Goal: Obtain resource: Download file/media

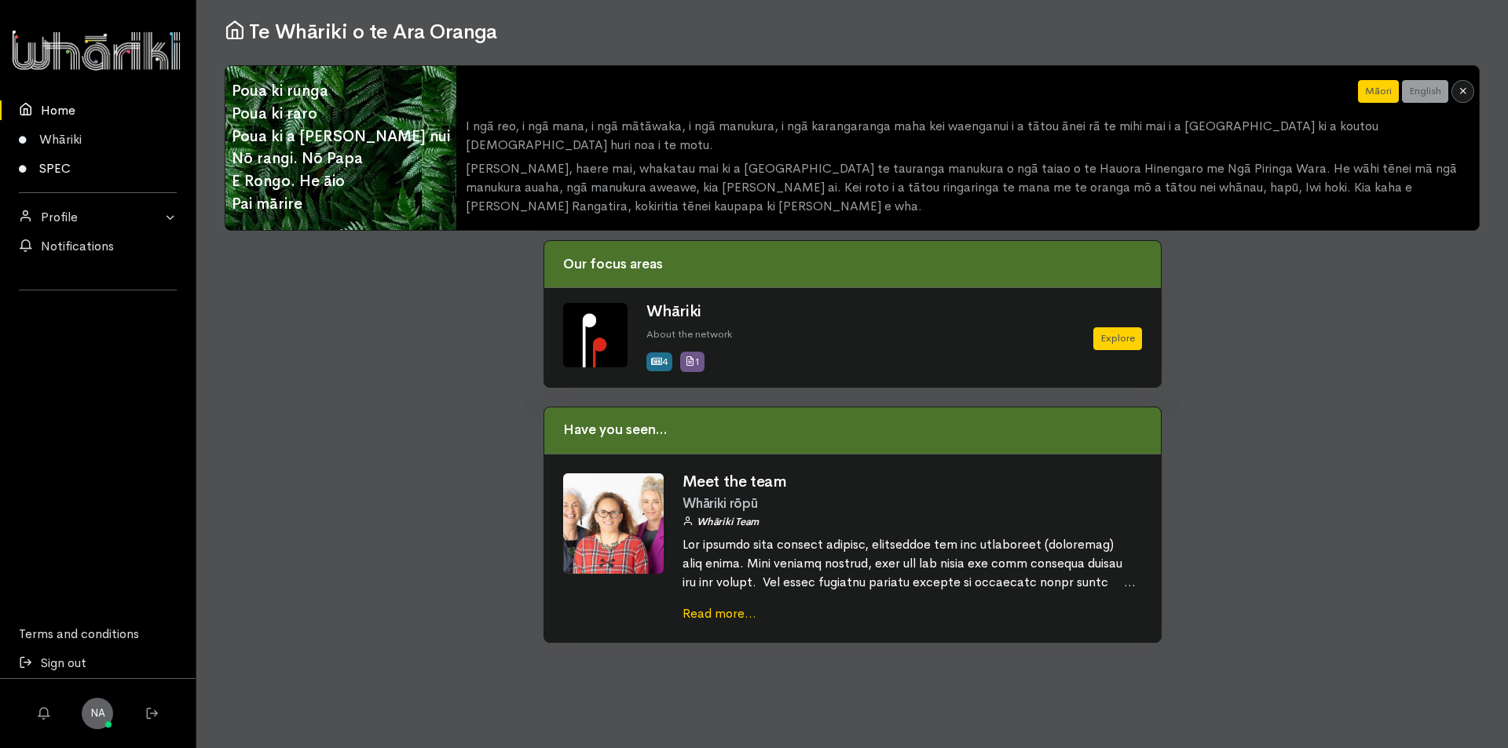
click at [57, 172] on link "SPEC" at bounding box center [98, 168] width 196 height 29
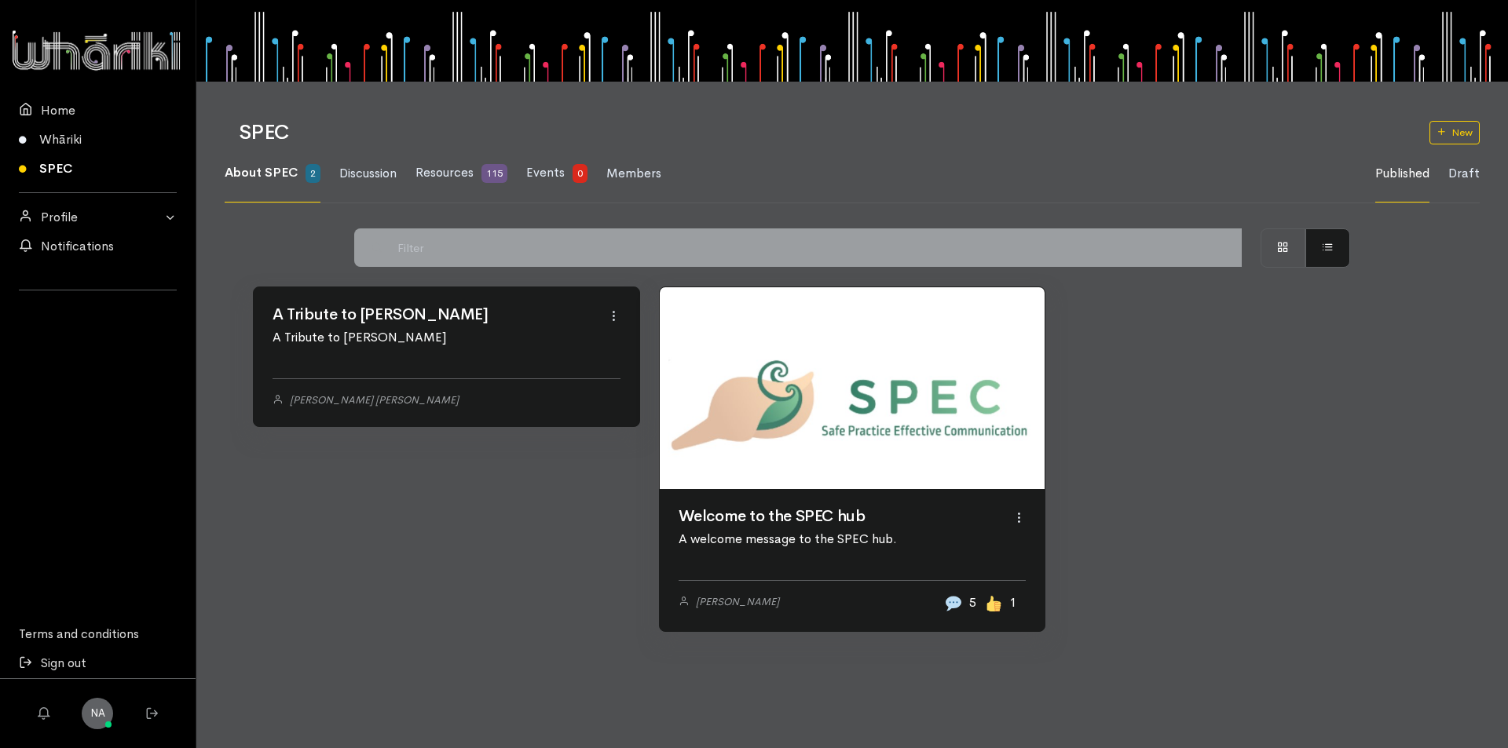
click at [760, 489] on link at bounding box center [853, 388] width 386 height 202
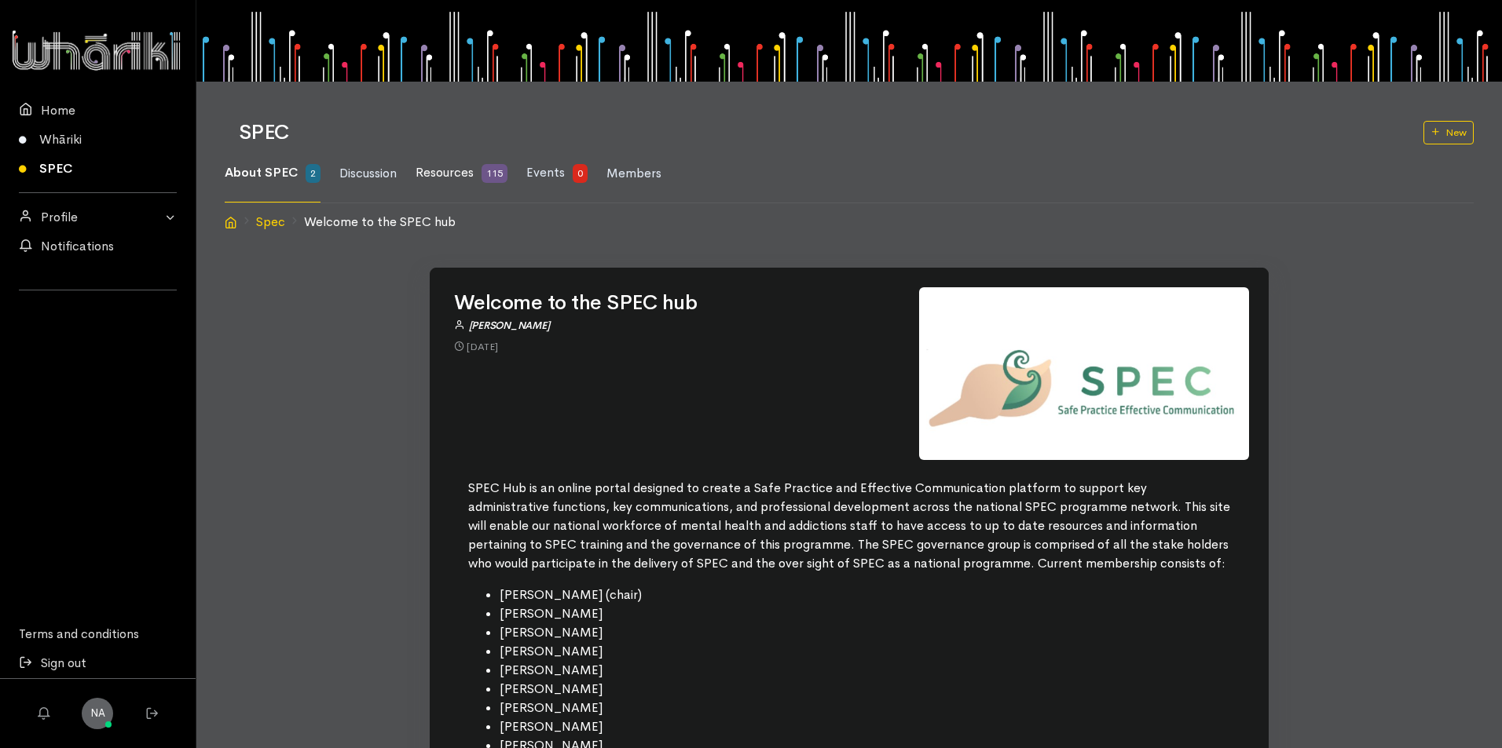
click at [449, 170] on span "Resources" at bounding box center [444, 172] width 58 height 16
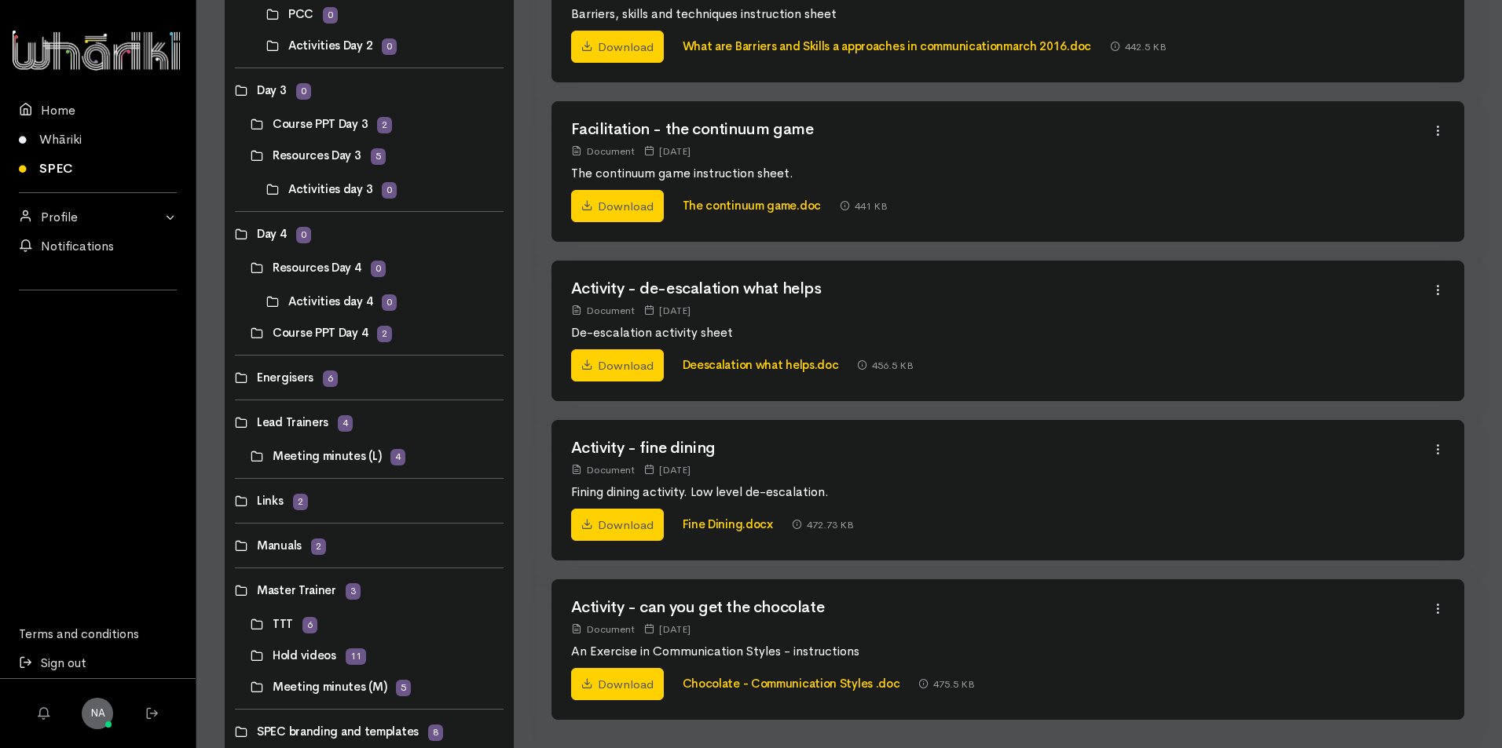
scroll to position [628, 0]
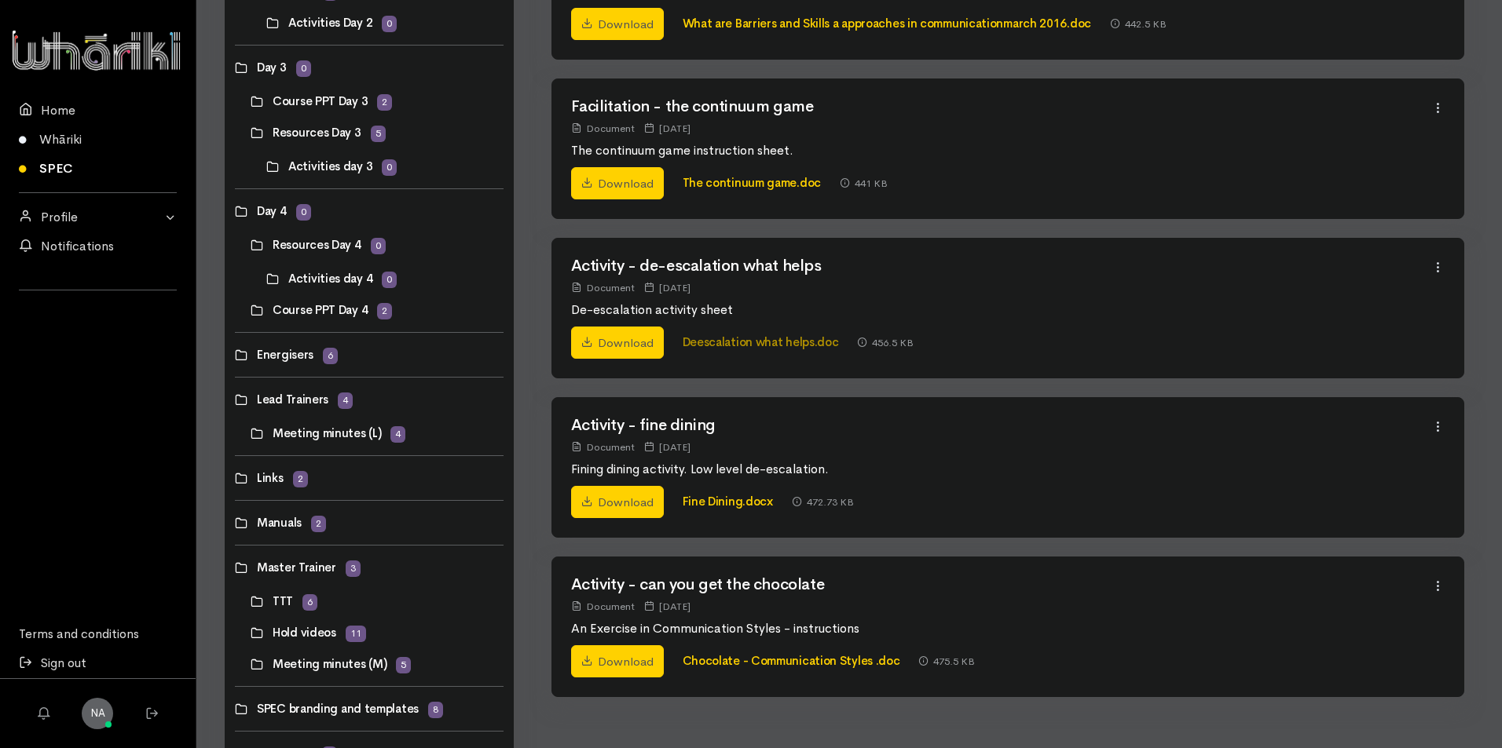
click at [770, 348] on link "Deescalation what helps.doc" at bounding box center [760, 342] width 156 height 15
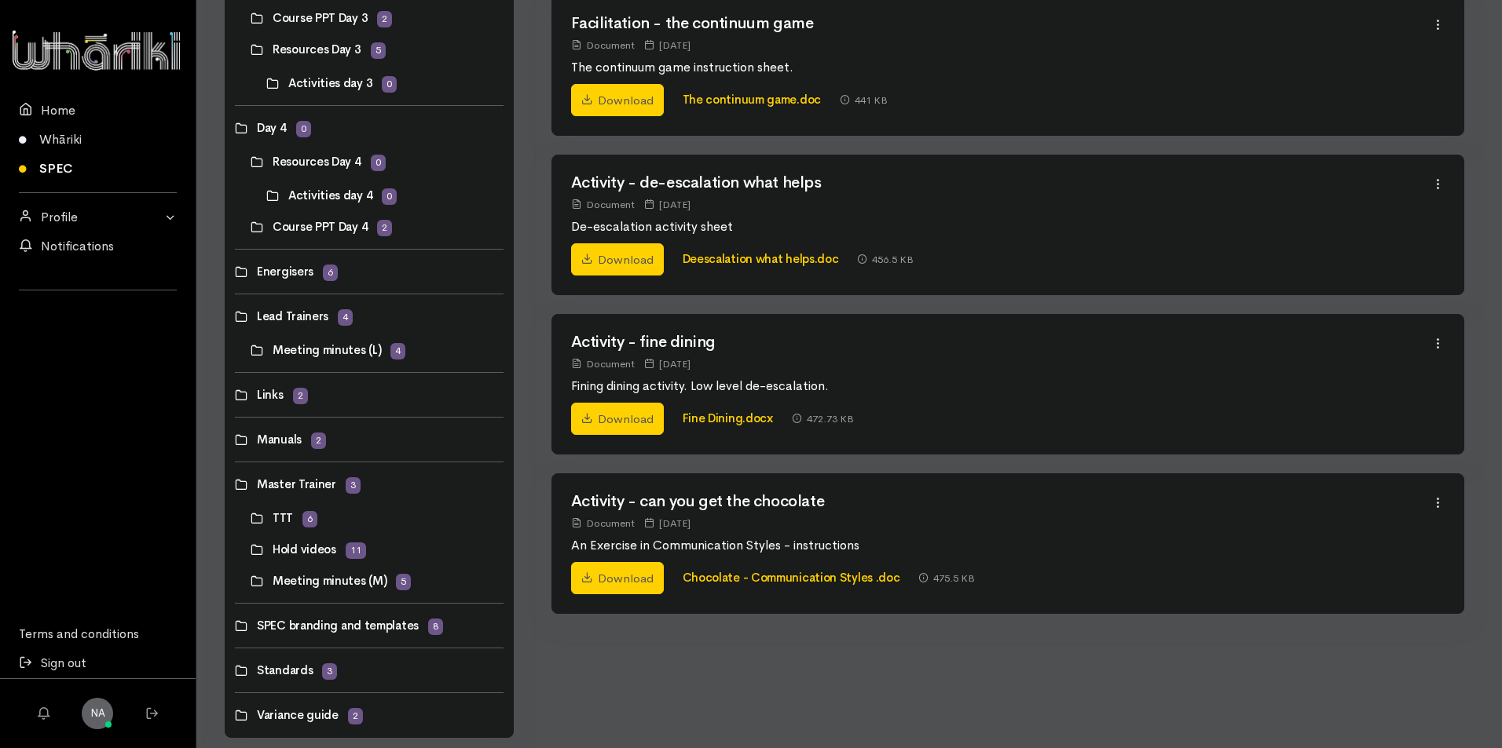
scroll to position [739, 0]
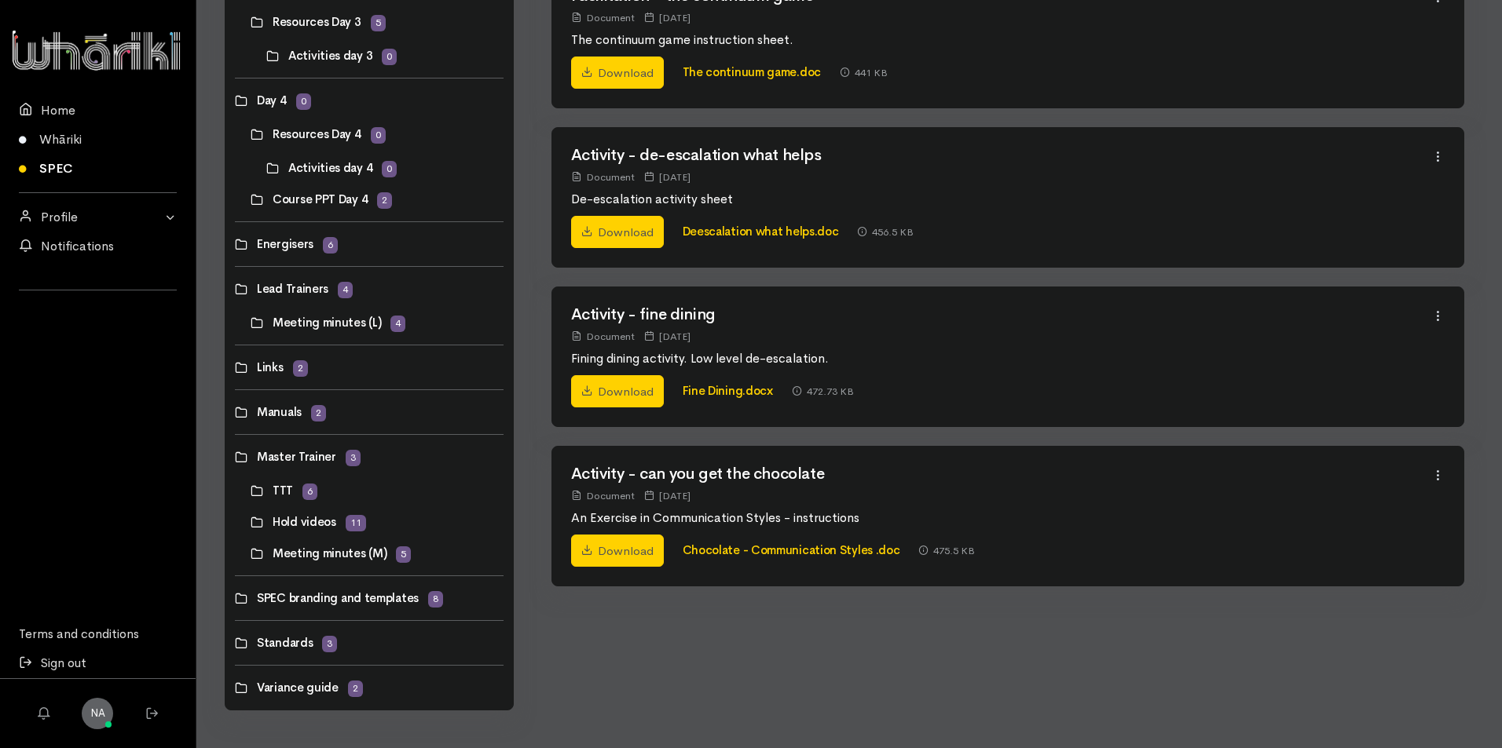
click at [235, 412] on link at bounding box center [235, 412] width 0 height 0
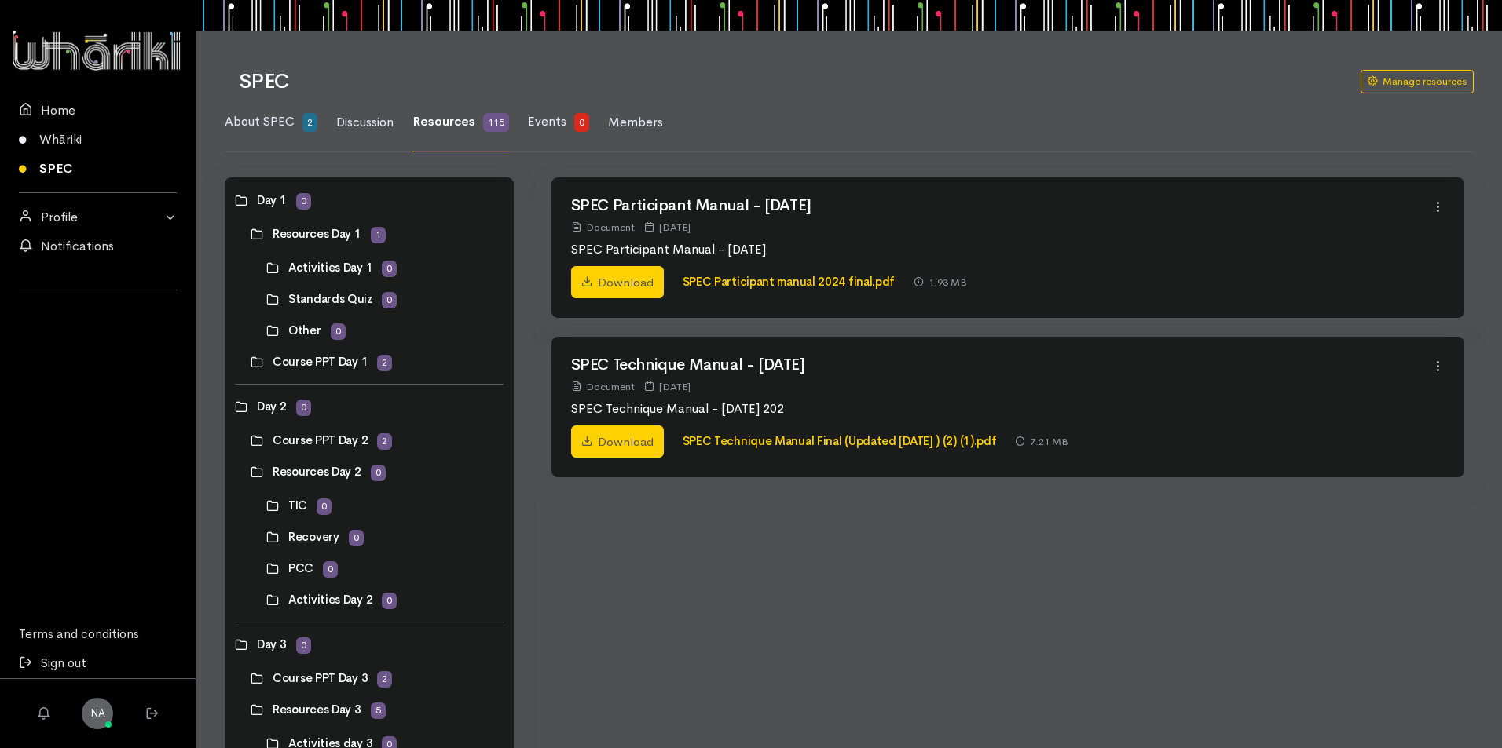
scroll to position [79, 0]
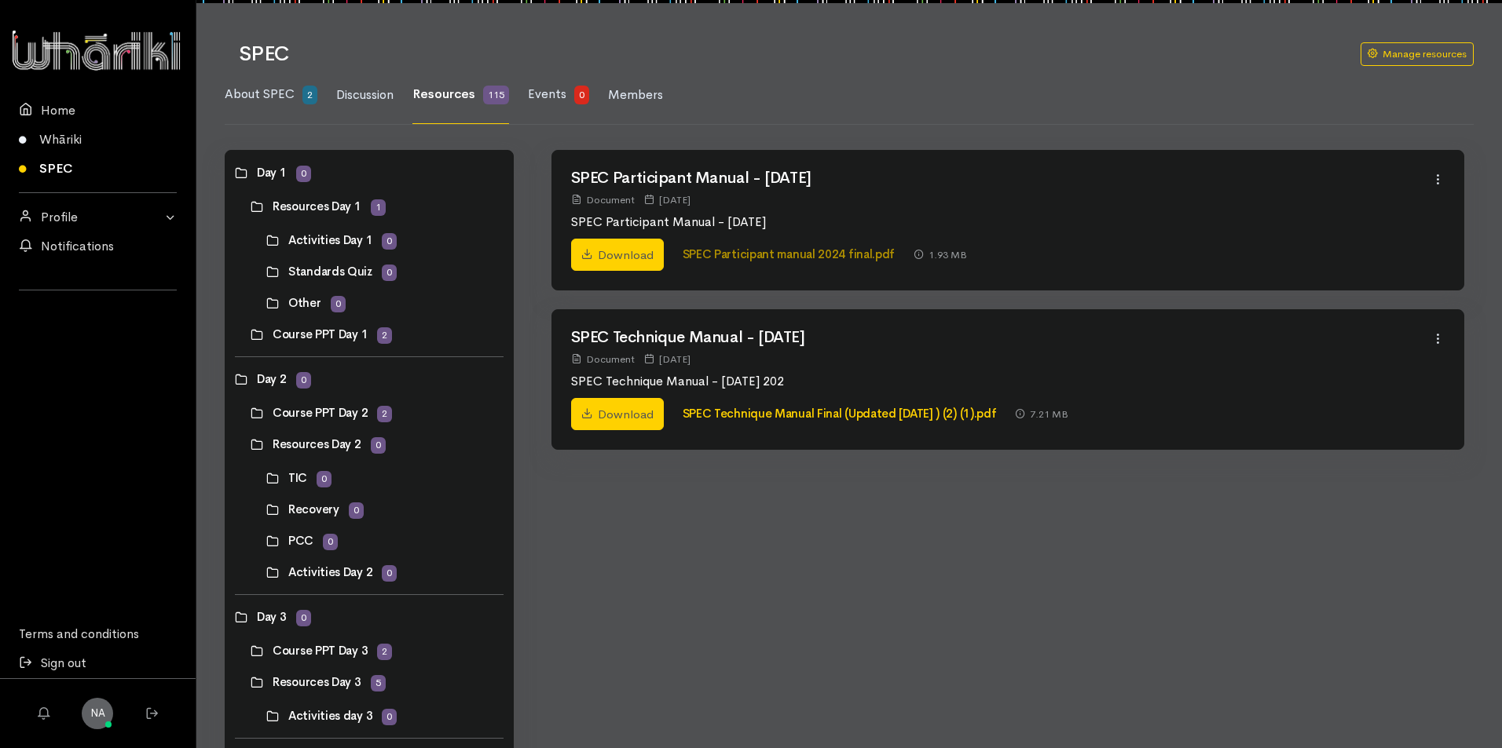
click at [799, 258] on link "SPEC Participant manual 2024 final.pdf" at bounding box center [788, 254] width 213 height 15
click at [766, 415] on link "SPEC Technique Manual Final (Updated Jul 2024 ) (2) (1).pdf" at bounding box center [839, 413] width 314 height 15
click at [808, 412] on link "SPEC Technique Manual Final (Updated Jul 2024 ) (2) (1).pdf" at bounding box center [839, 413] width 314 height 15
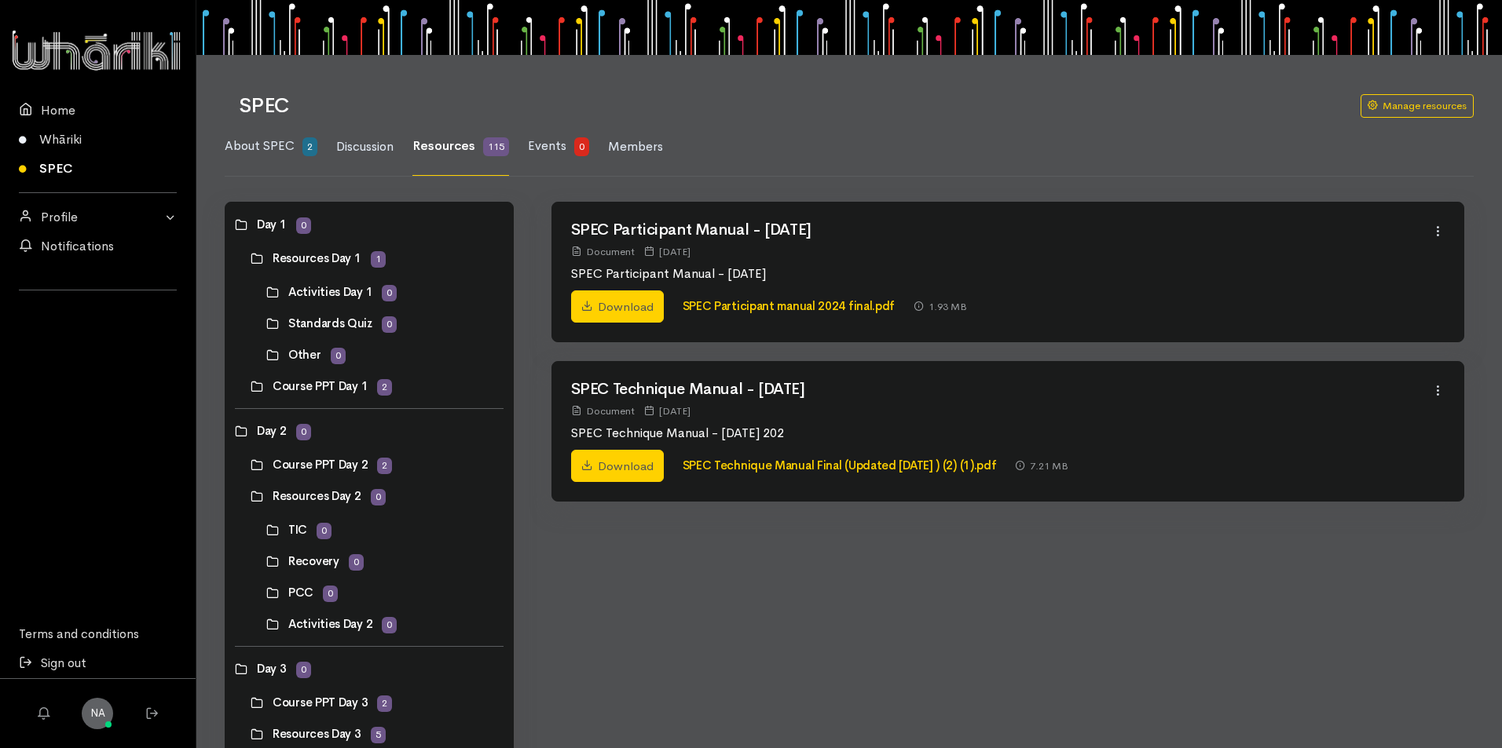
scroll to position [0, 0]
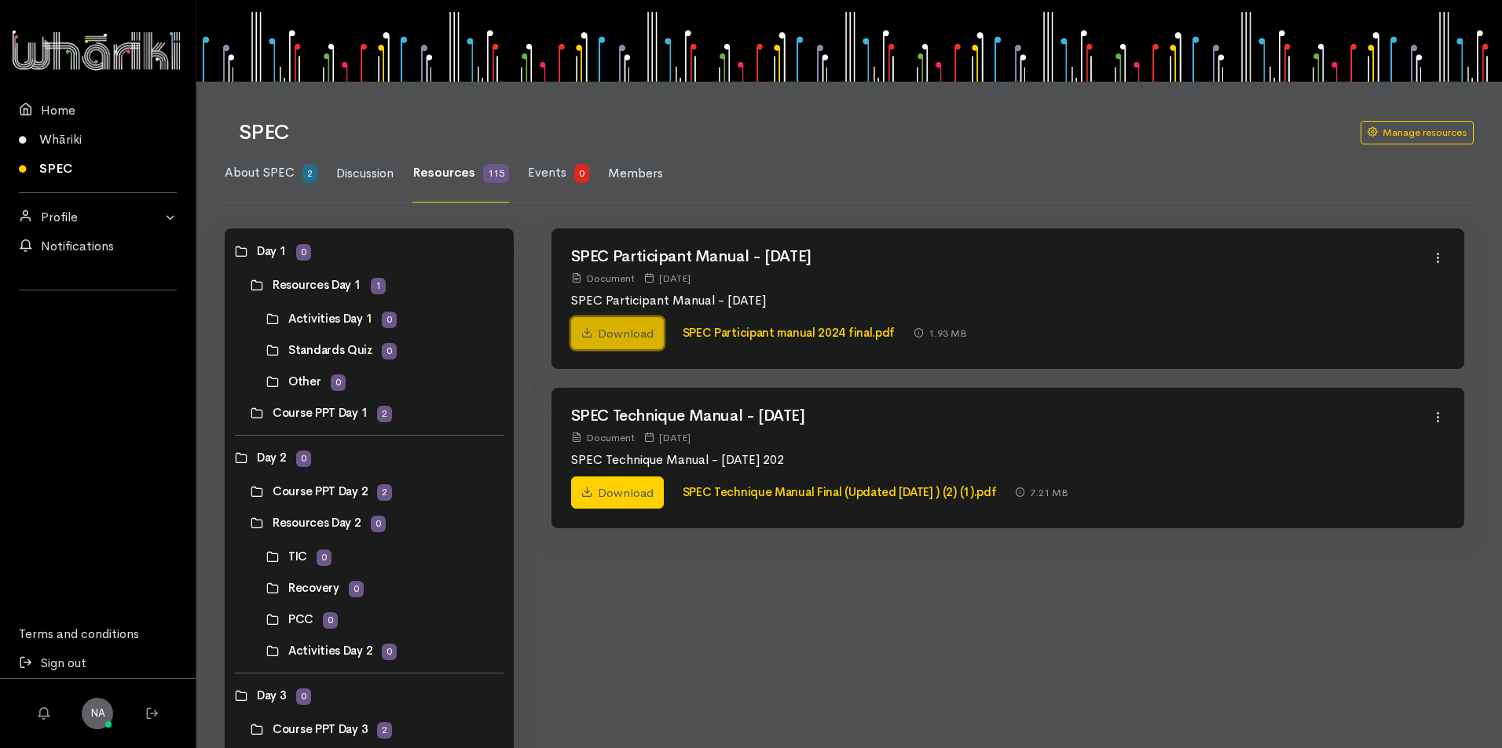
click at [613, 325] on link "Download" at bounding box center [617, 333] width 93 height 33
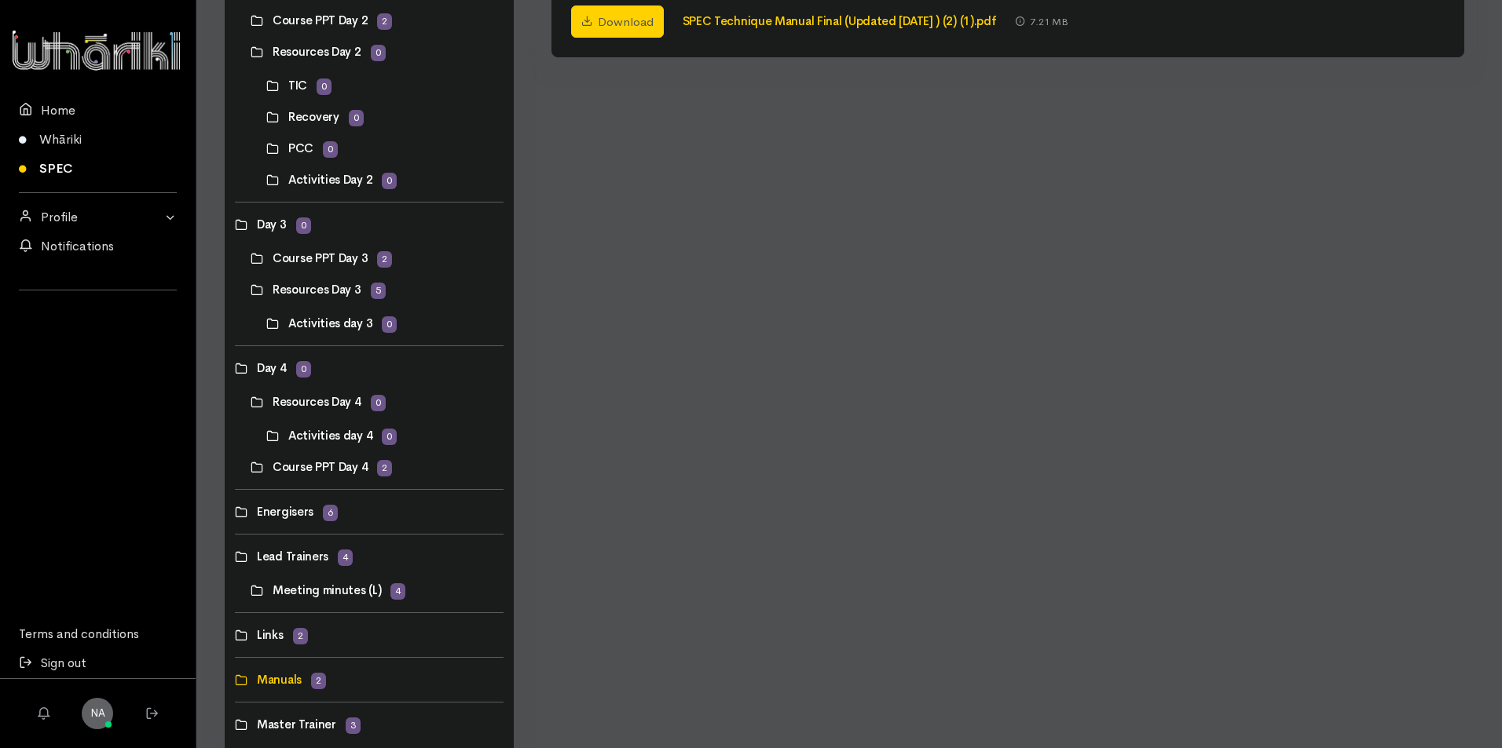
scroll to position [550, 0]
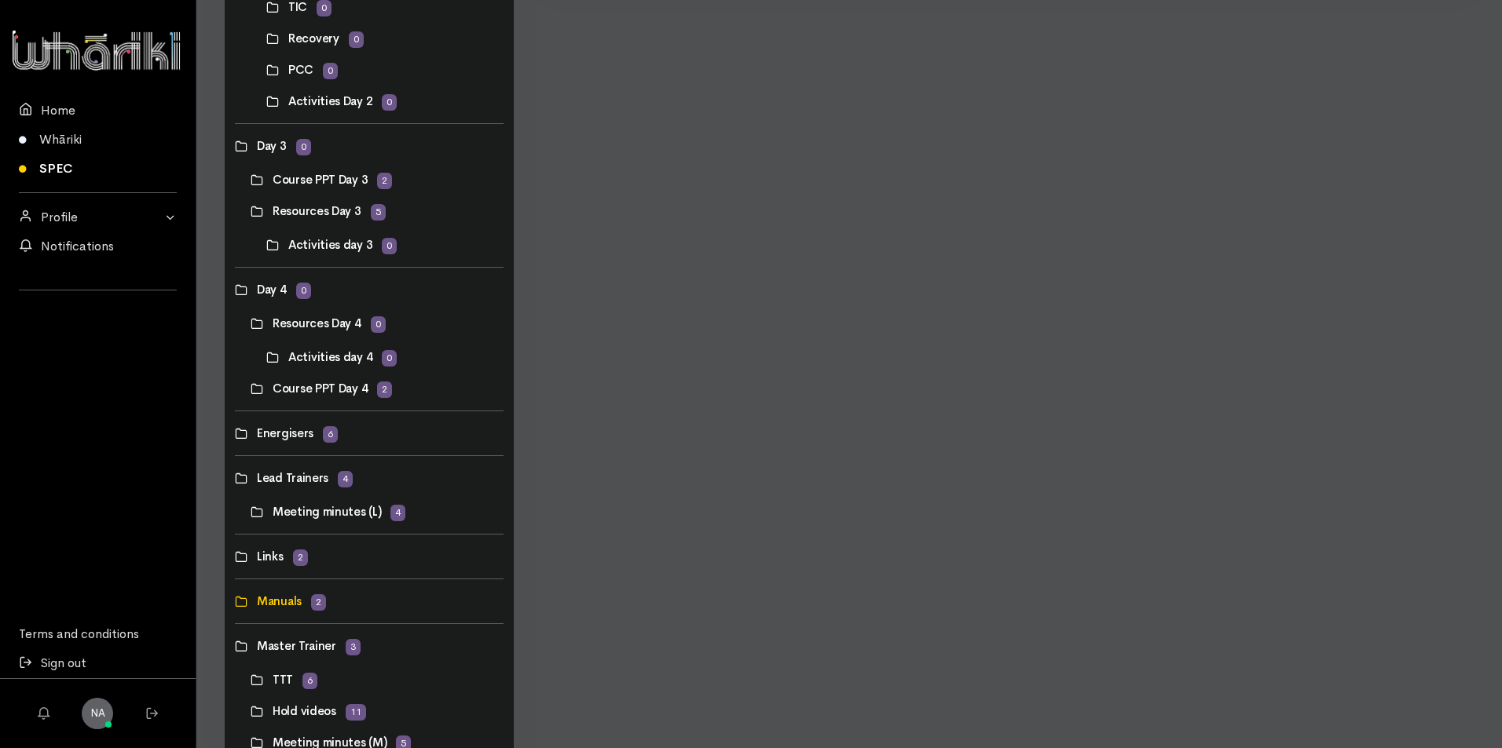
click at [251, 512] on link at bounding box center [251, 512] width 0 height 0
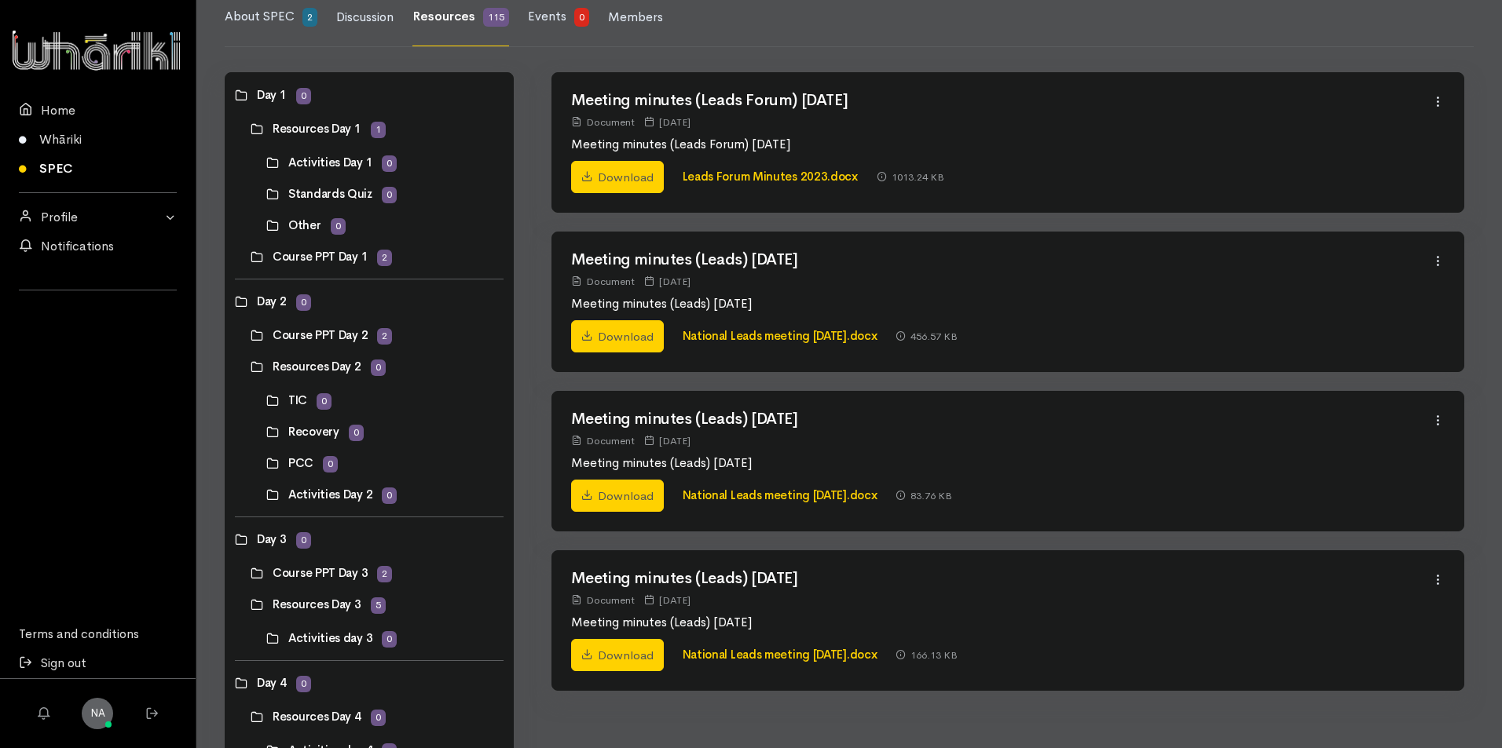
scroll to position [157, 0]
click at [251, 366] on link at bounding box center [251, 366] width 0 height 0
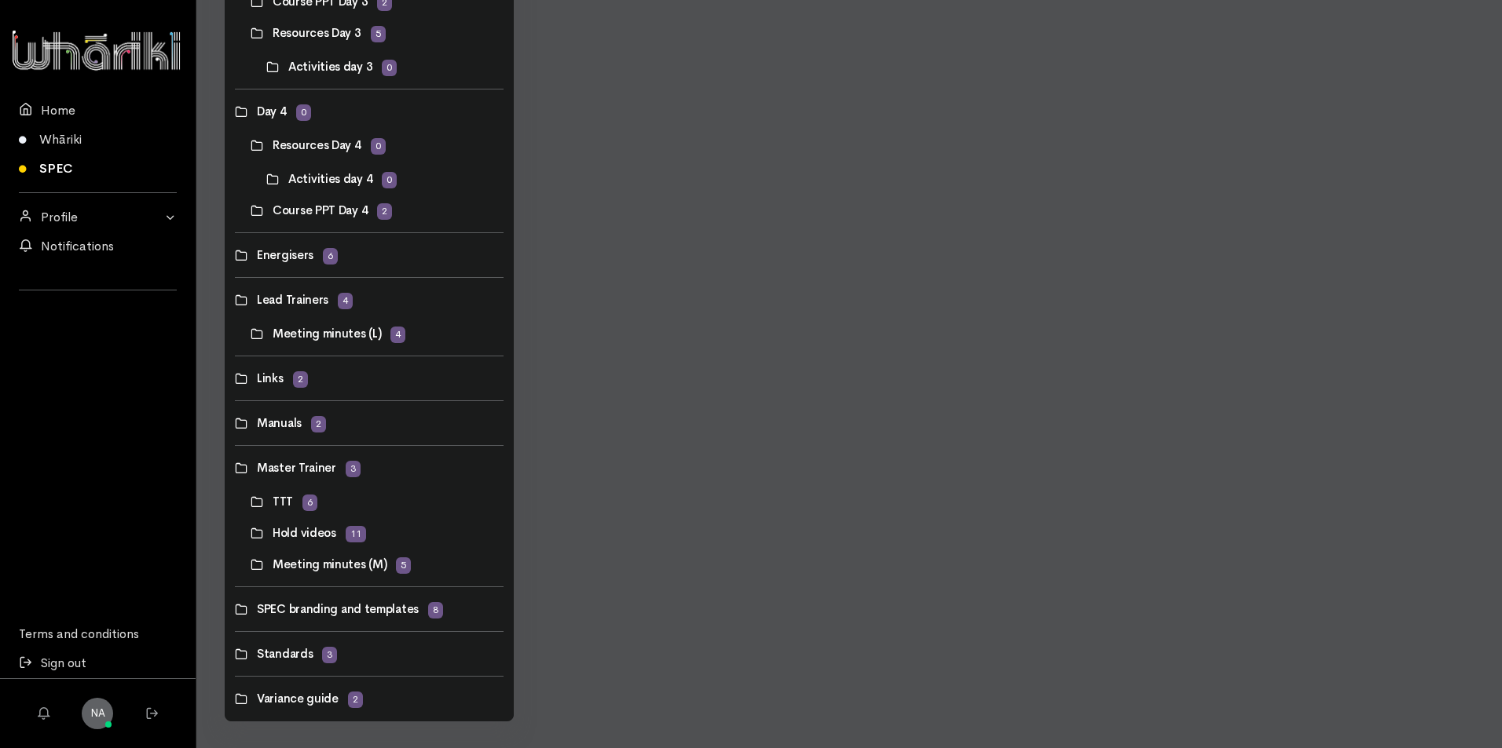
scroll to position [739, 0]
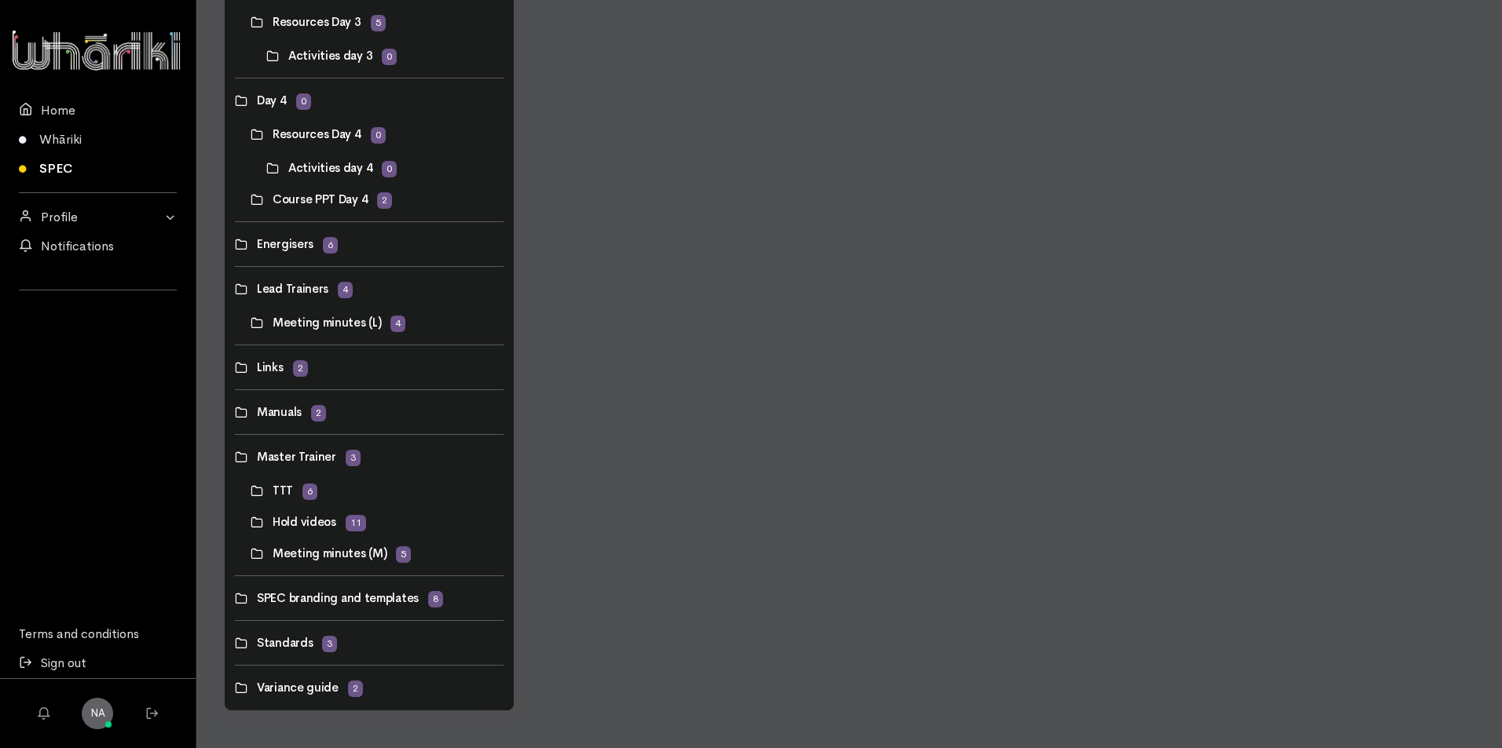
click at [235, 598] on link at bounding box center [235, 598] width 0 height 0
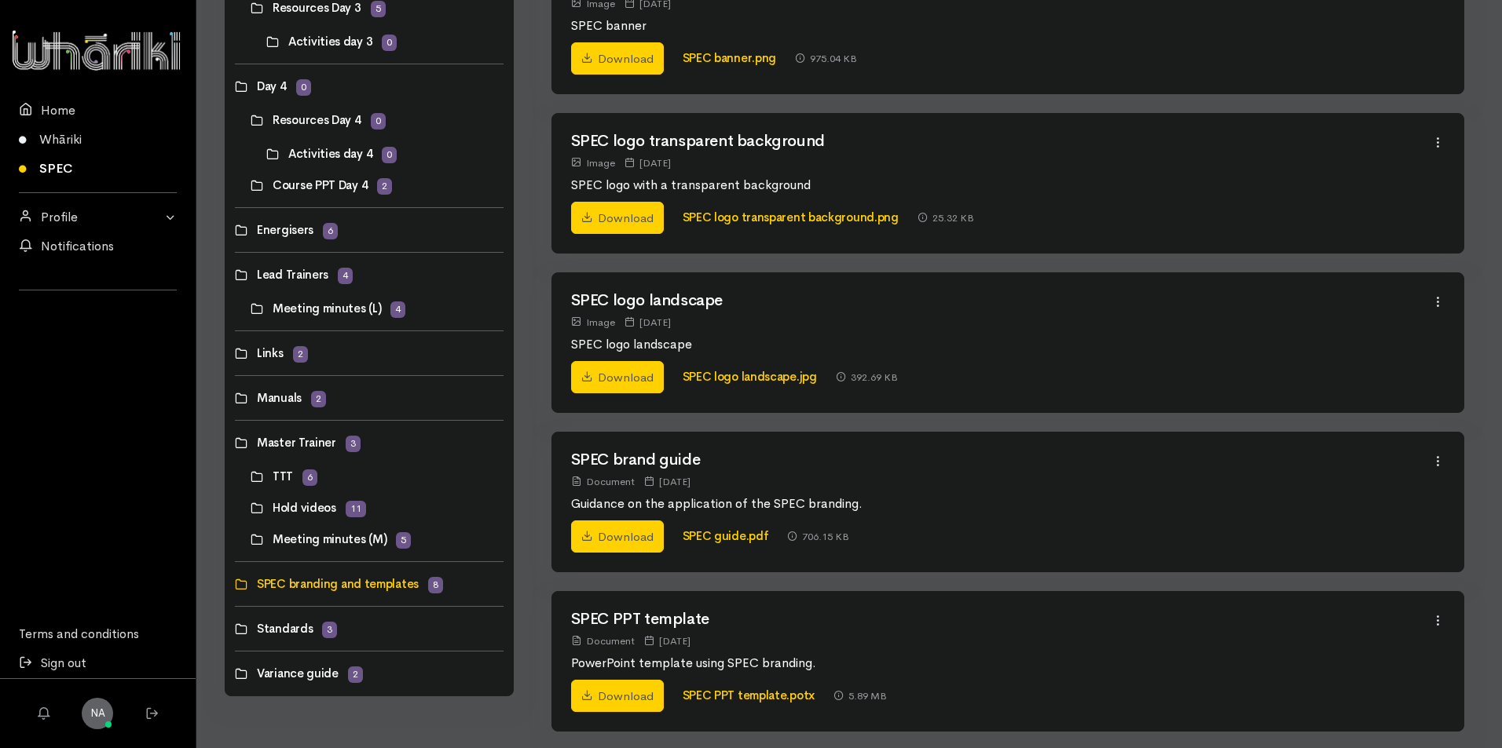
scroll to position [774, 0]
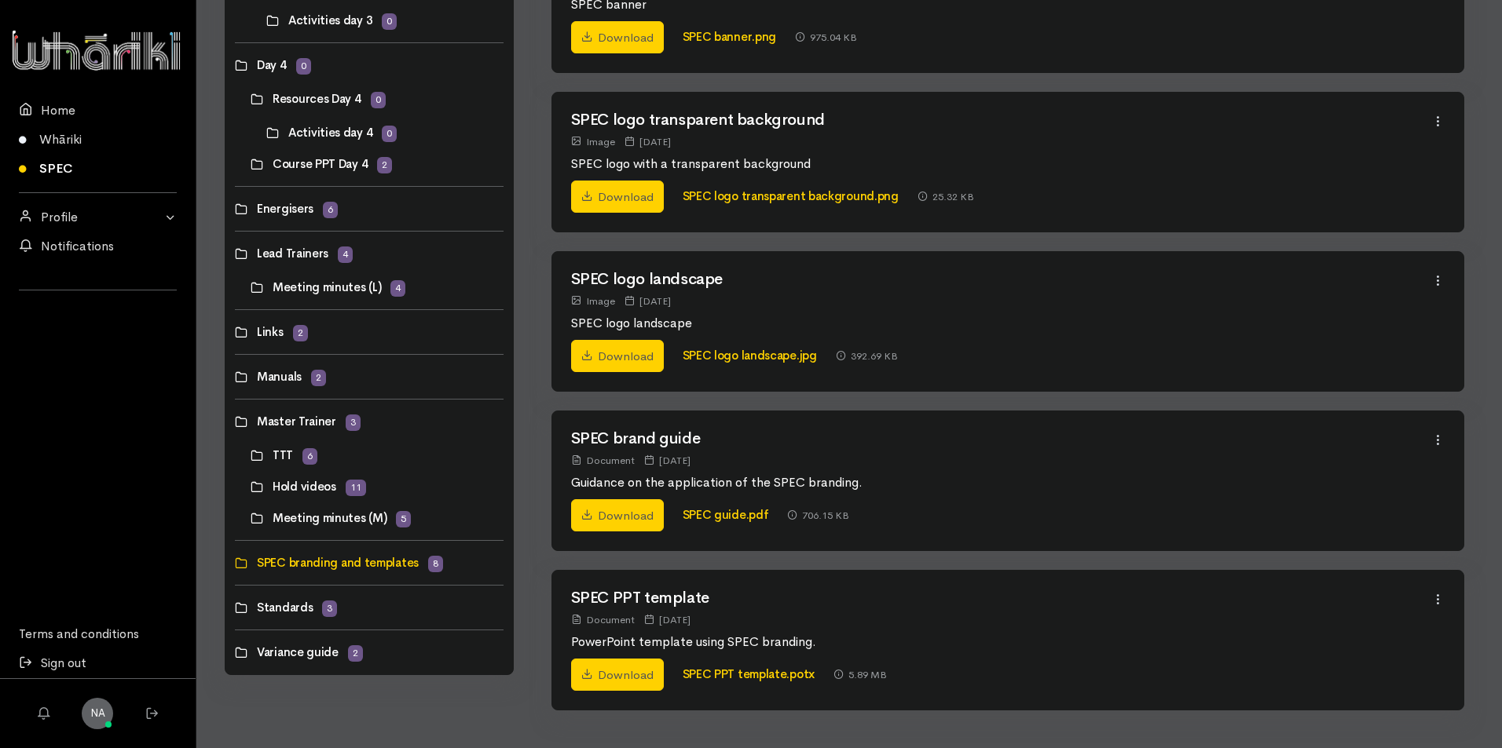
click at [235, 608] on link at bounding box center [235, 608] width 0 height 0
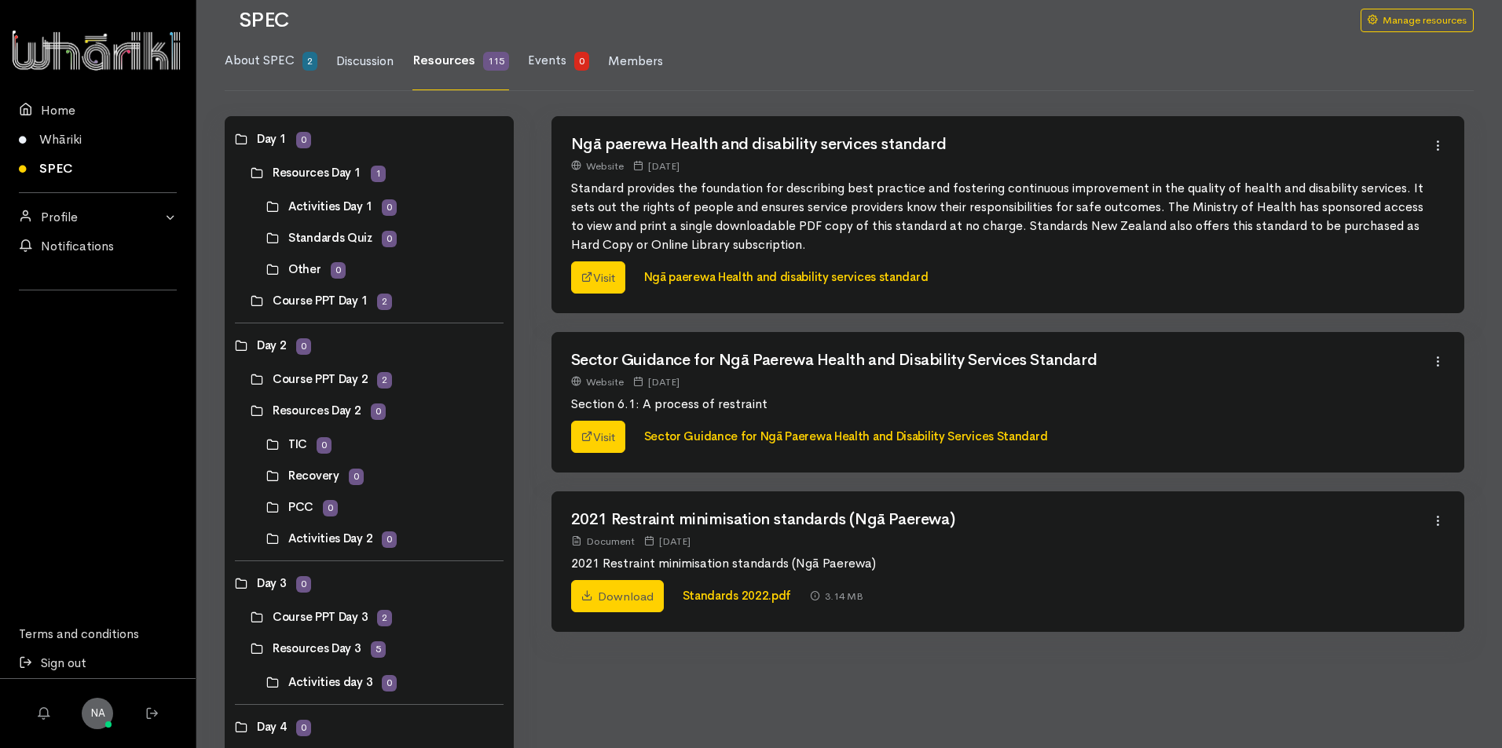
scroll to position [0, 0]
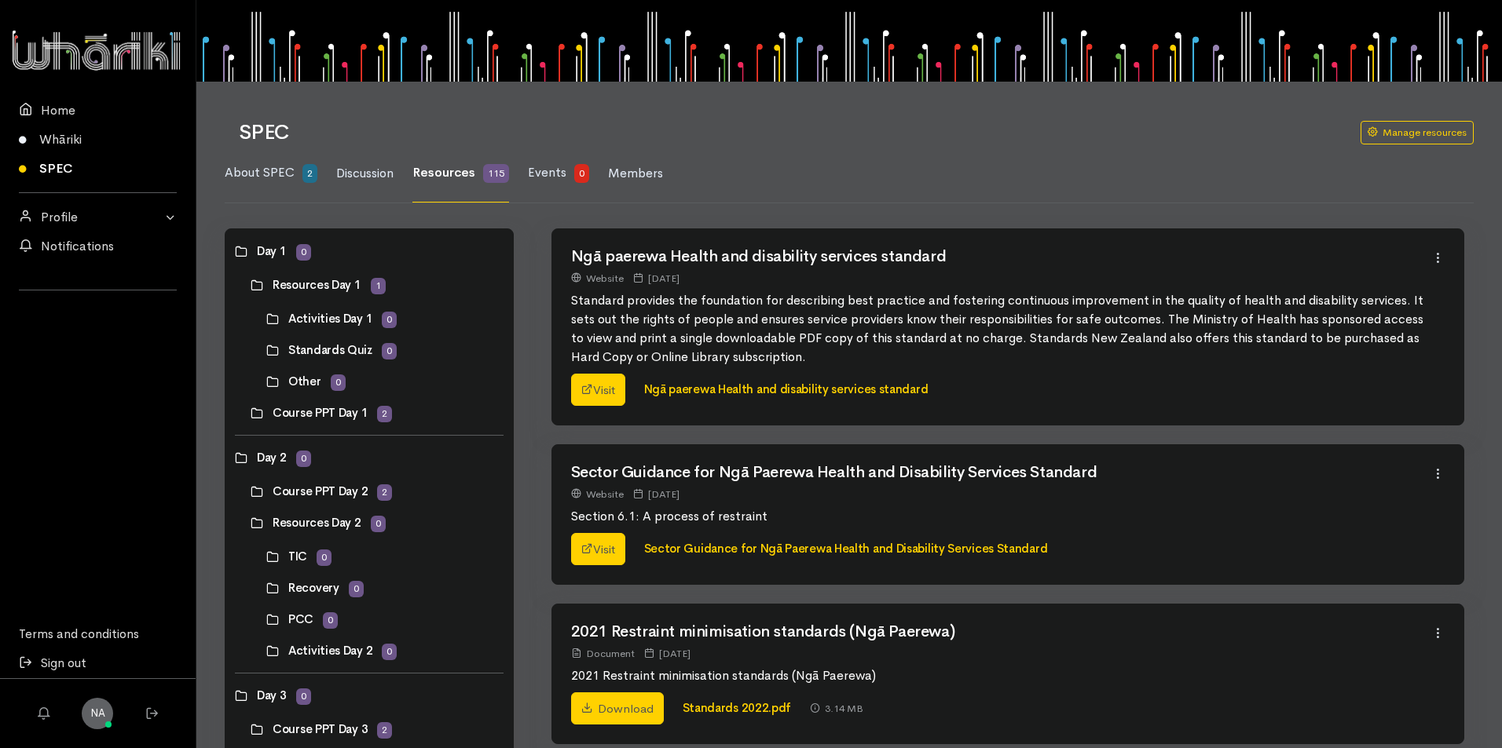
click at [251, 413] on link at bounding box center [251, 413] width 0 height 0
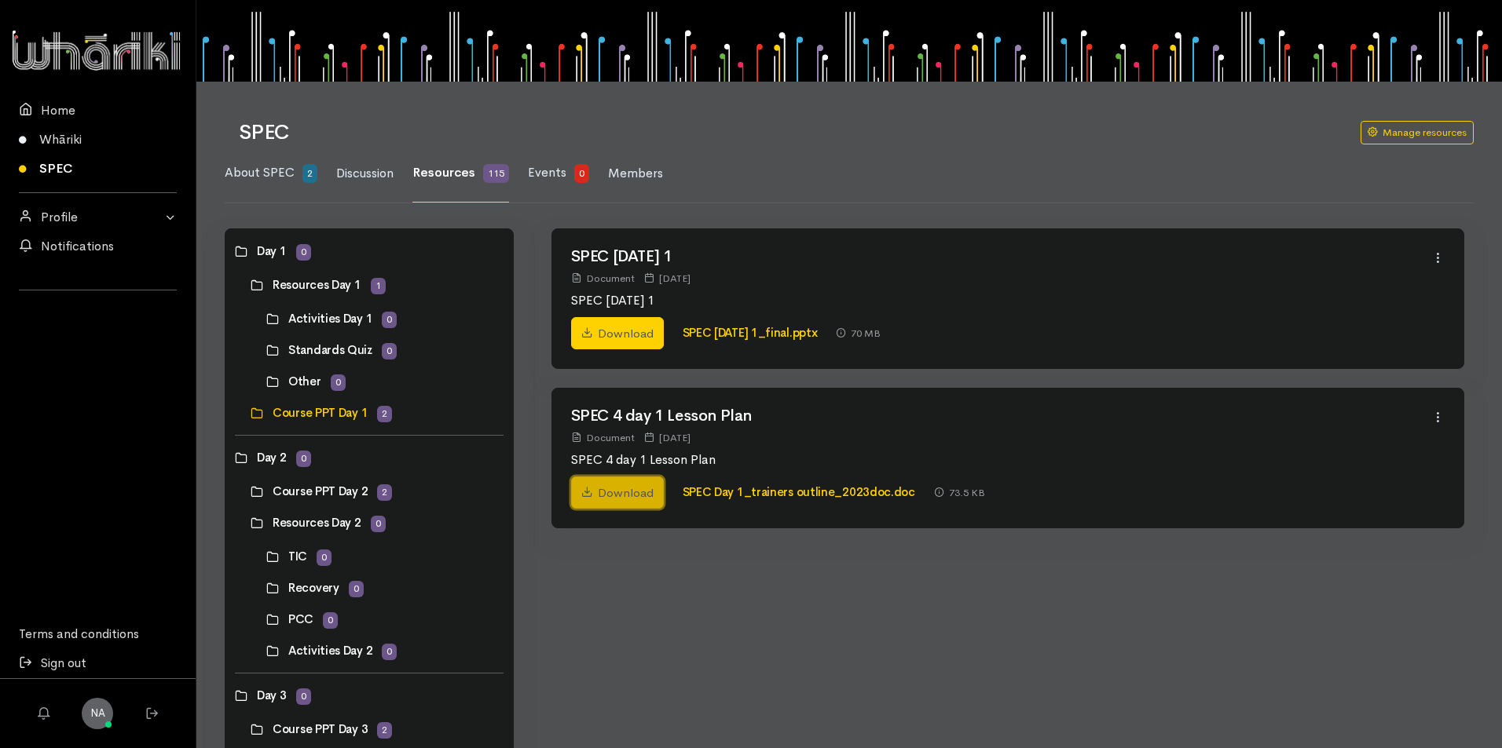
click at [620, 495] on link "Download" at bounding box center [617, 493] width 93 height 33
click at [647, 333] on link "Download" at bounding box center [617, 333] width 93 height 33
click at [769, 333] on link "SPEC National_day 1_final.pptx" at bounding box center [749, 332] width 135 height 15
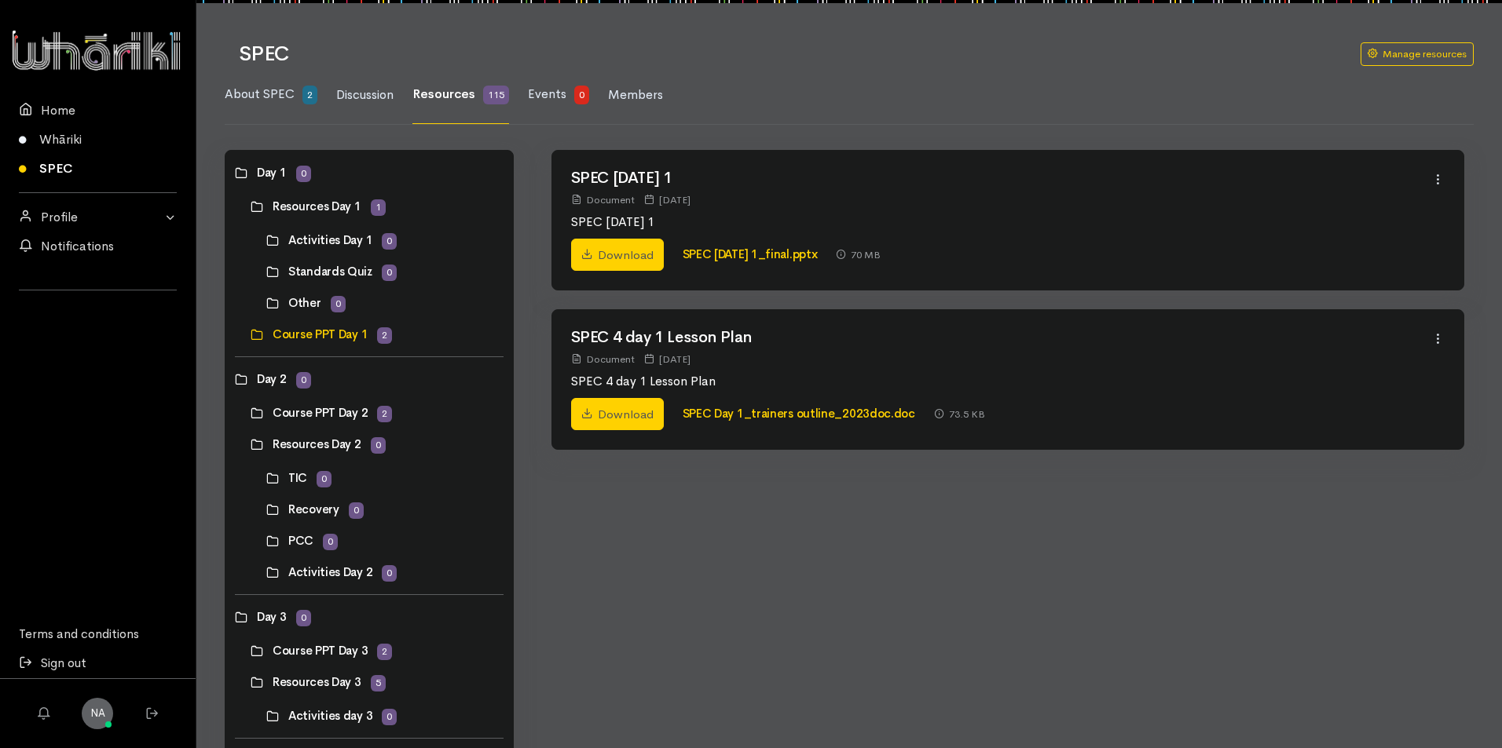
click at [251, 444] on link at bounding box center [251, 444] width 0 height 0
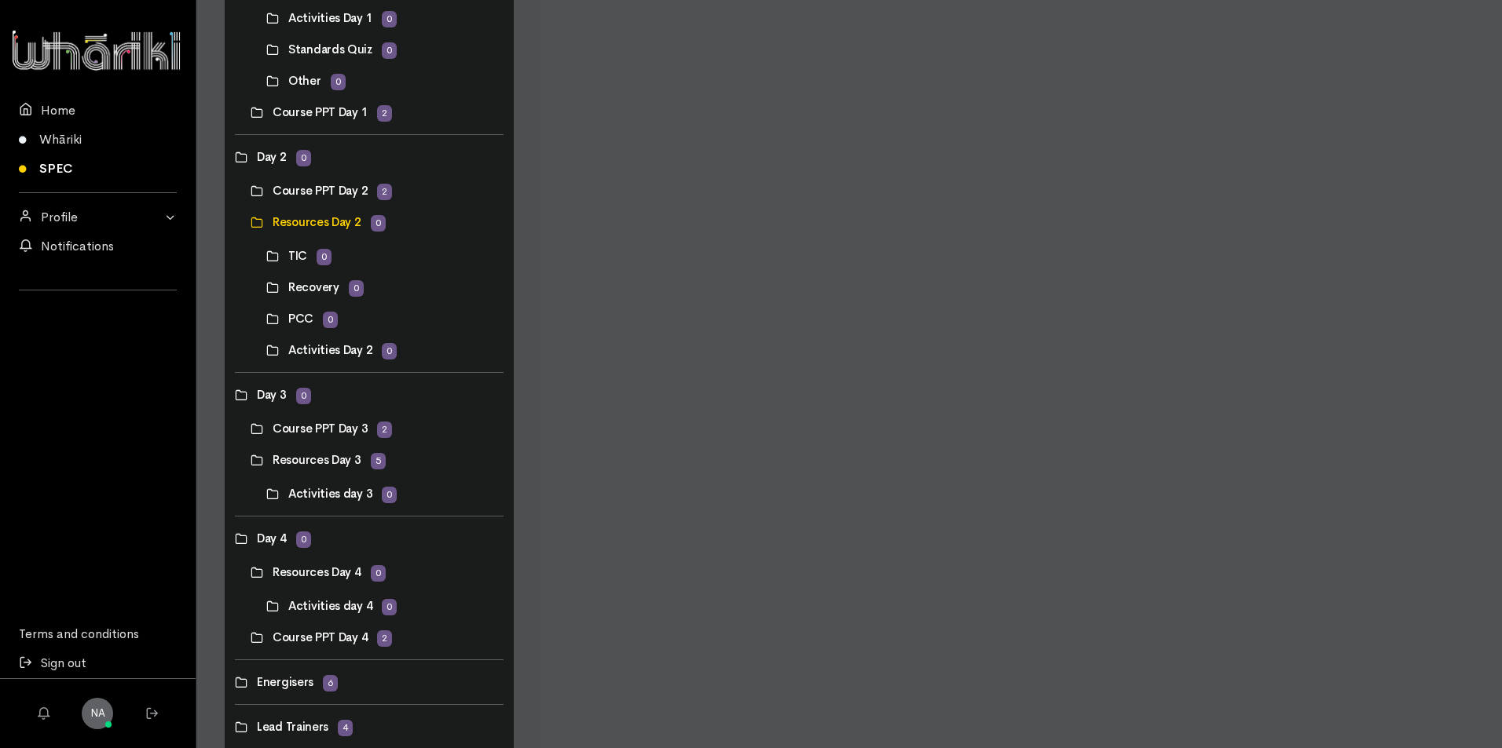
scroll to position [314, 0]
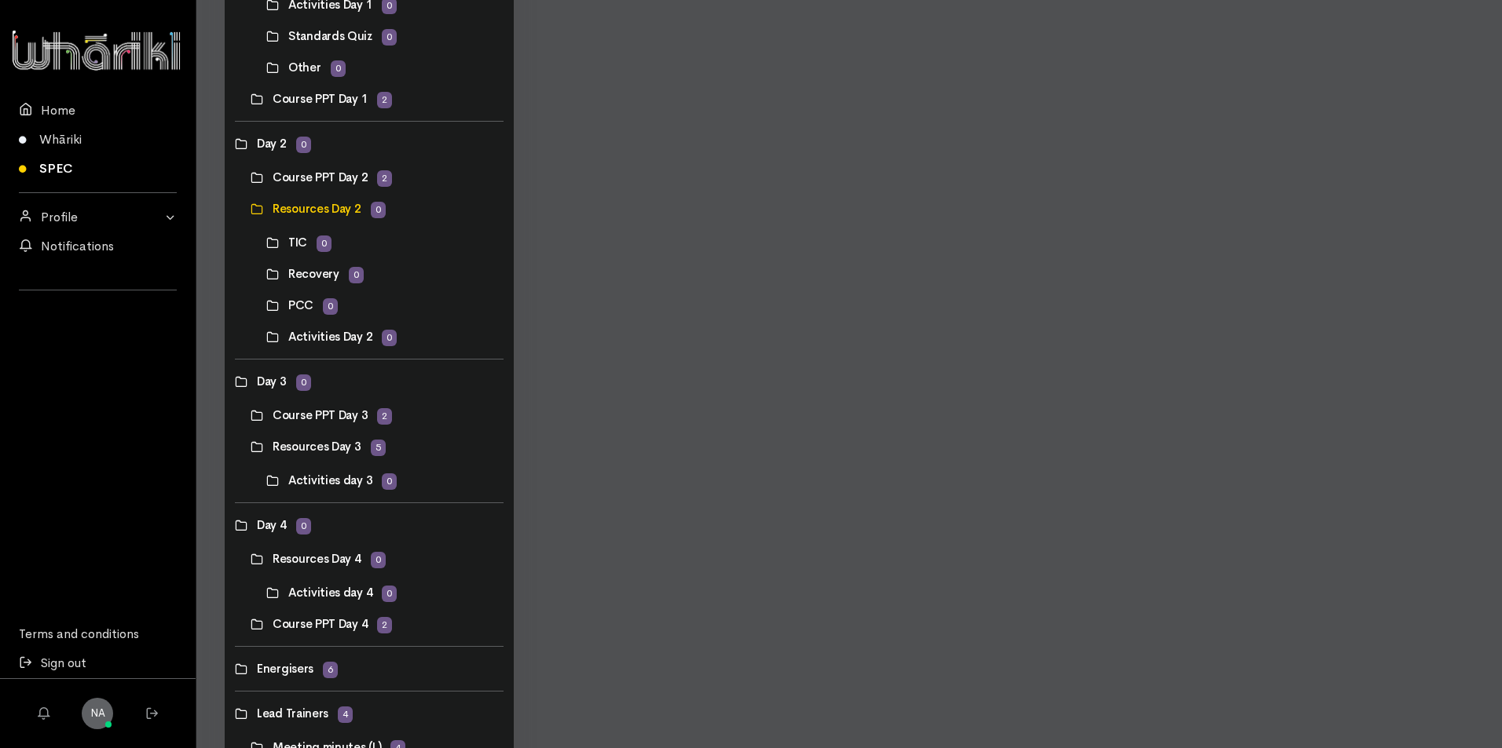
click at [251, 447] on link at bounding box center [251, 447] width 0 height 0
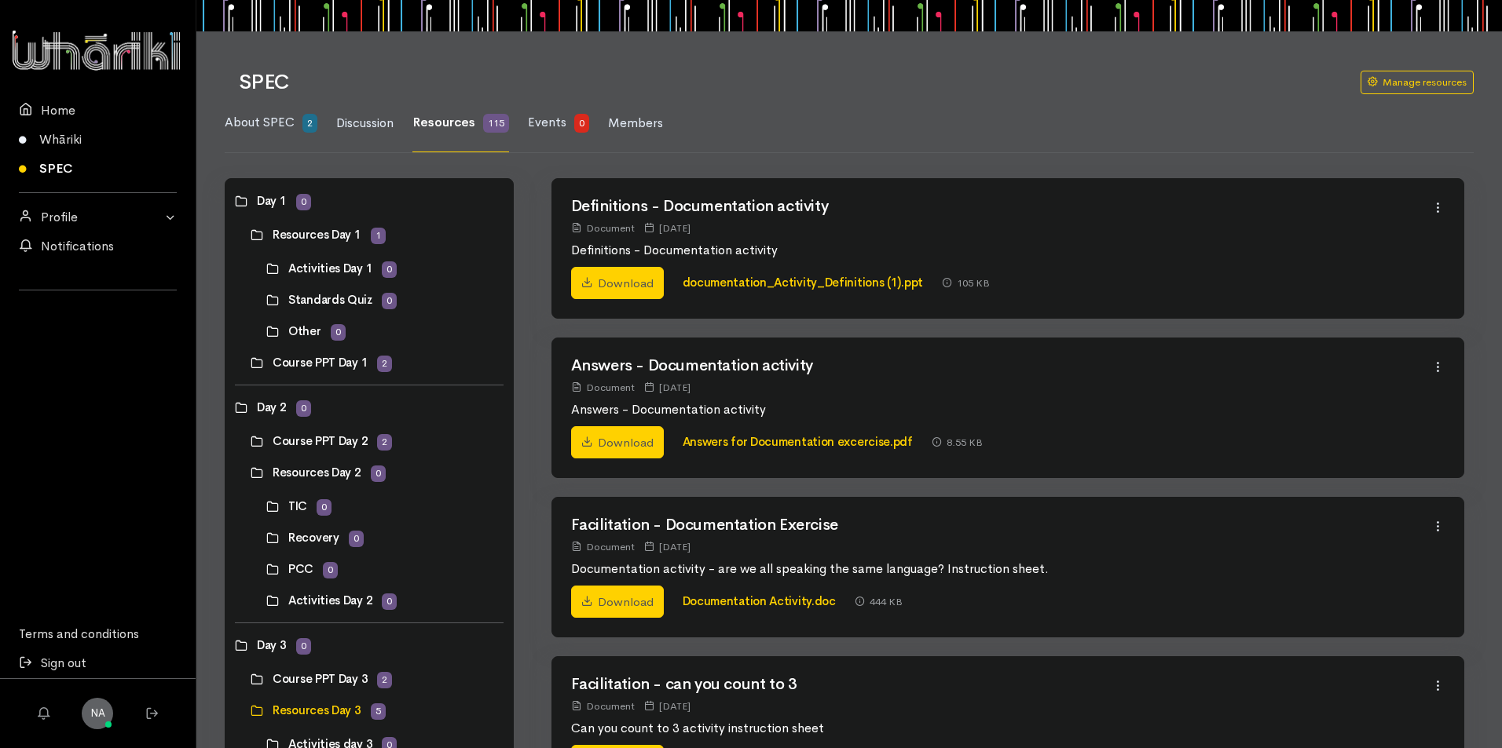
scroll to position [79, 0]
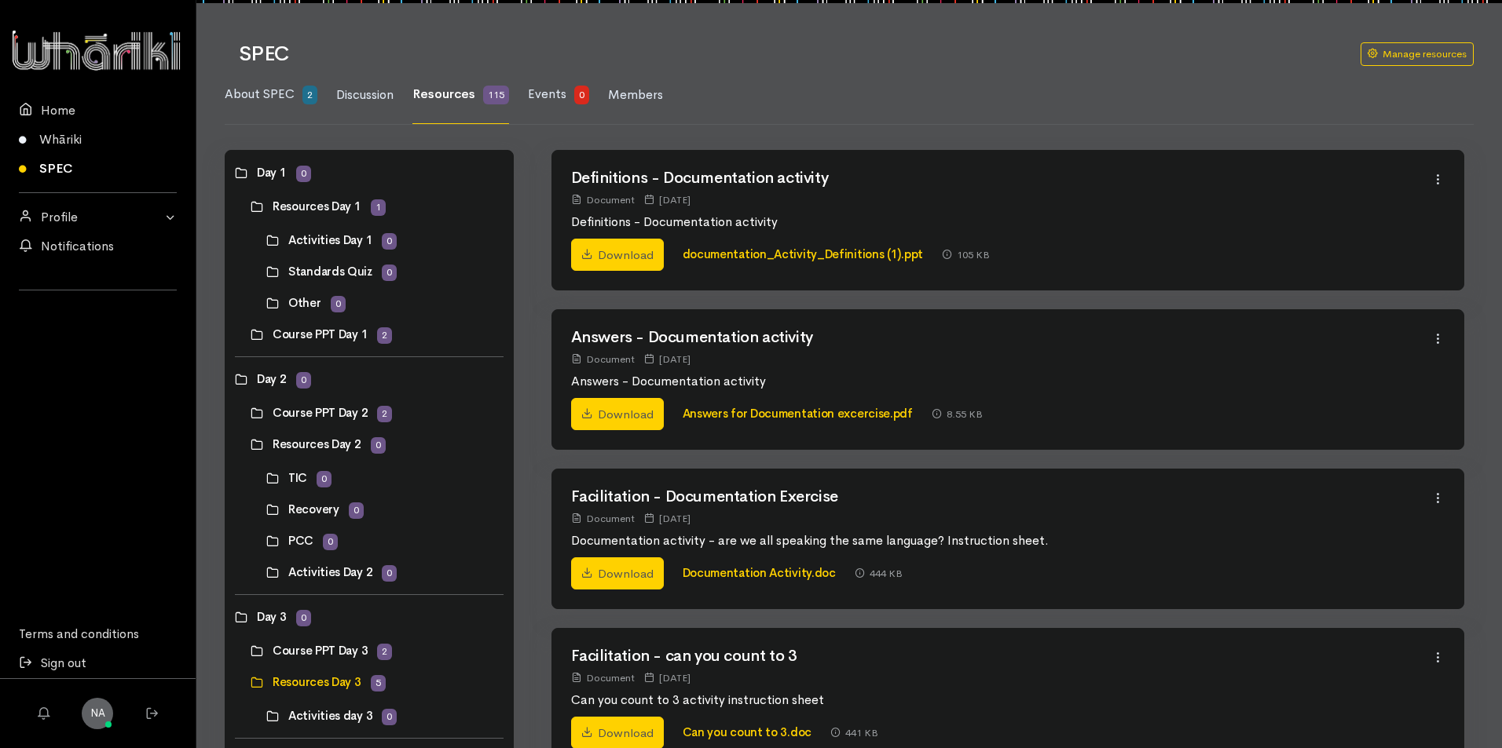
click at [251, 413] on link at bounding box center [251, 413] width 0 height 0
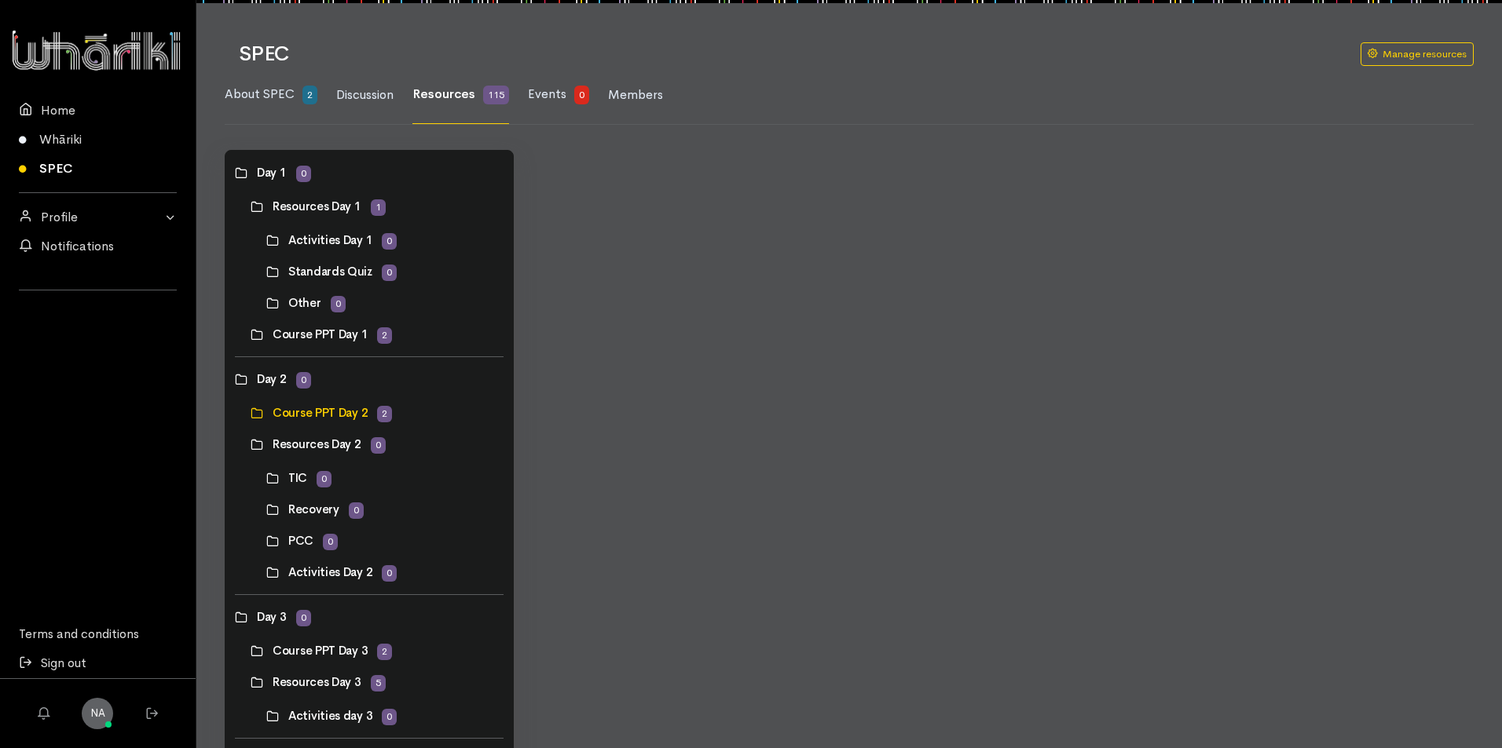
scroll to position [0, 0]
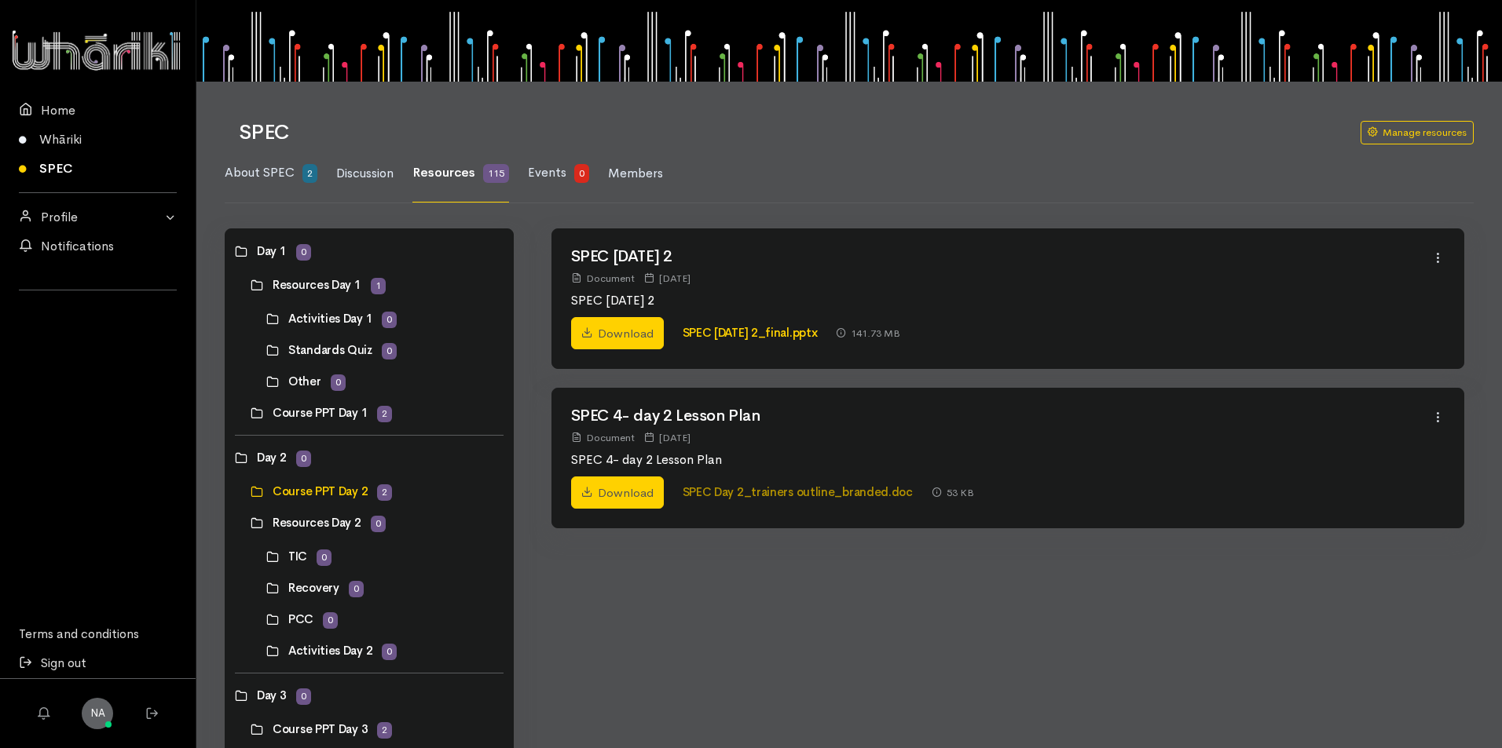
click at [772, 494] on link "SPEC Day 2_trainers outline_branded.doc" at bounding box center [797, 492] width 230 height 15
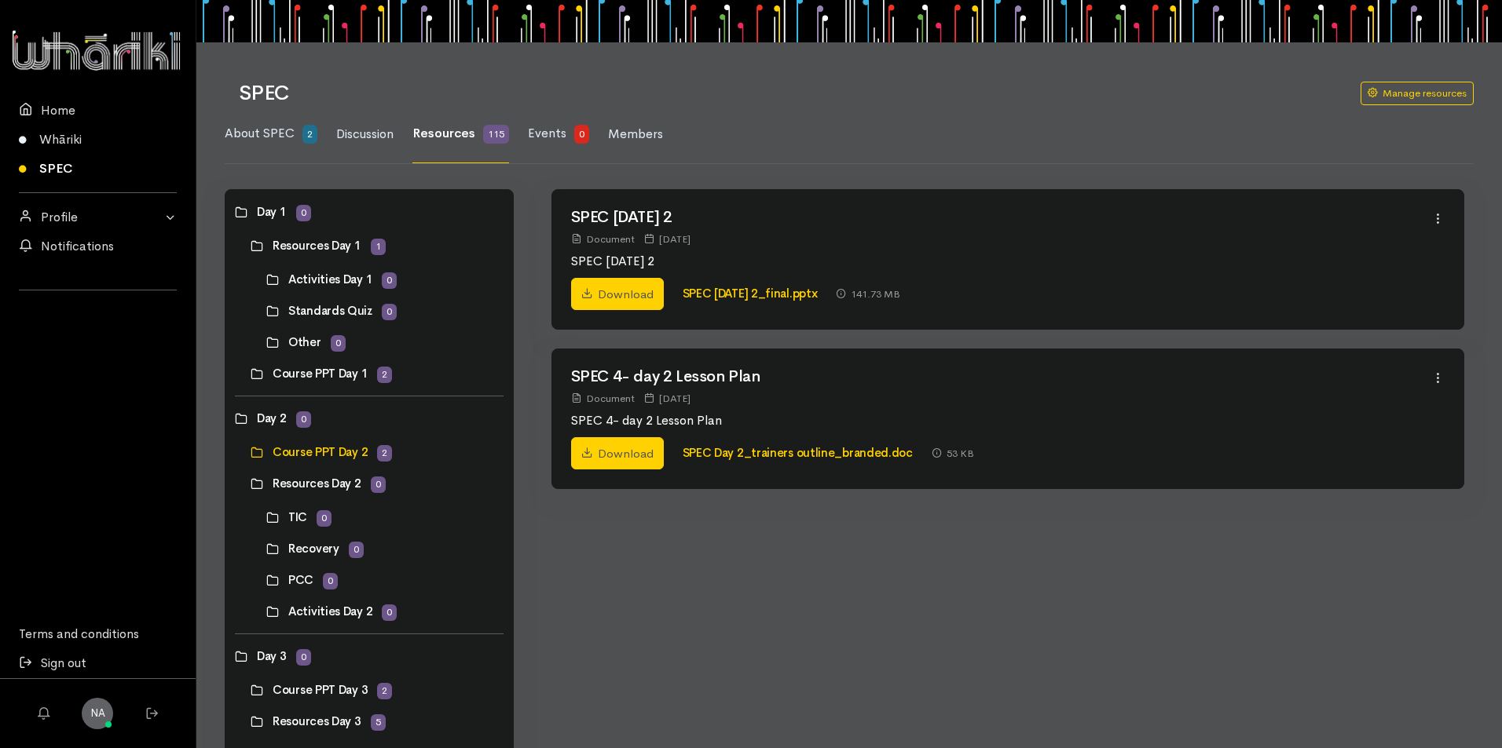
scroll to position [79, 0]
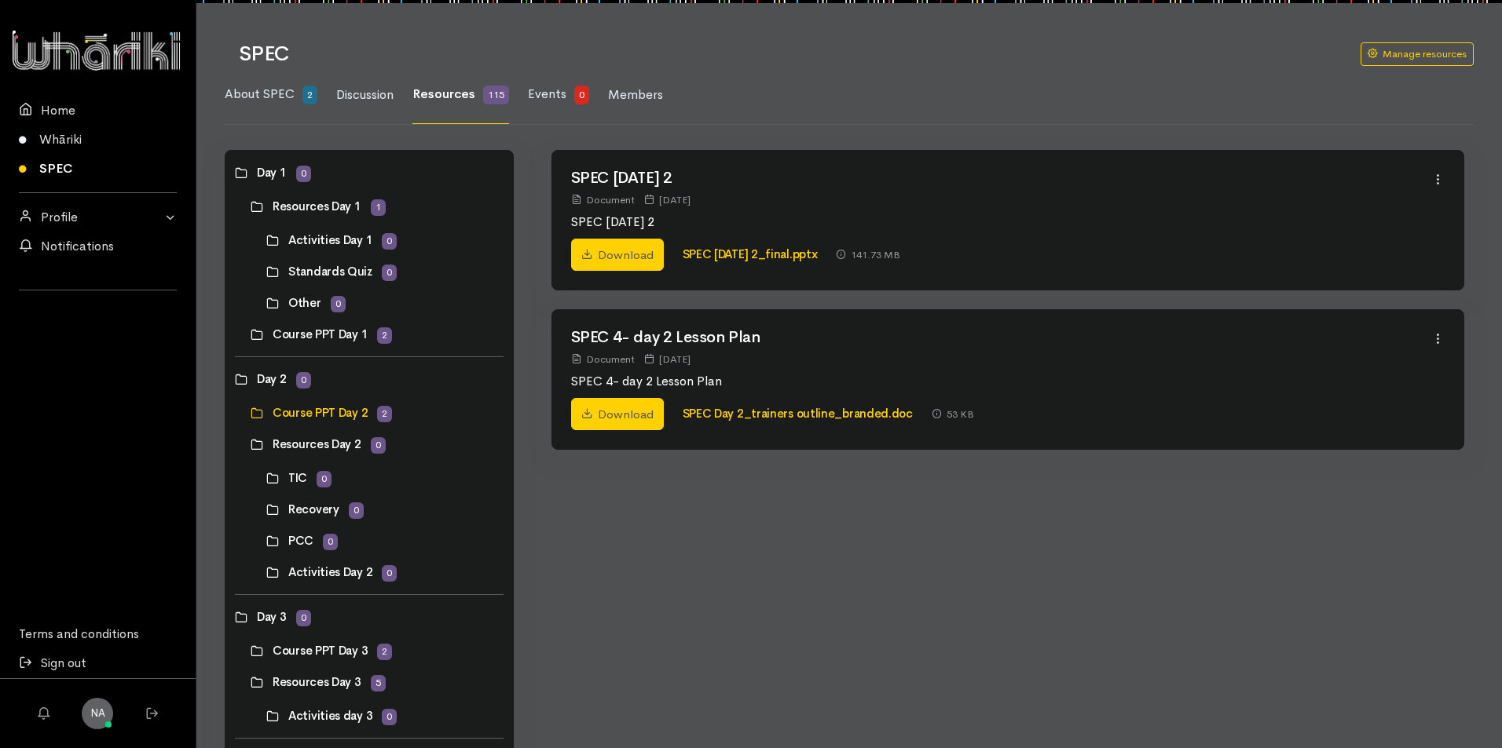
click at [266, 572] on link at bounding box center [266, 572] width 0 height 0
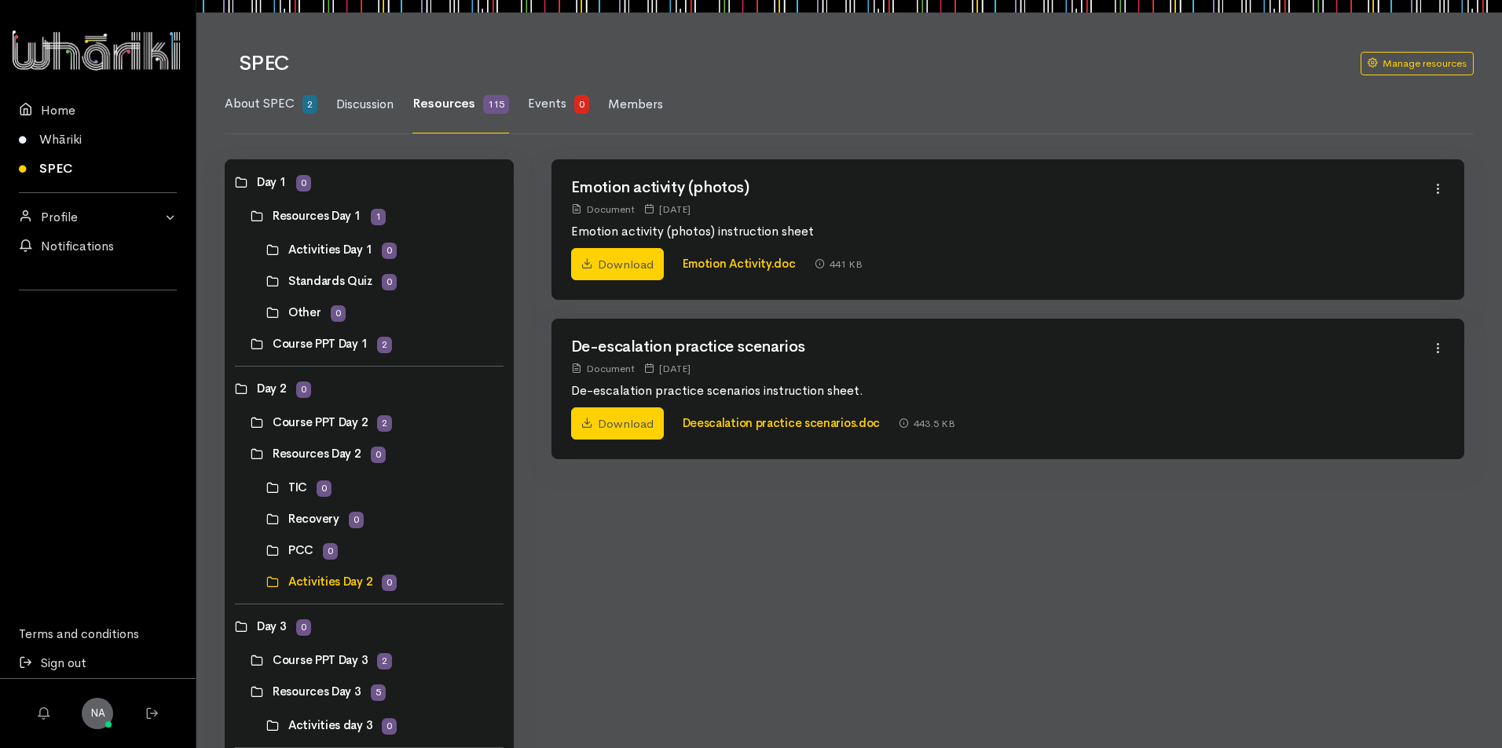
scroll to position [157, 0]
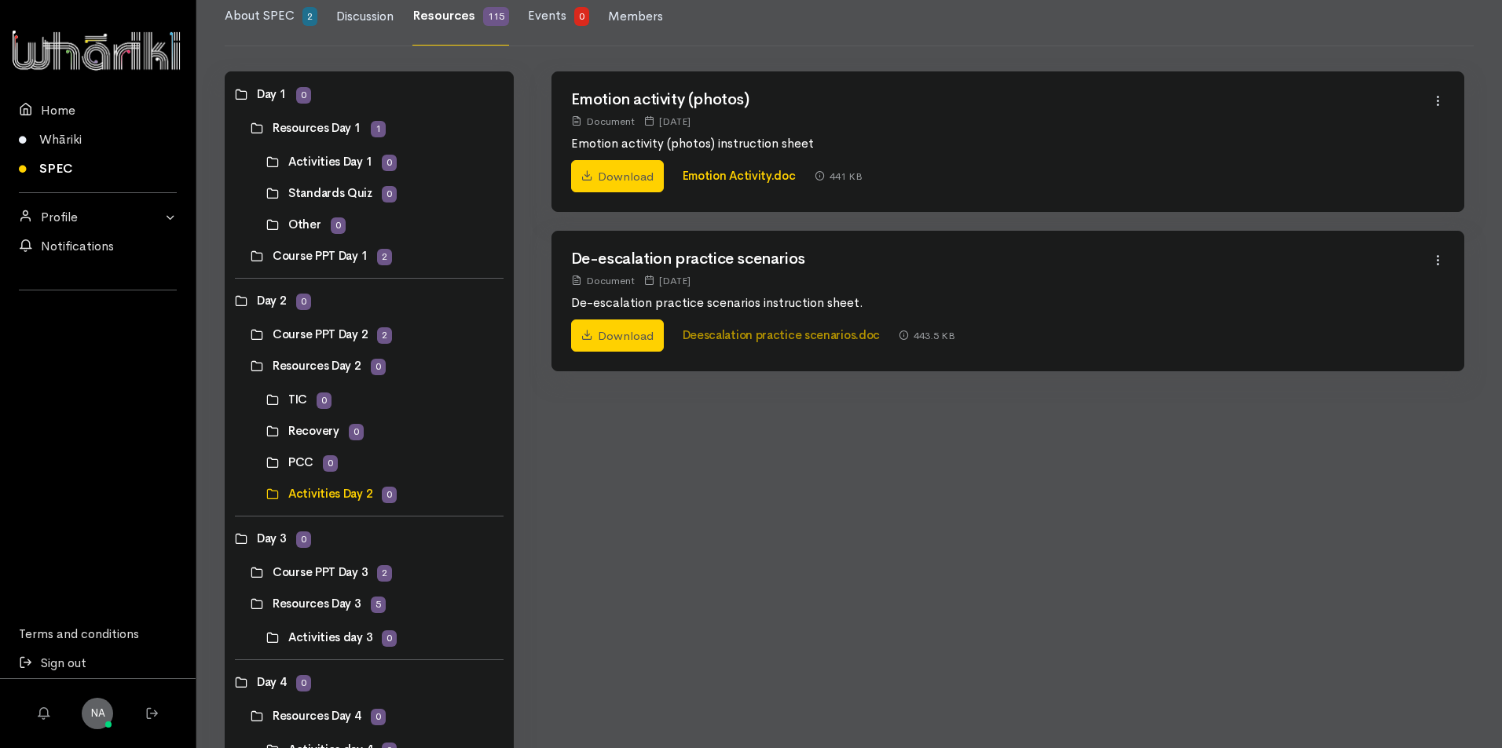
click at [804, 335] on link "Deescalation practice scenarios.doc" at bounding box center [781, 334] width 198 height 15
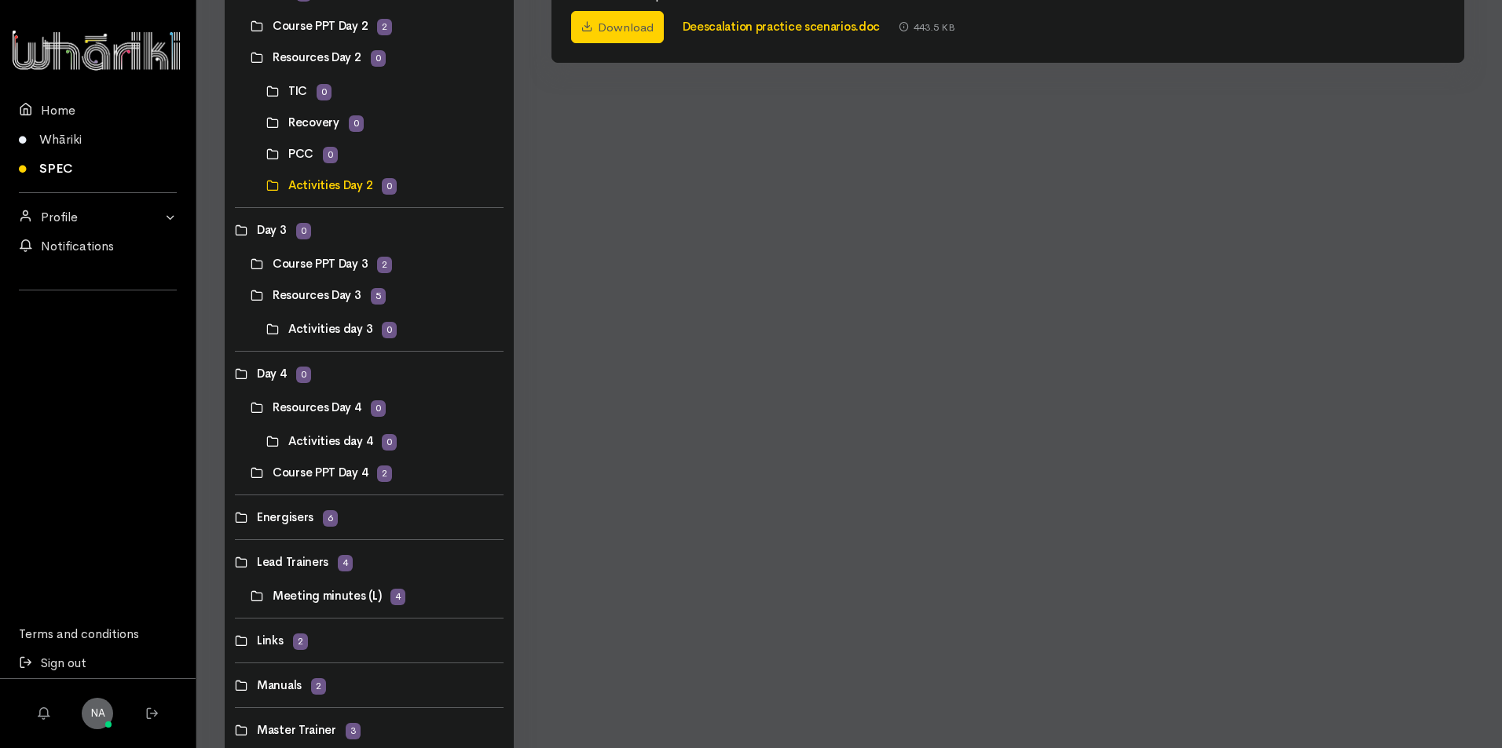
scroll to position [550, 0]
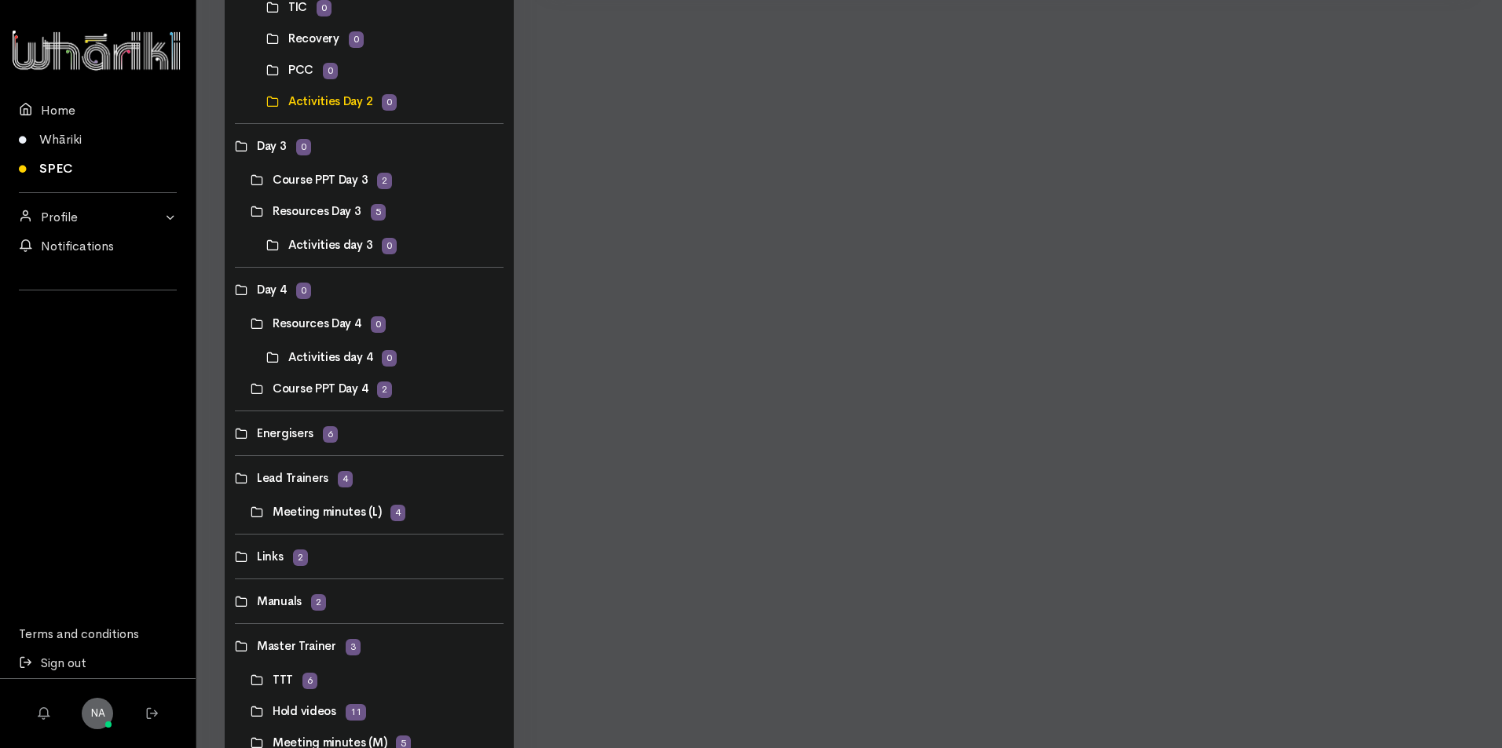
click at [235, 433] on link at bounding box center [235, 433] width 0 height 0
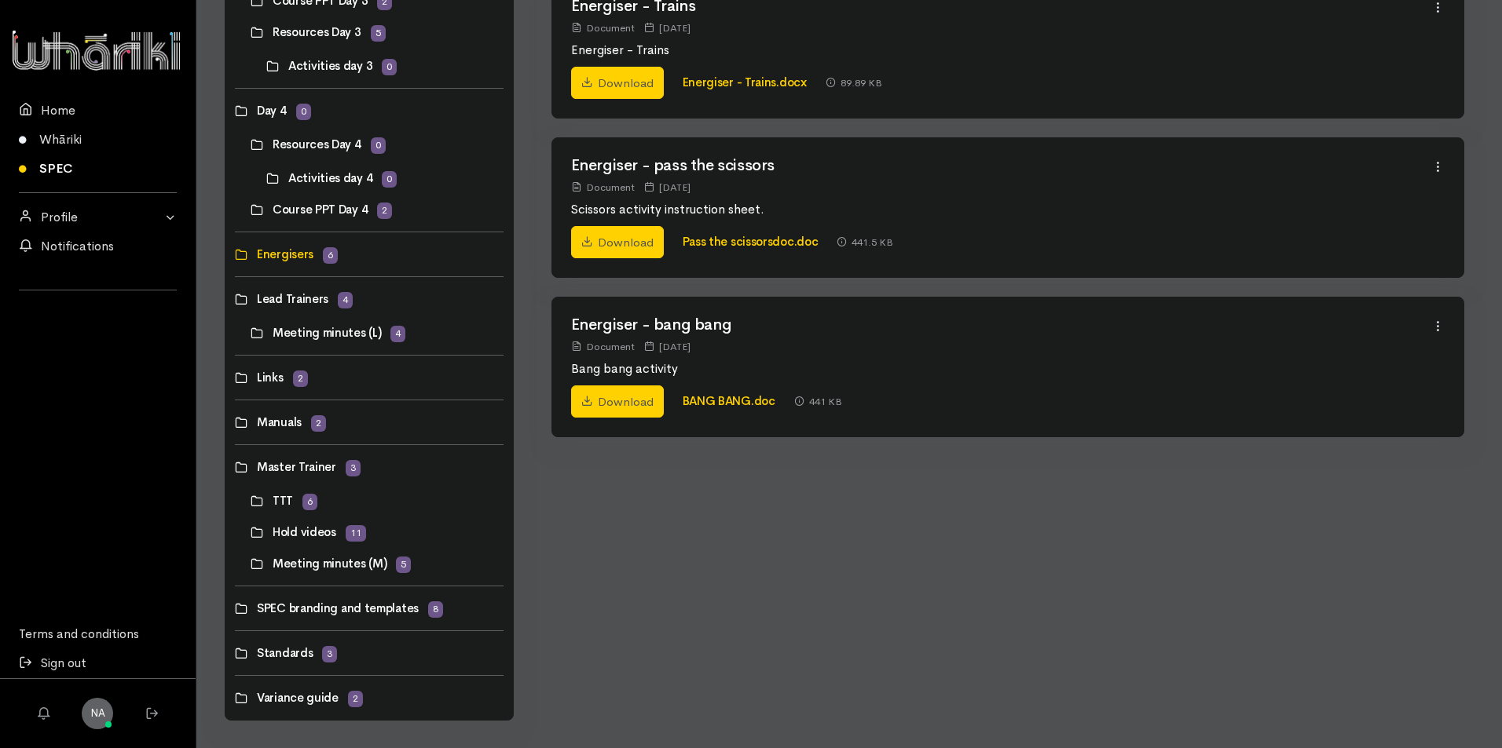
scroll to position [739, 0]
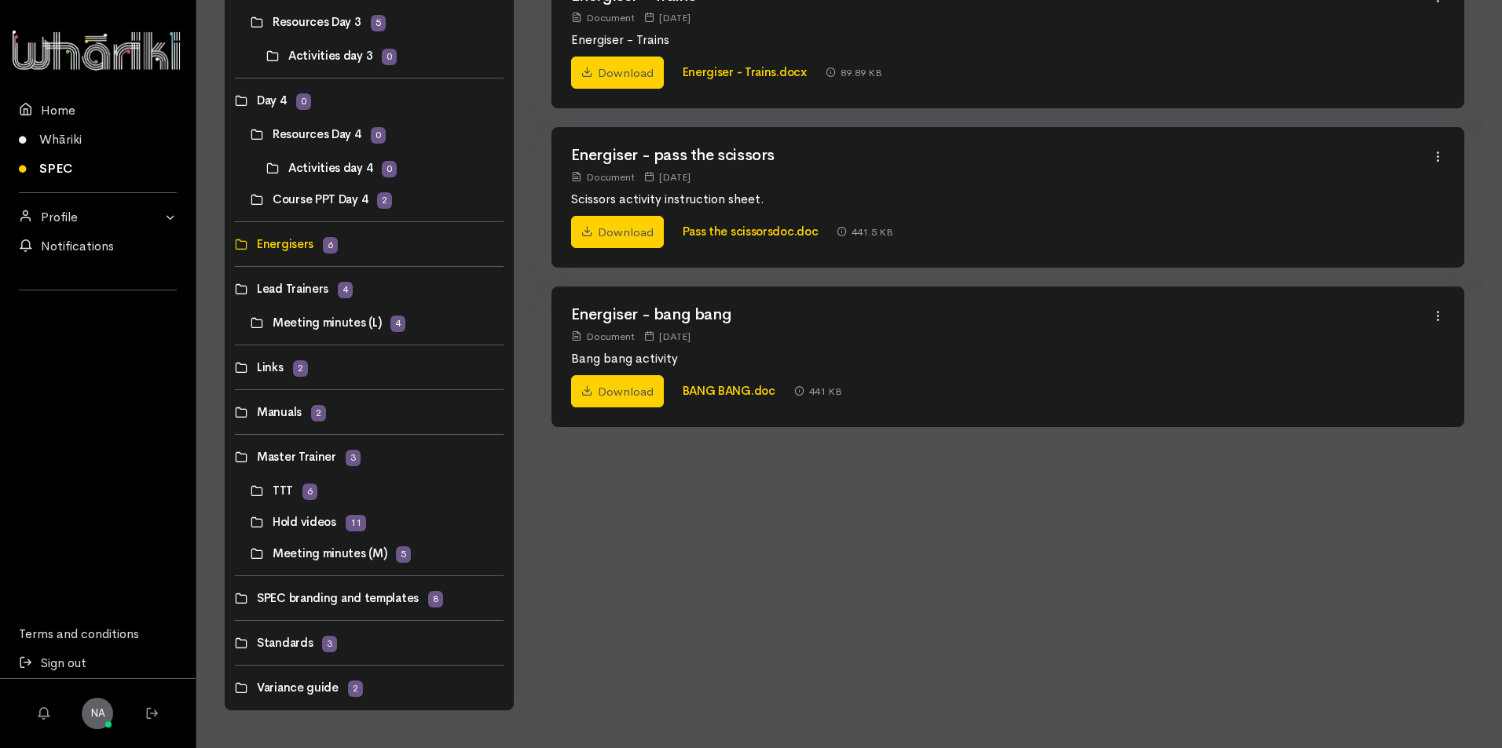
click at [235, 598] on link at bounding box center [235, 598] width 0 height 0
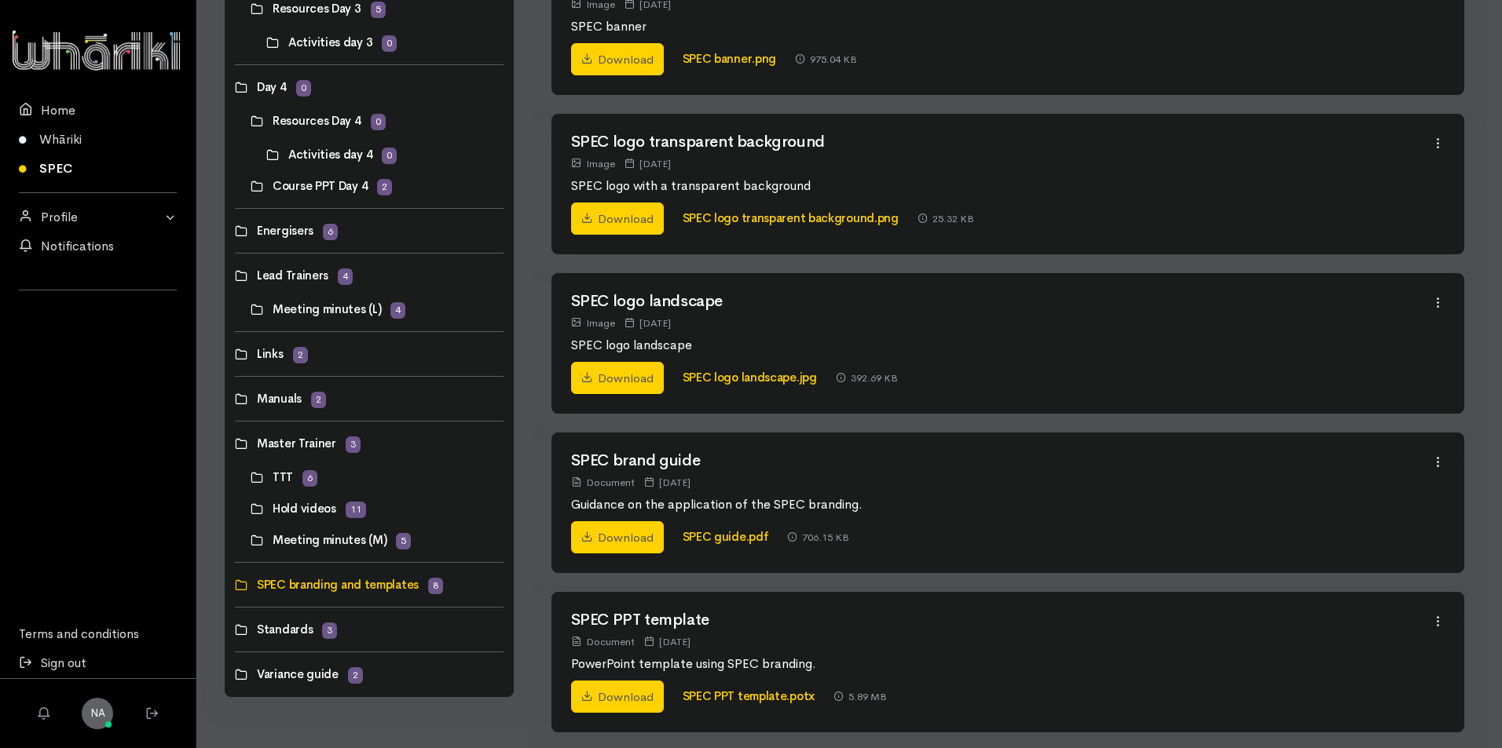
scroll to position [774, 0]
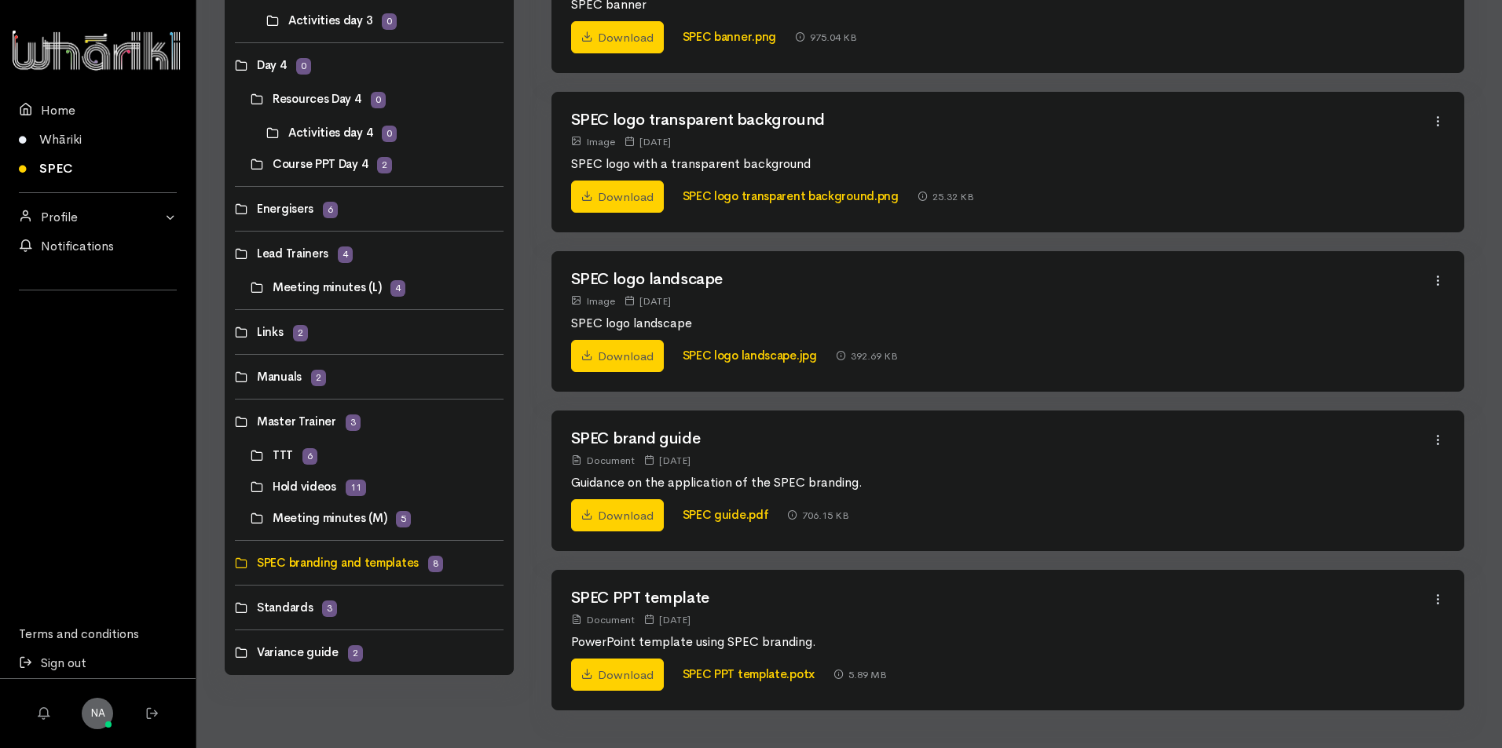
click at [235, 653] on link at bounding box center [235, 653] width 0 height 0
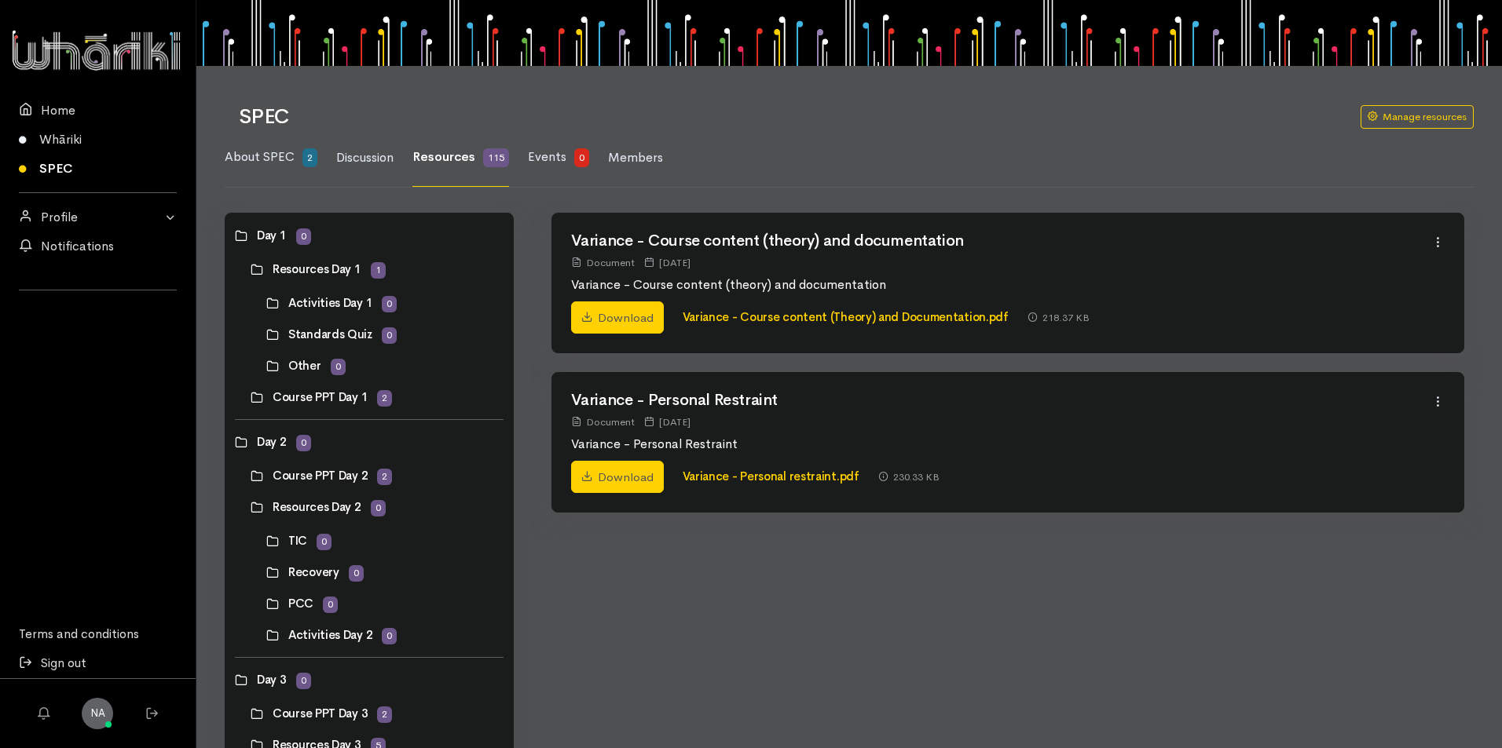
scroll to position [0, 0]
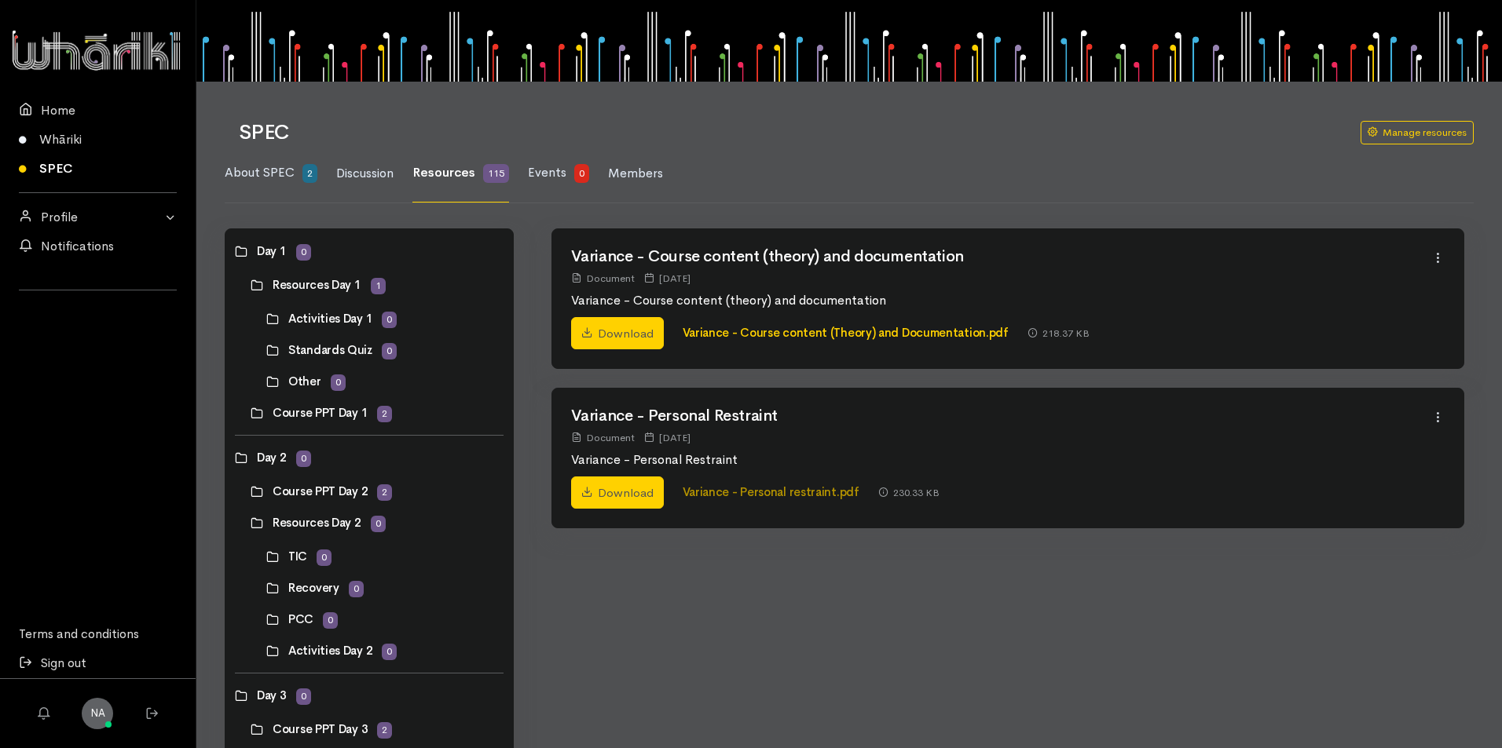
click at [761, 488] on link "Variance - Personal restraint.pdf" at bounding box center [770, 492] width 177 height 15
click at [68, 137] on link "Whāriki" at bounding box center [98, 139] width 196 height 29
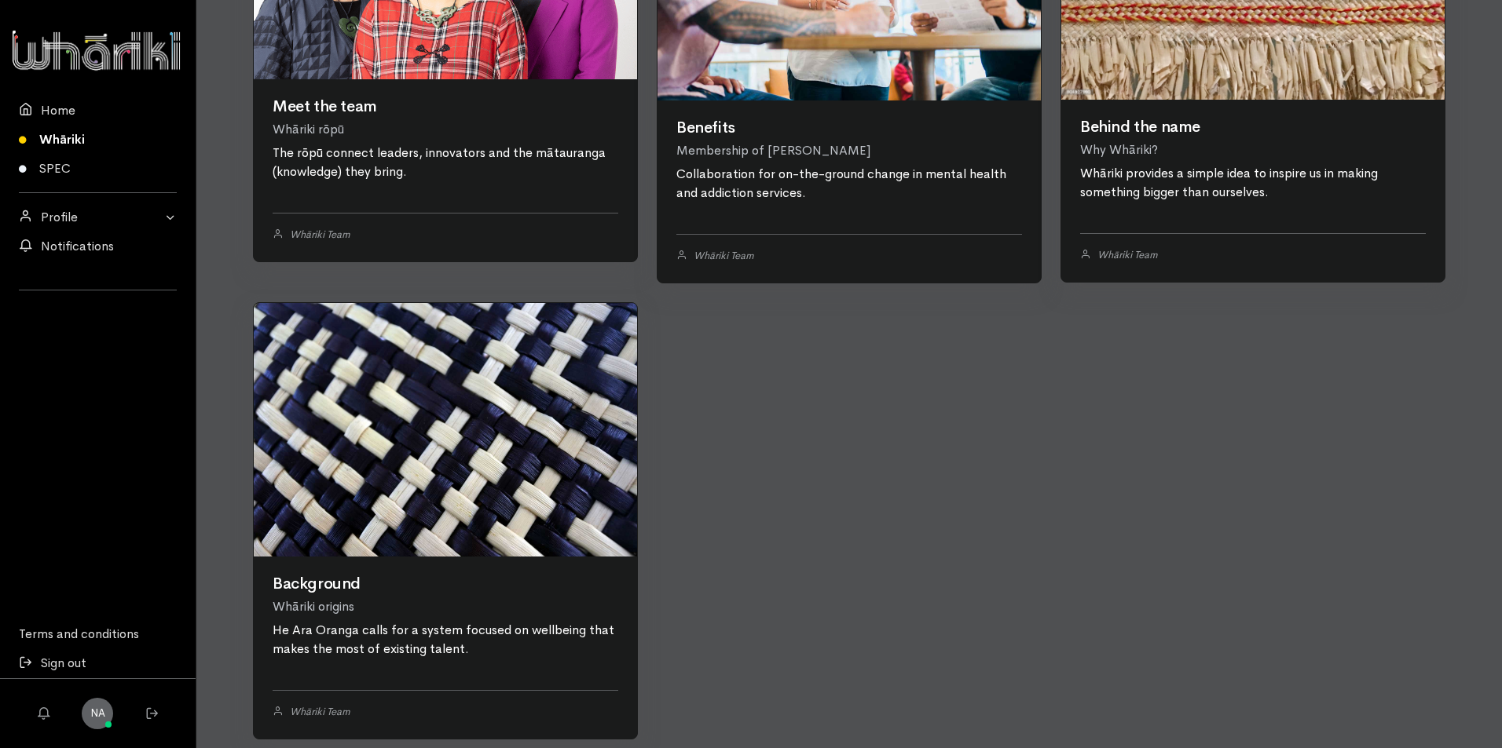
scroll to position [452, 0]
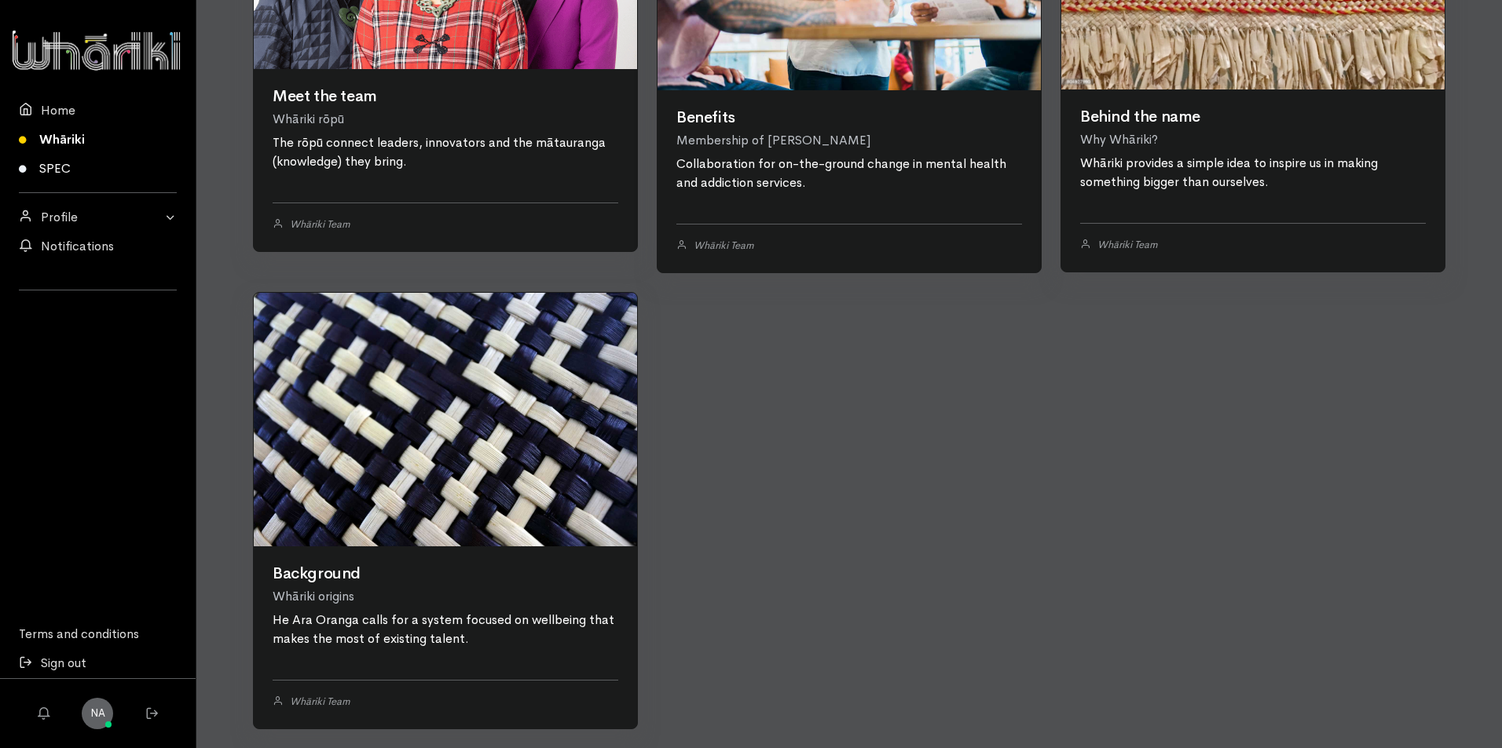
click at [49, 168] on link "SPEC" at bounding box center [98, 168] width 196 height 29
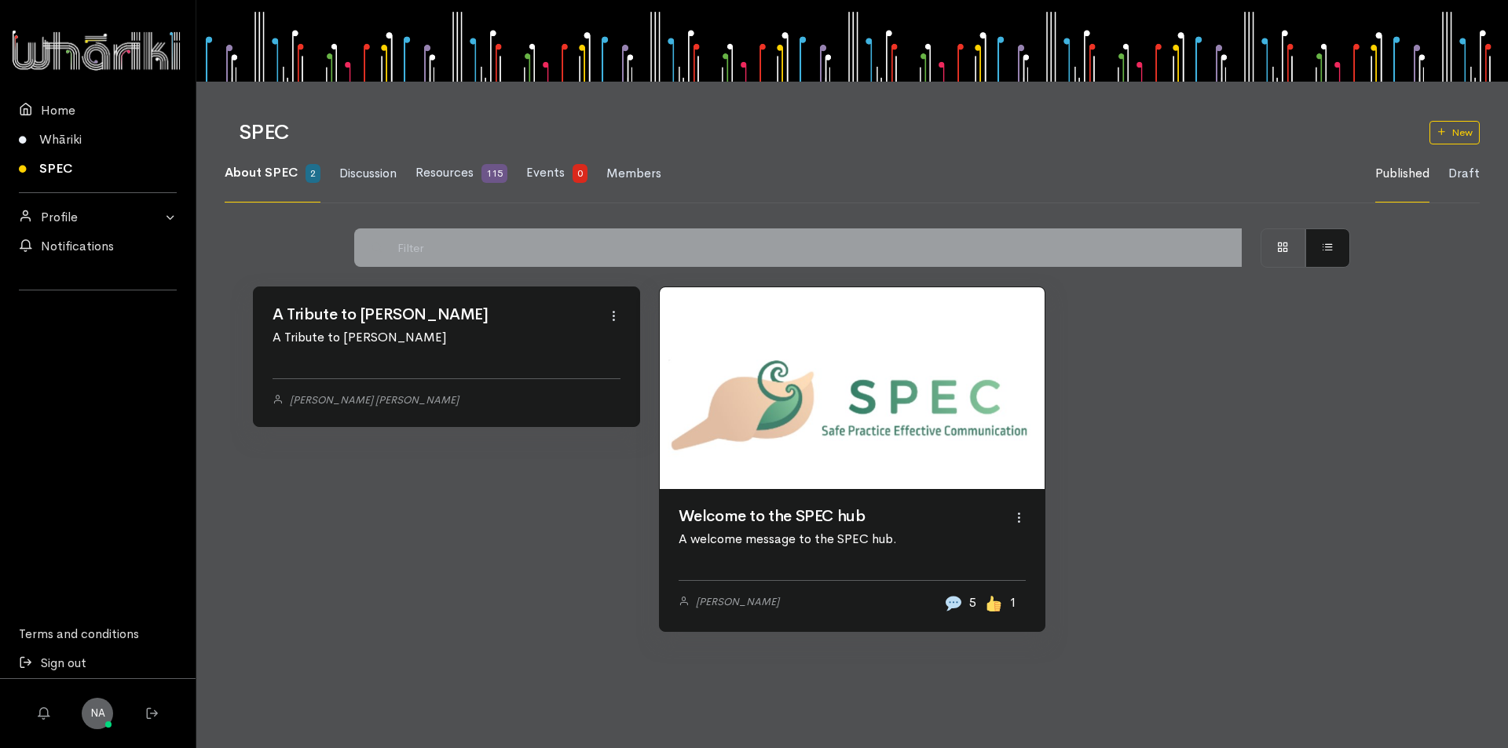
click at [311, 174] on span "2" at bounding box center [312, 173] width 15 height 19
click at [888, 489] on link at bounding box center [853, 388] width 386 height 202
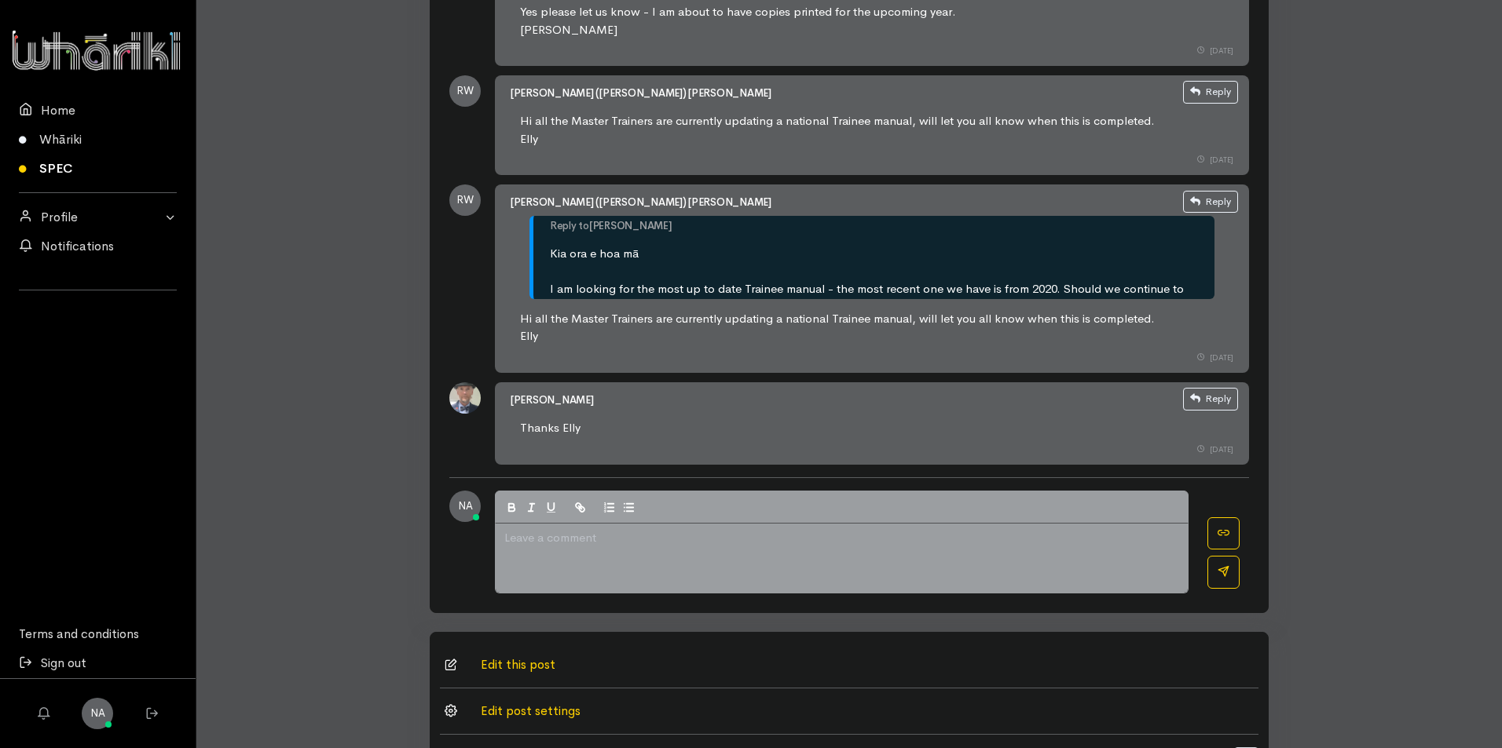
scroll to position [1322, 0]
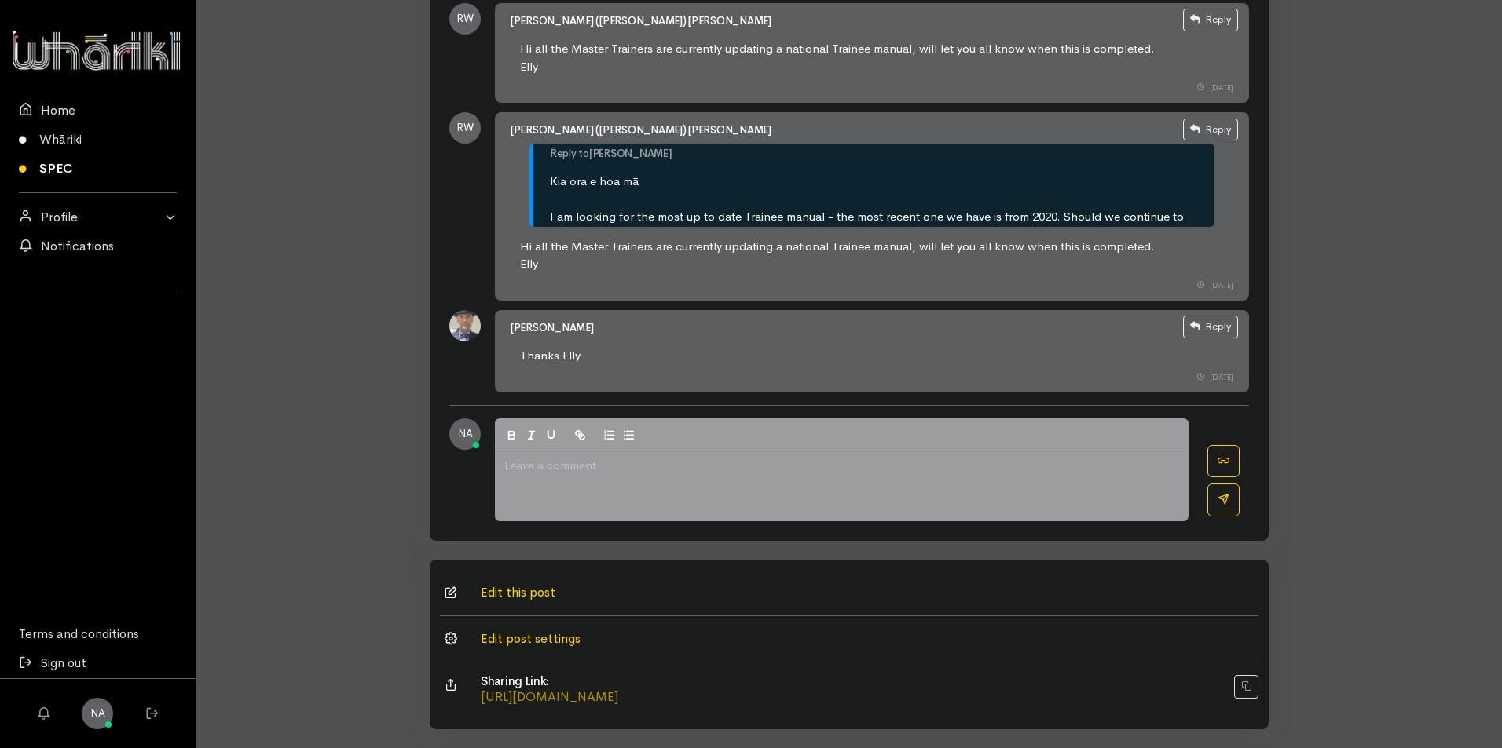
click at [539, 694] on link "[URL][DOMAIN_NAME]" at bounding box center [549, 697] width 137 height 16
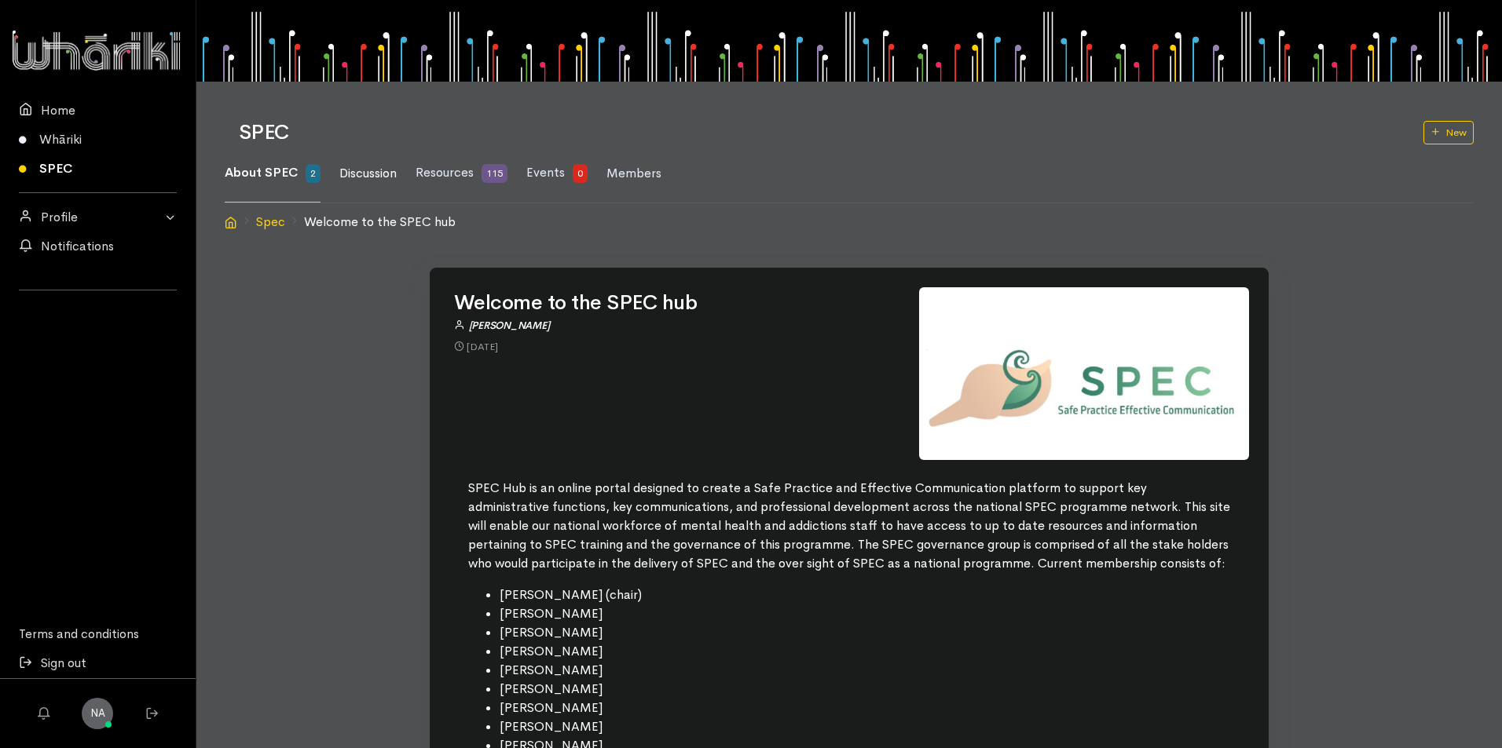
click at [373, 169] on span "Discussion" at bounding box center [367, 173] width 57 height 16
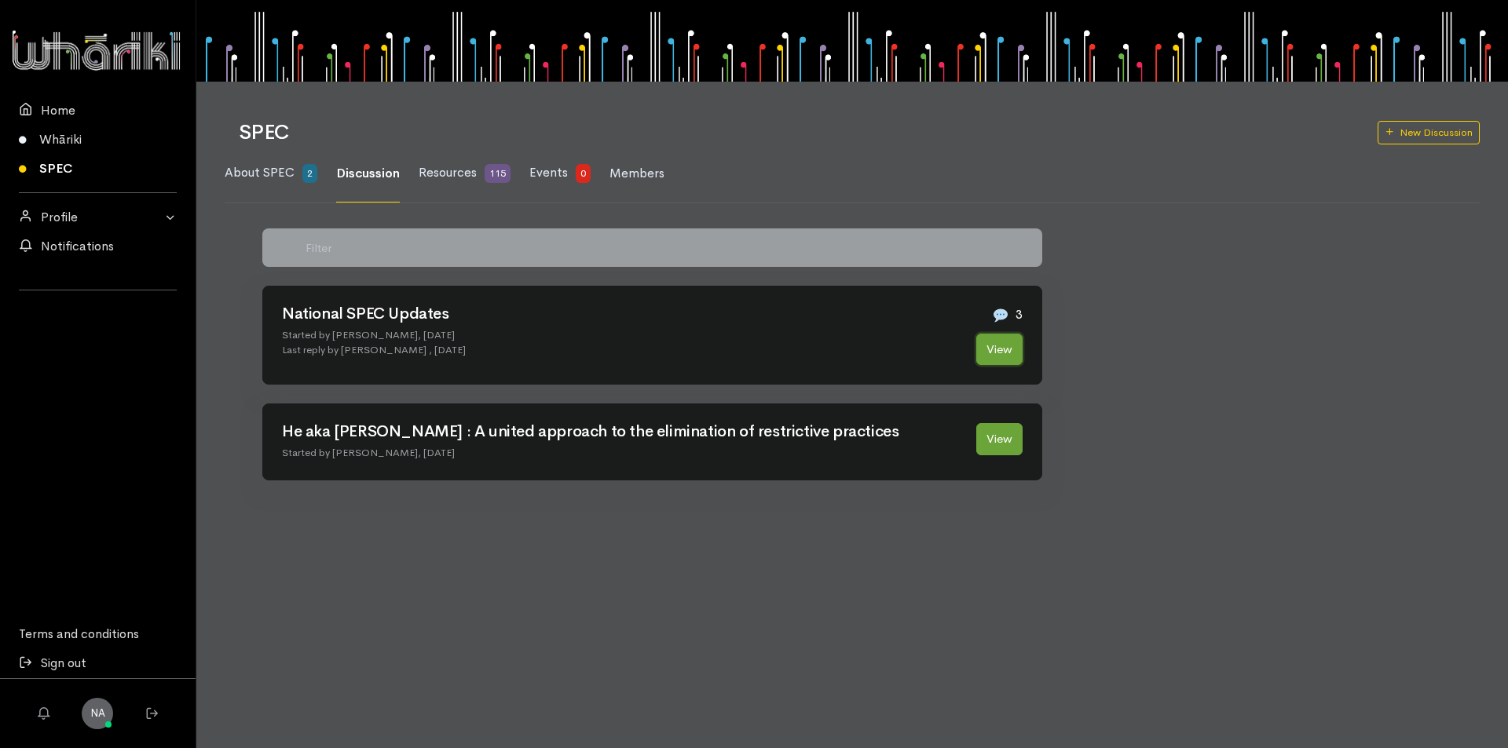
click at [976, 346] on link "View" at bounding box center [999, 350] width 46 height 32
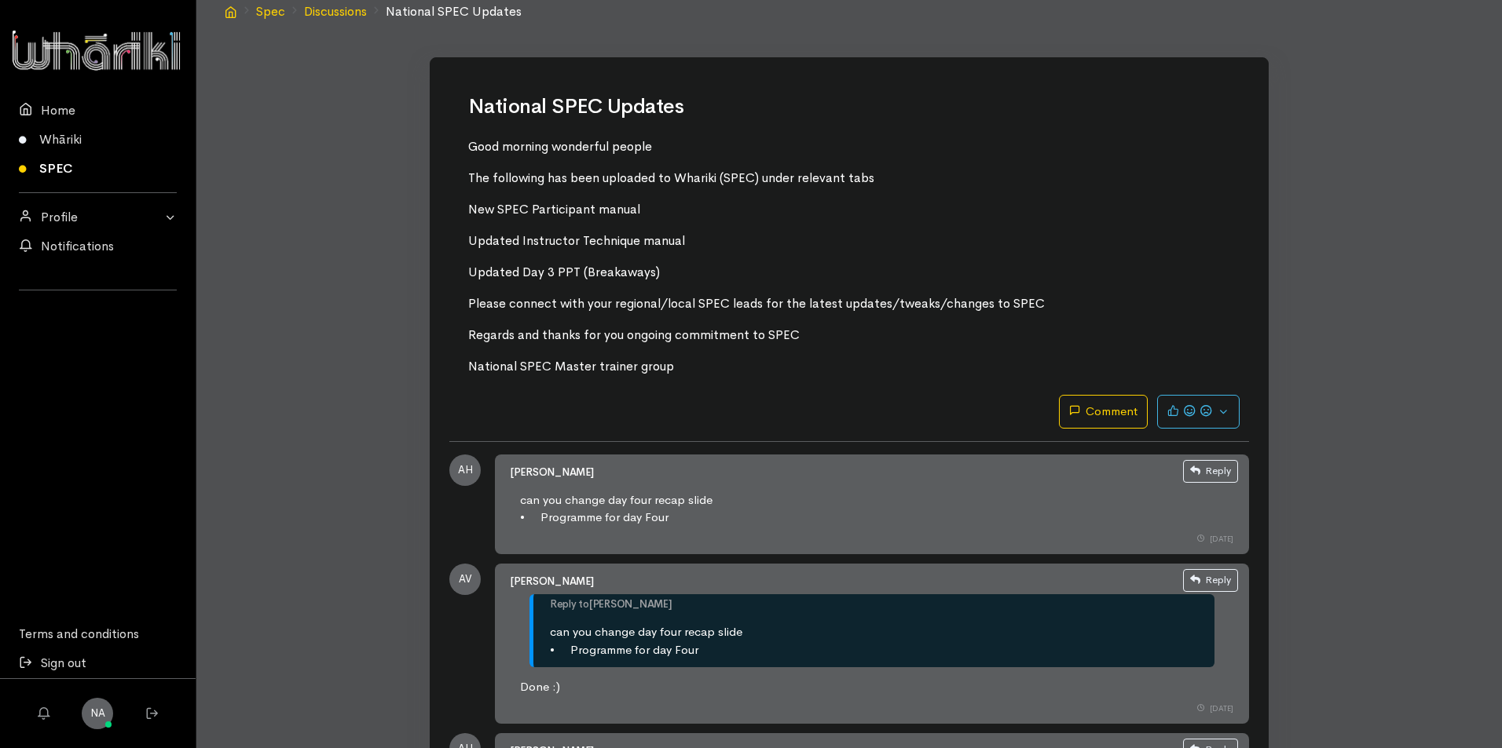
scroll to position [210, 0]
click at [67, 174] on link "SPEC" at bounding box center [98, 168] width 196 height 29
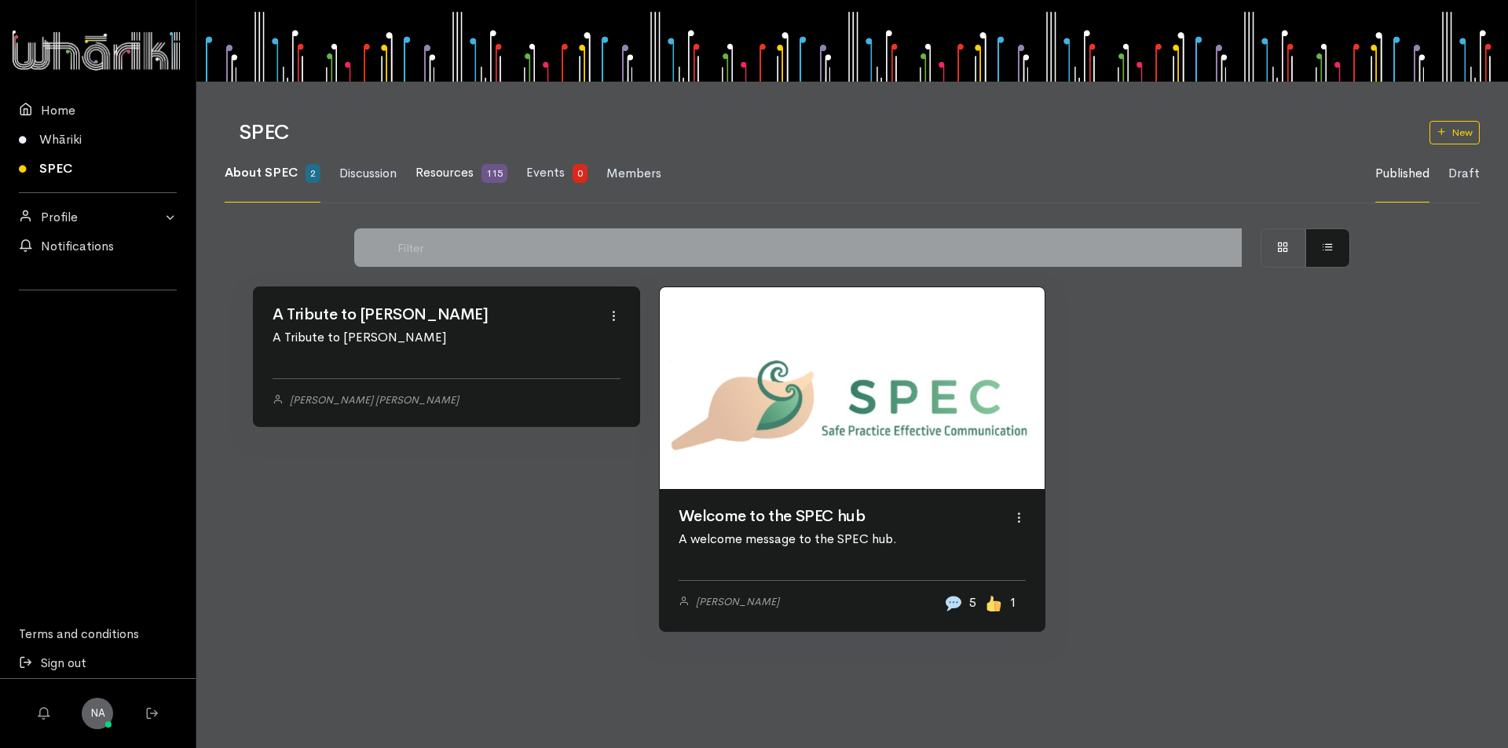
click at [477, 166] on link "Resources 115" at bounding box center [461, 173] width 92 height 58
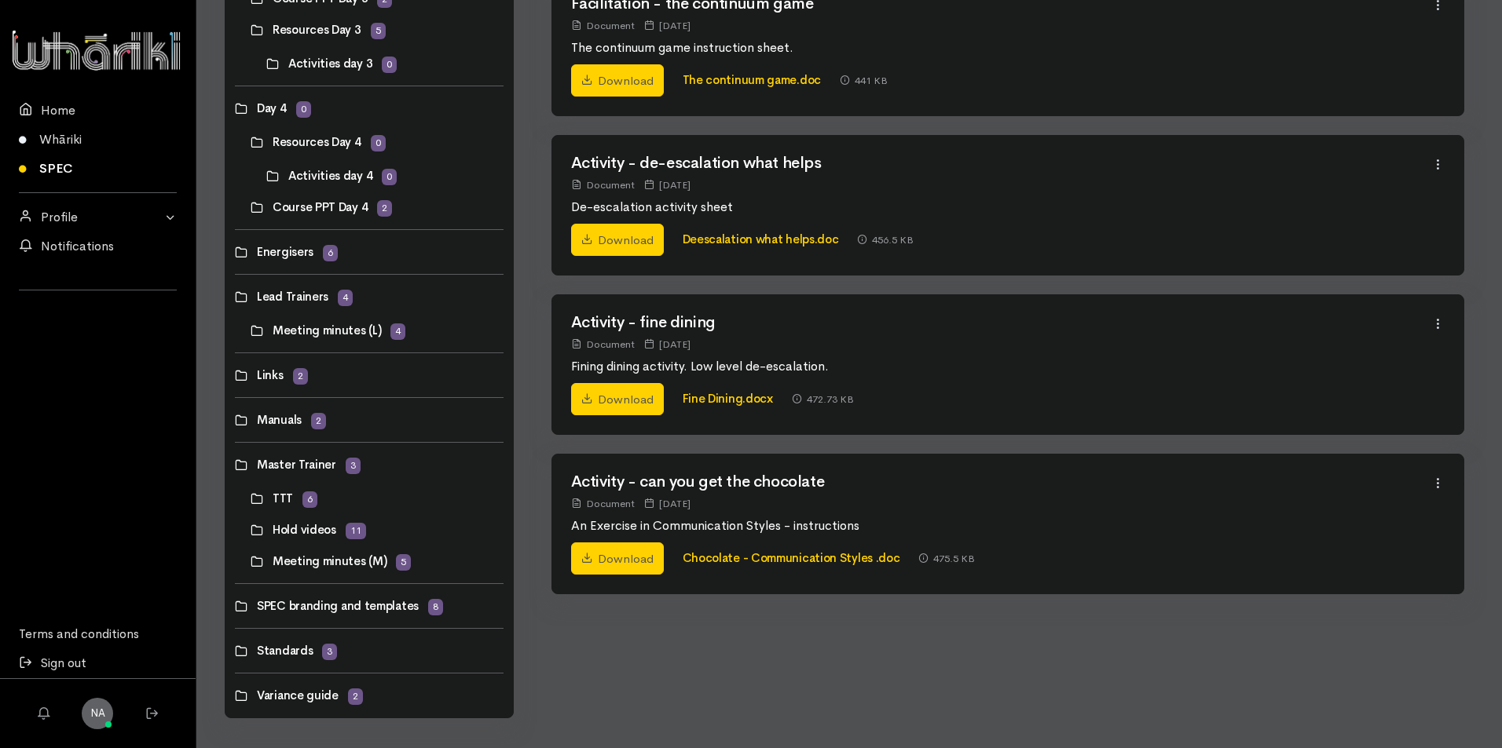
scroll to position [739, 0]
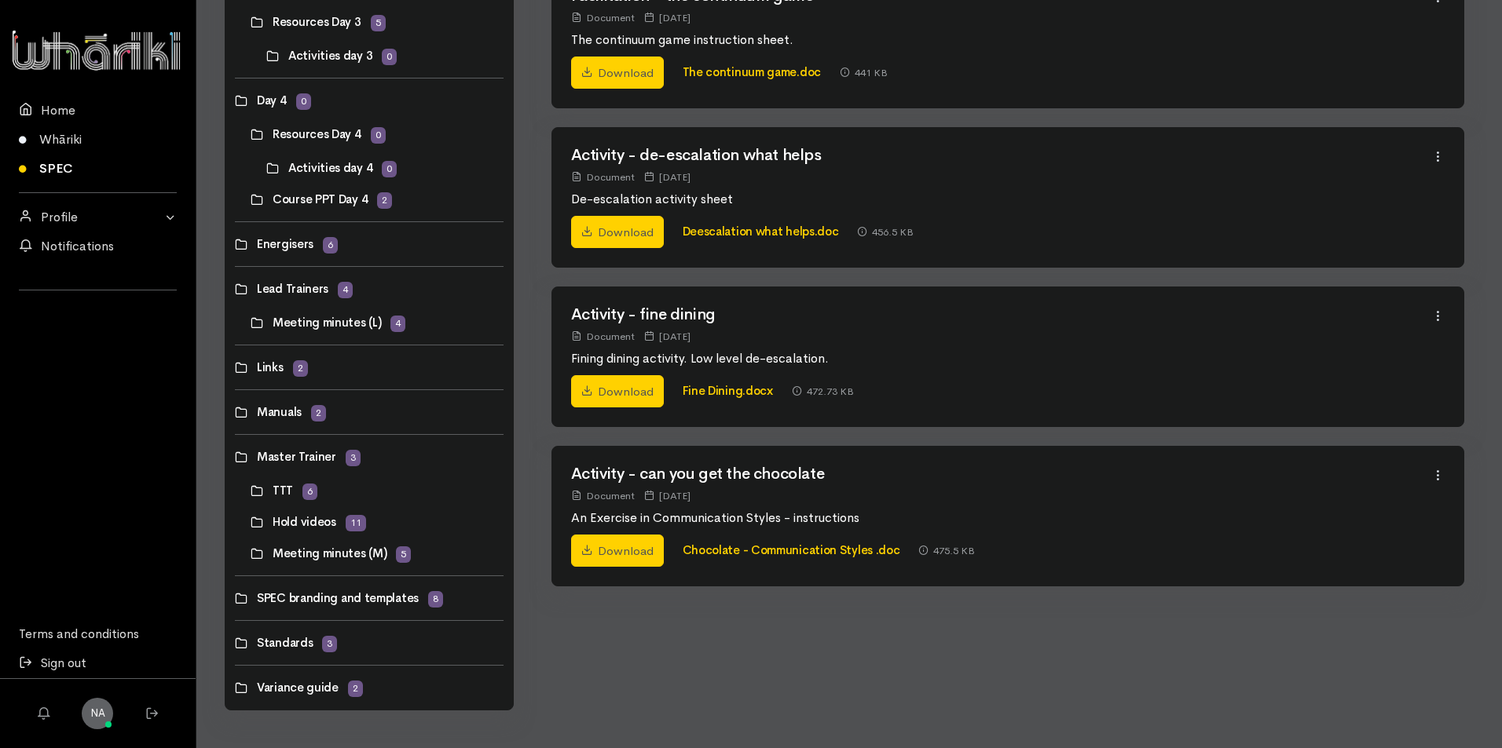
click at [235, 688] on link at bounding box center [235, 688] width 0 height 0
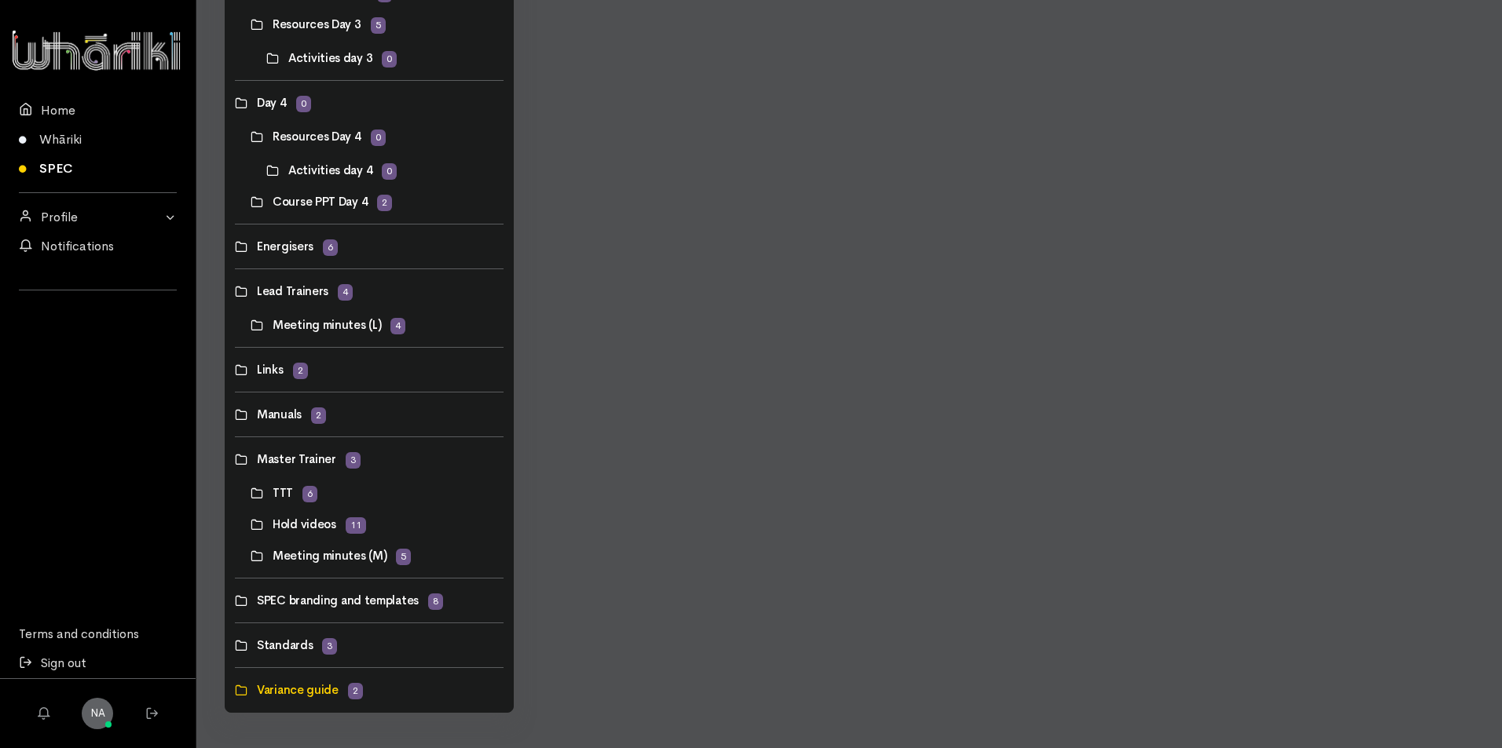
scroll to position [739, 0]
click at [235, 643] on link at bounding box center [235, 643] width 0 height 0
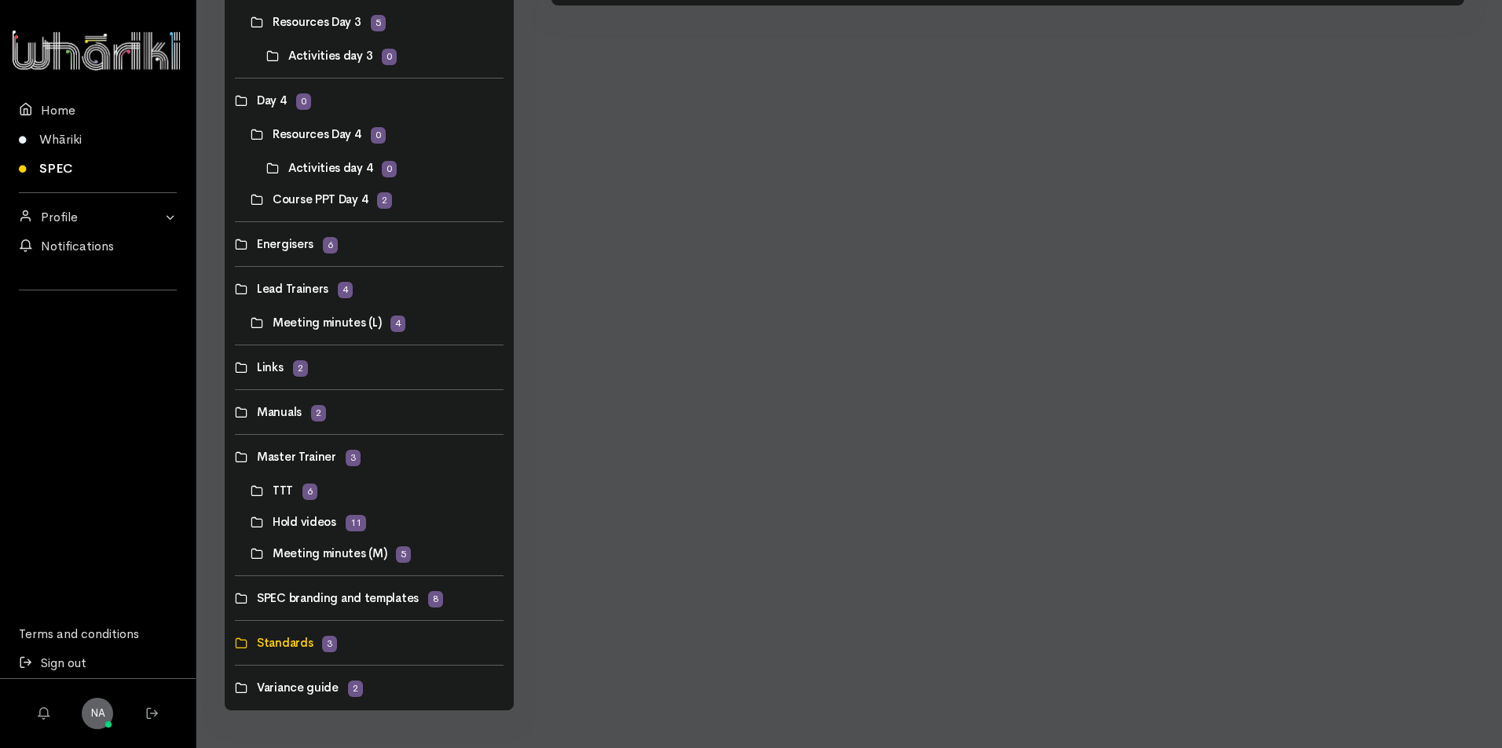
click at [235, 598] on link at bounding box center [235, 598] width 0 height 0
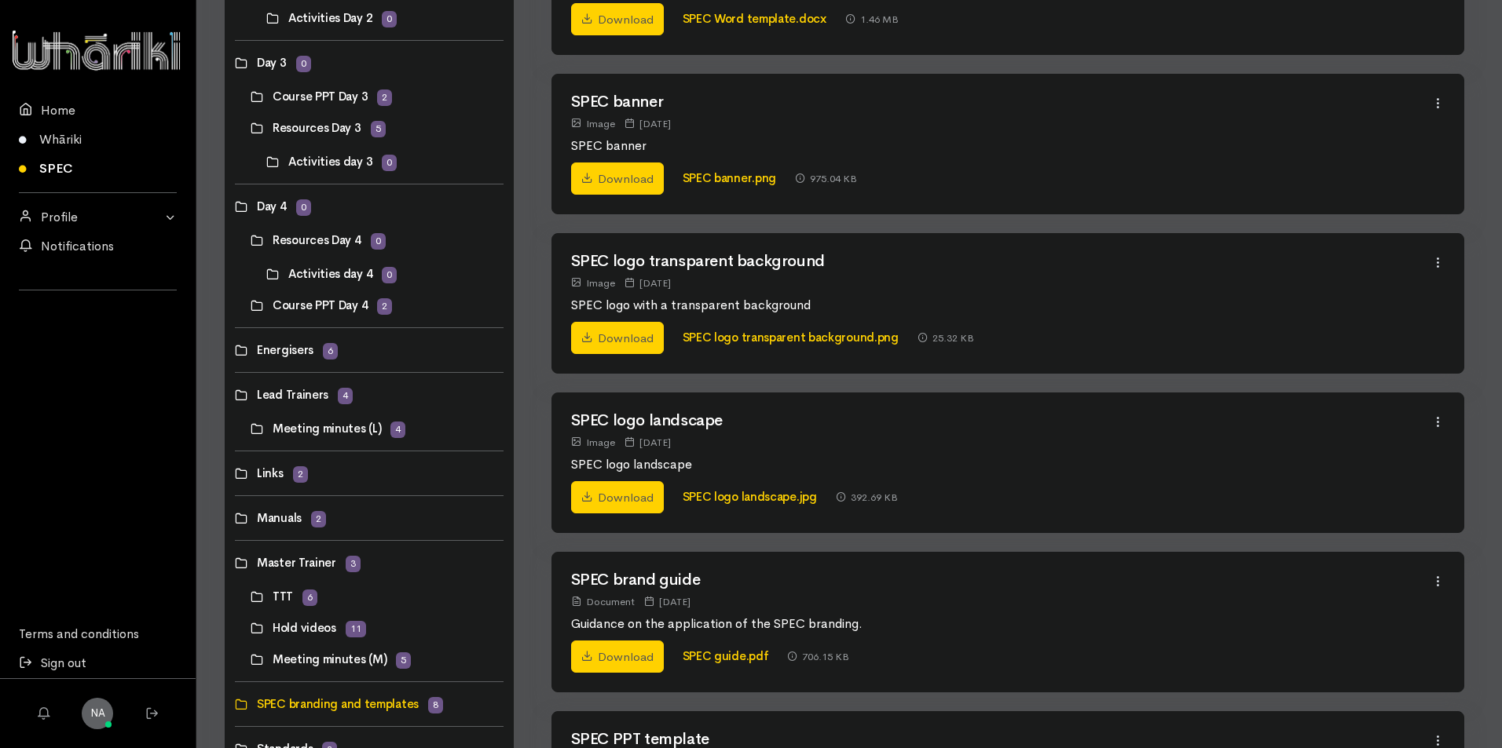
scroll to position [774, 0]
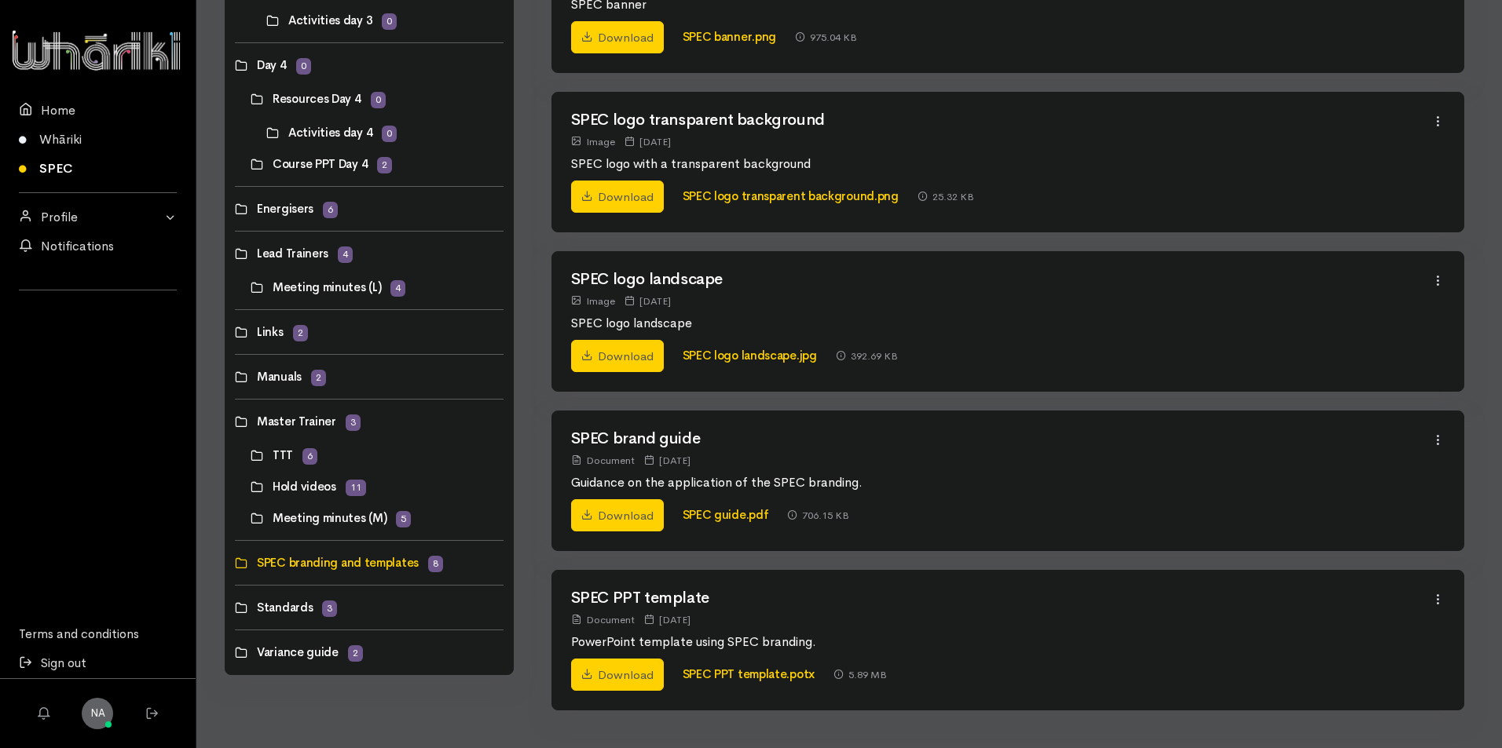
click at [251, 287] on link at bounding box center [251, 287] width 0 height 0
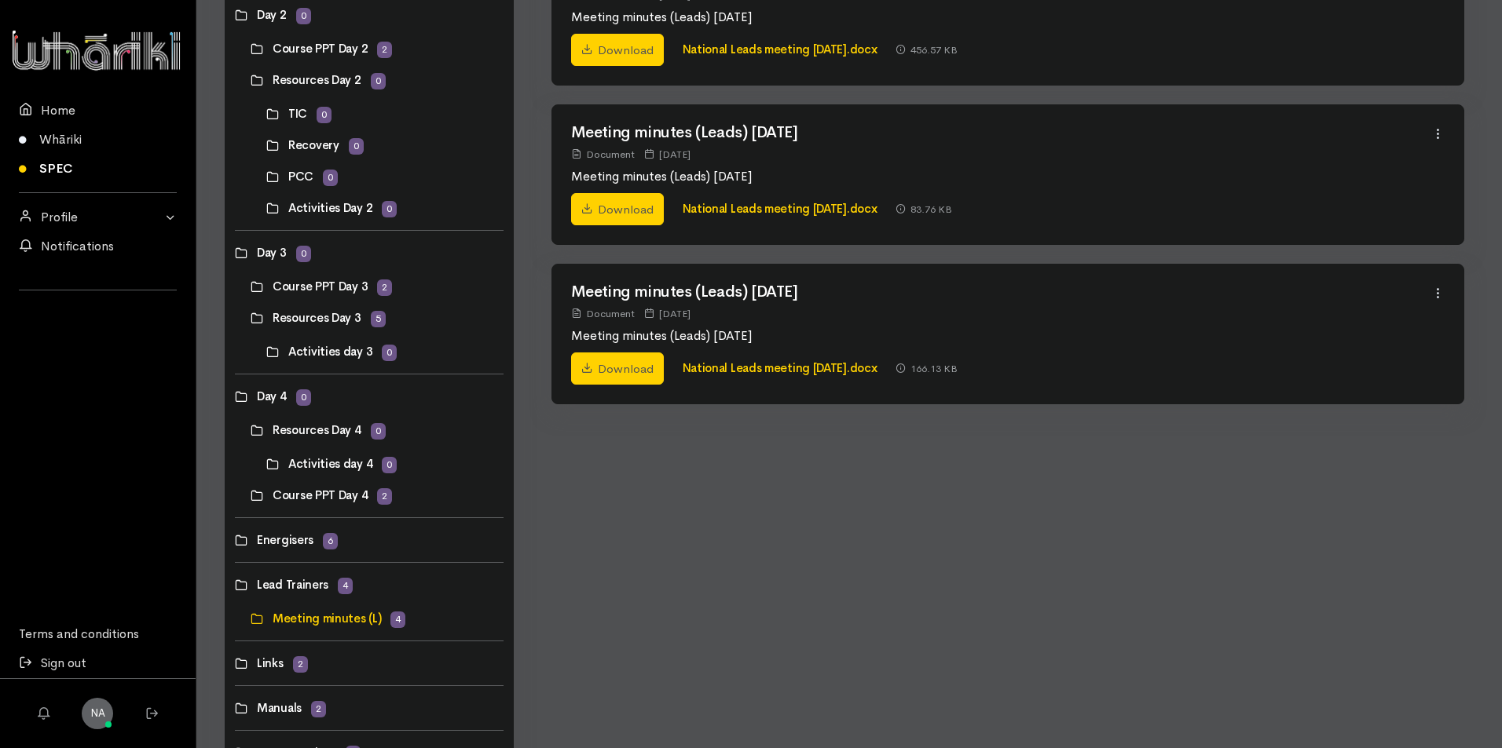
scroll to position [471, 0]
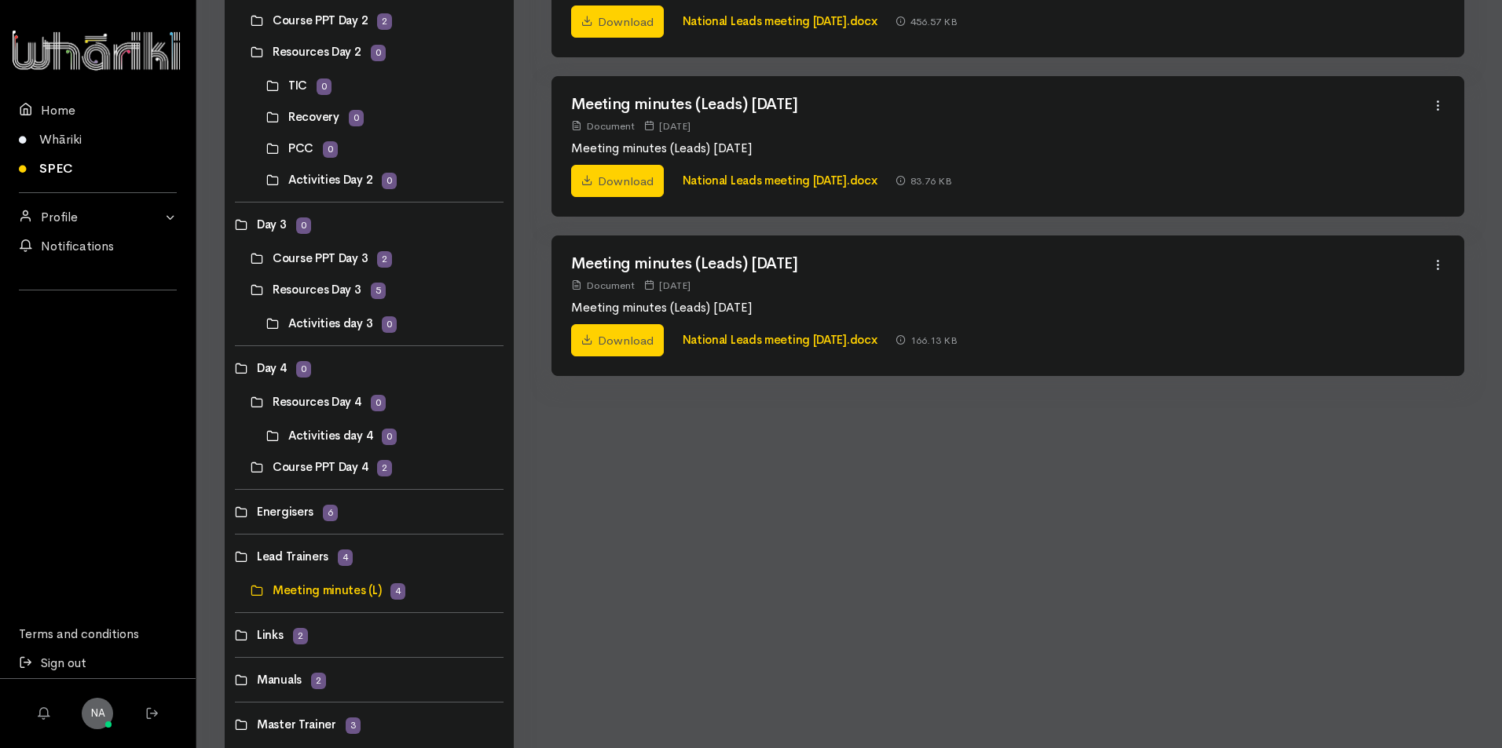
click at [251, 402] on link at bounding box center [251, 402] width 0 height 0
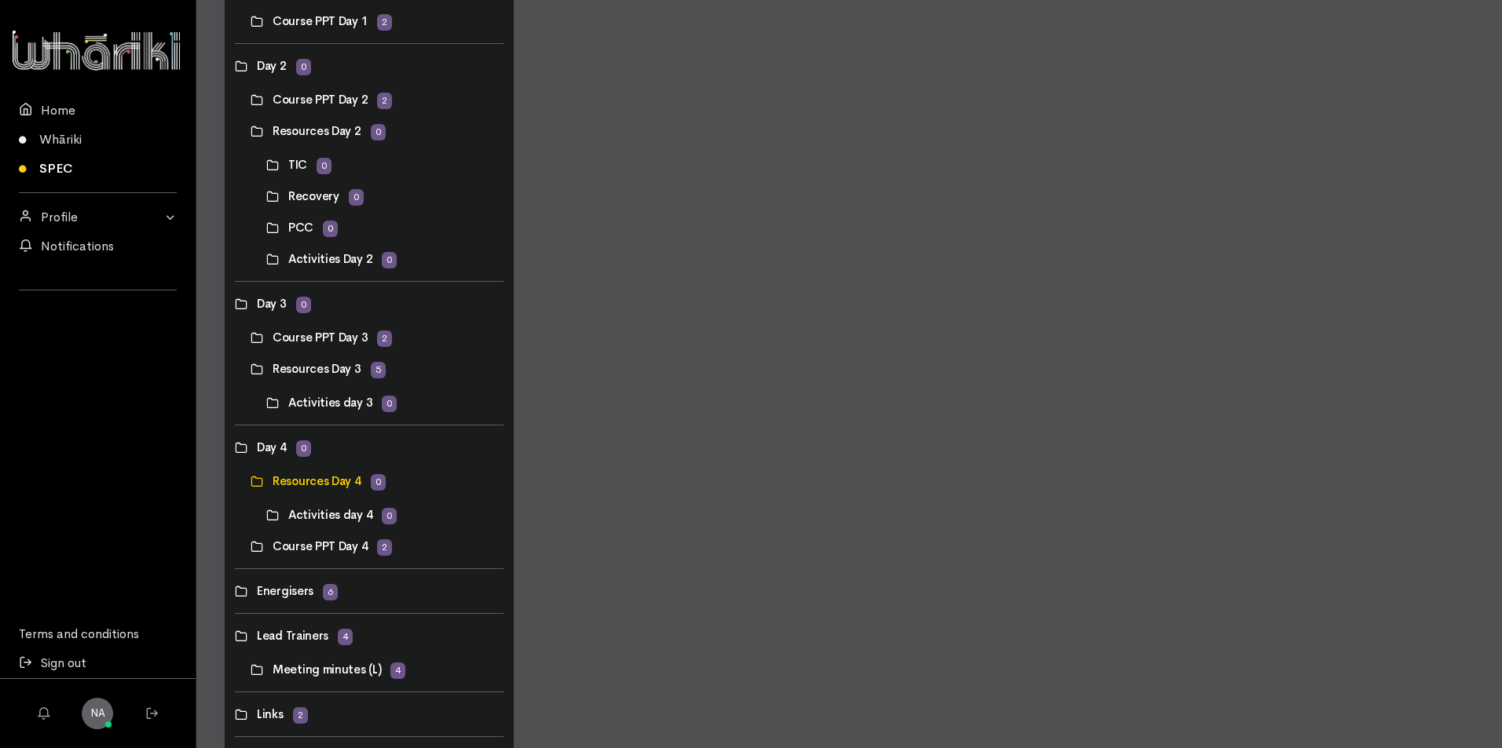
scroll to position [393, 0]
click at [251, 546] on link at bounding box center [251, 546] width 0 height 0
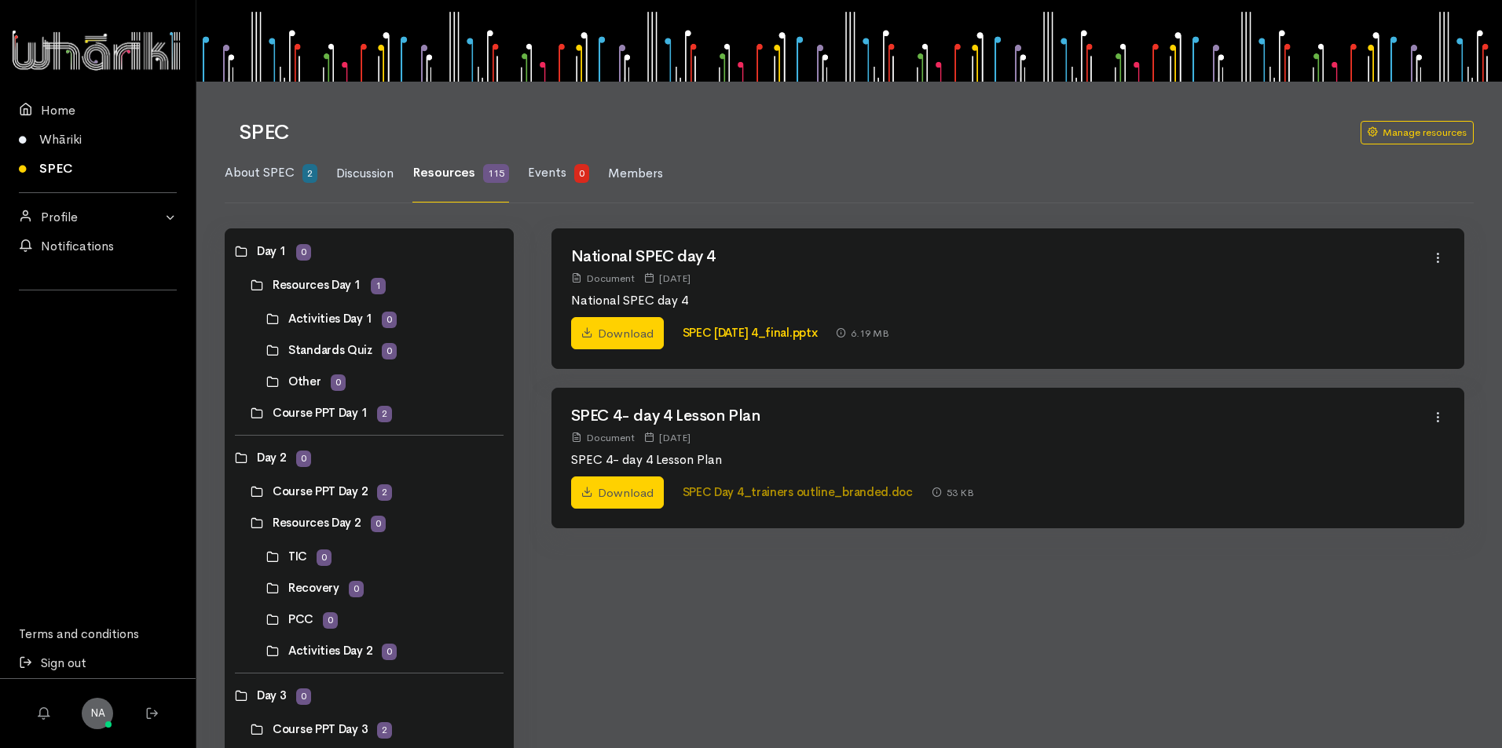
click at [854, 496] on link "SPEC Day 4_trainers outline_branded.doc" at bounding box center [797, 492] width 230 height 15
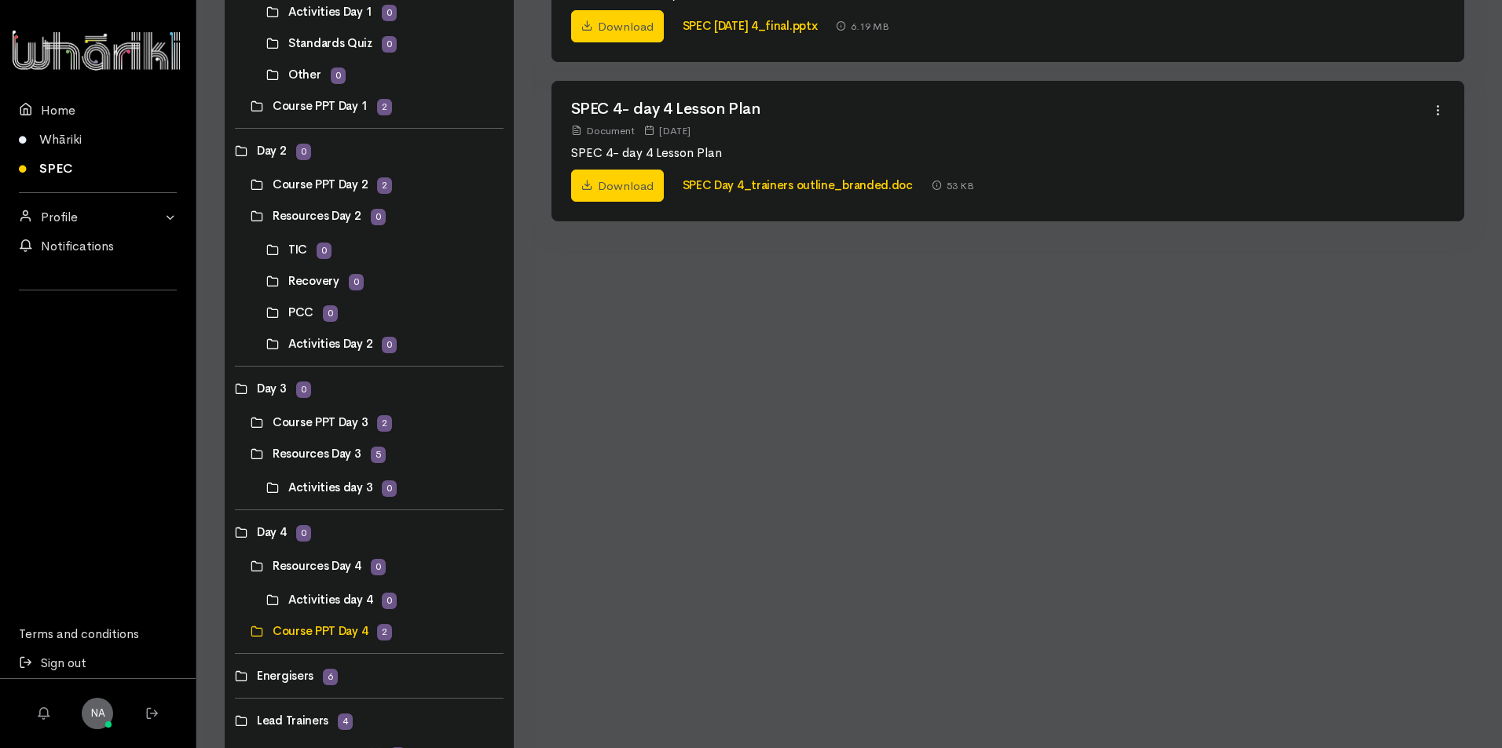
scroll to position [314, 0]
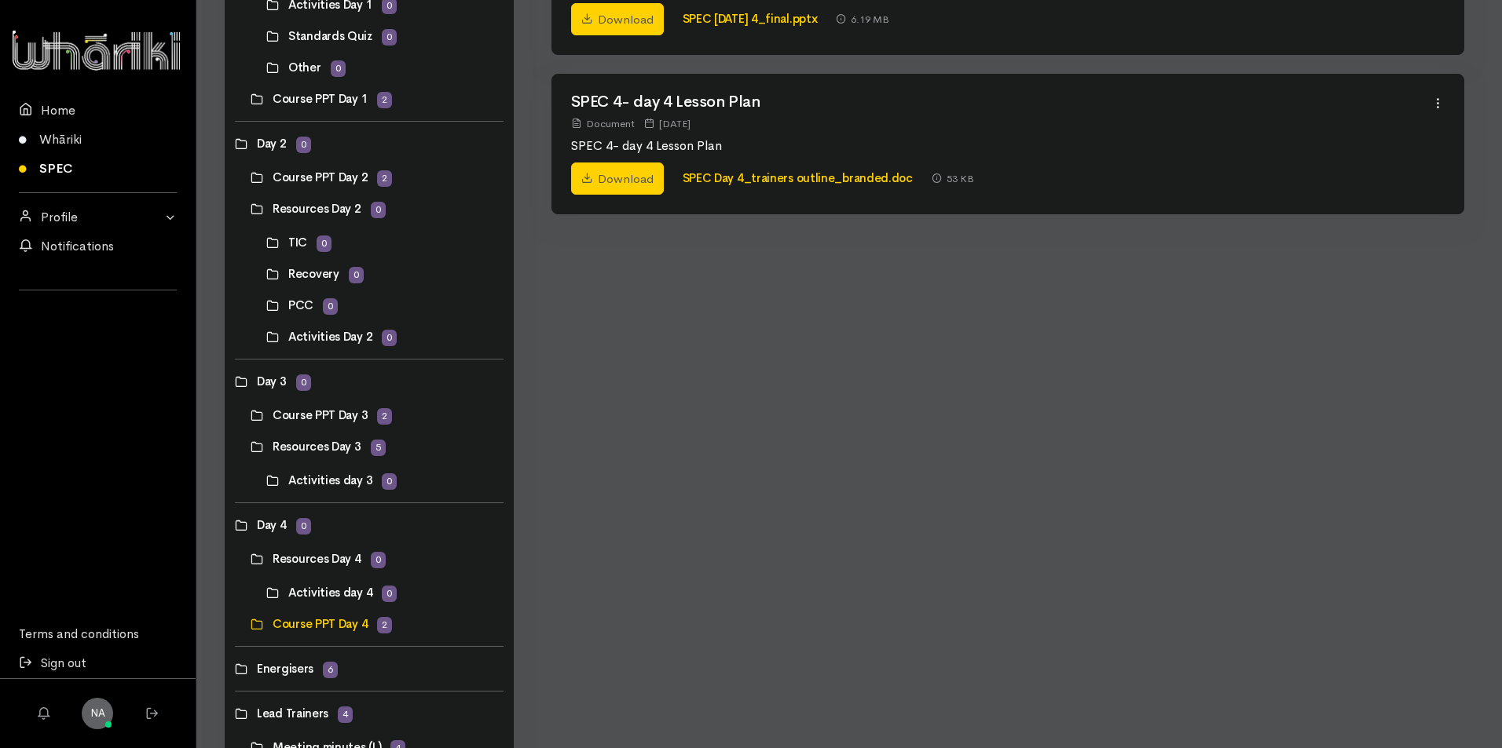
click at [251, 415] on link at bounding box center [251, 415] width 0 height 0
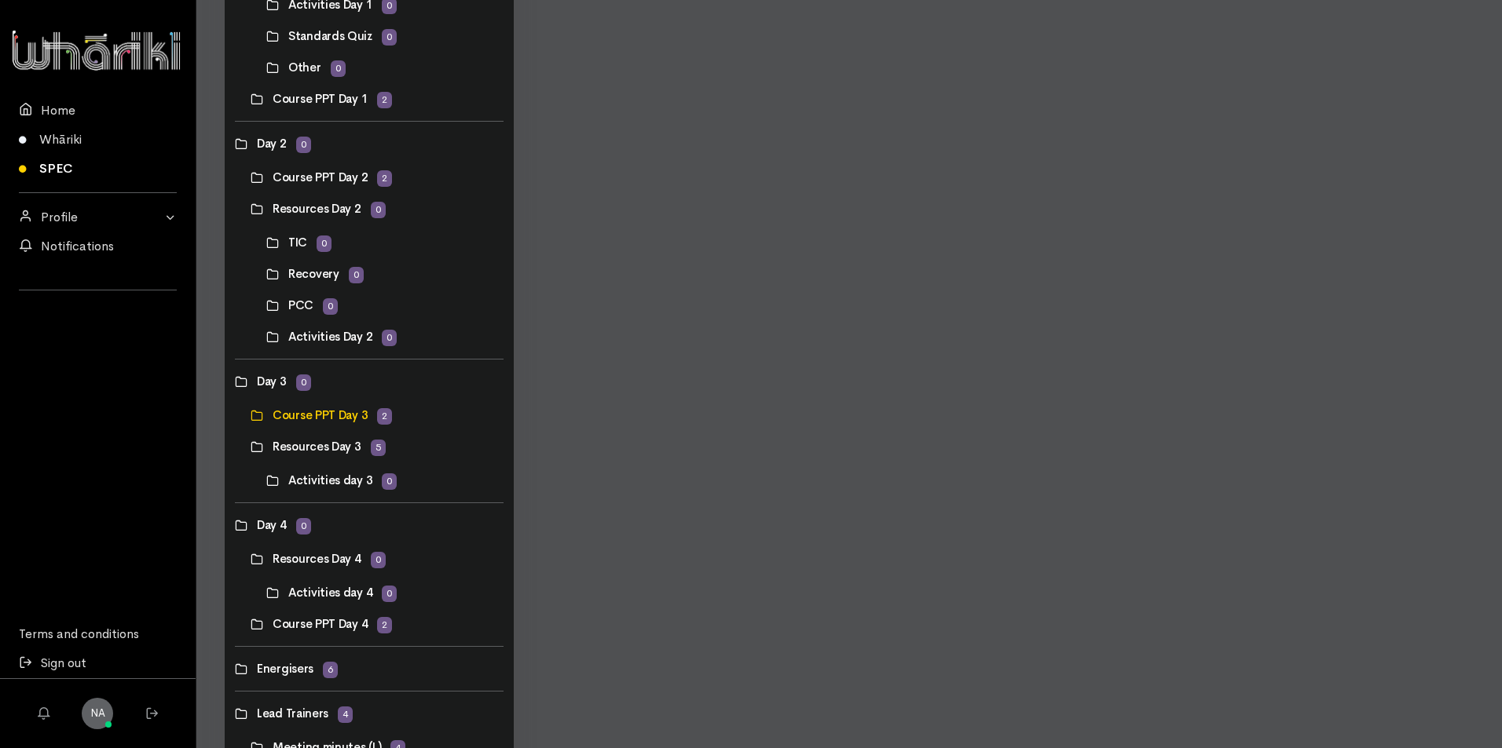
scroll to position [0, 0]
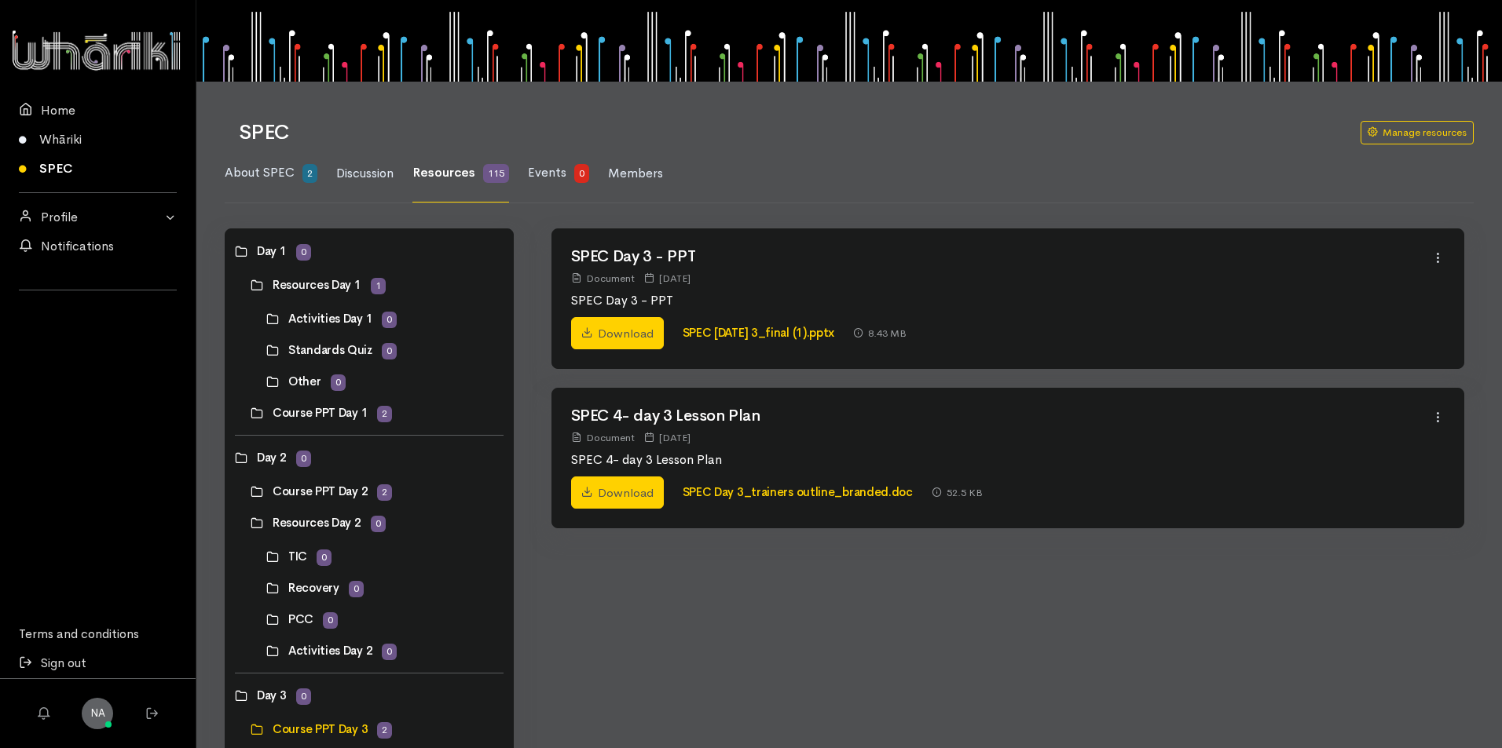
click at [266, 651] on link at bounding box center [266, 651] width 0 height 0
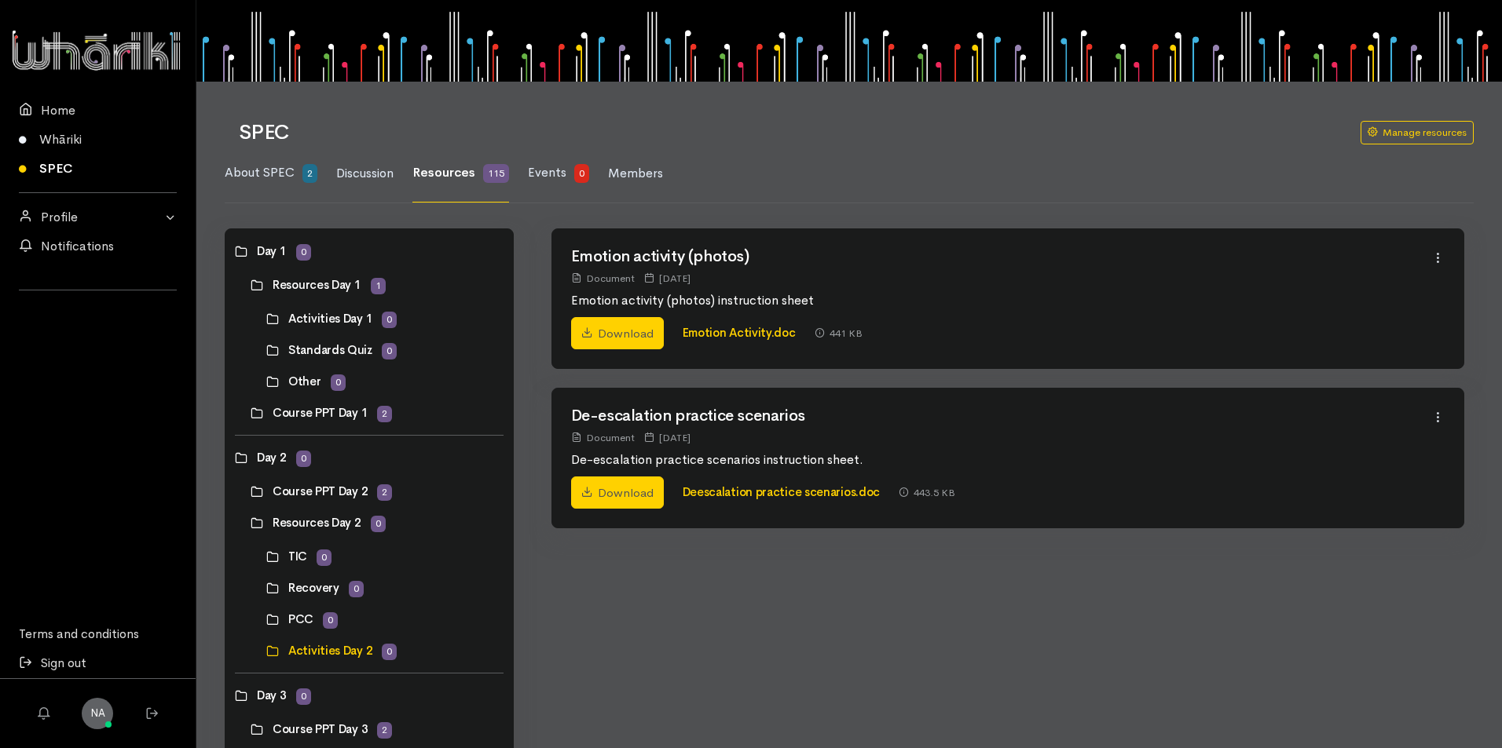
click at [266, 651] on link at bounding box center [266, 651] width 0 height 0
click at [251, 523] on link at bounding box center [251, 523] width 0 height 0
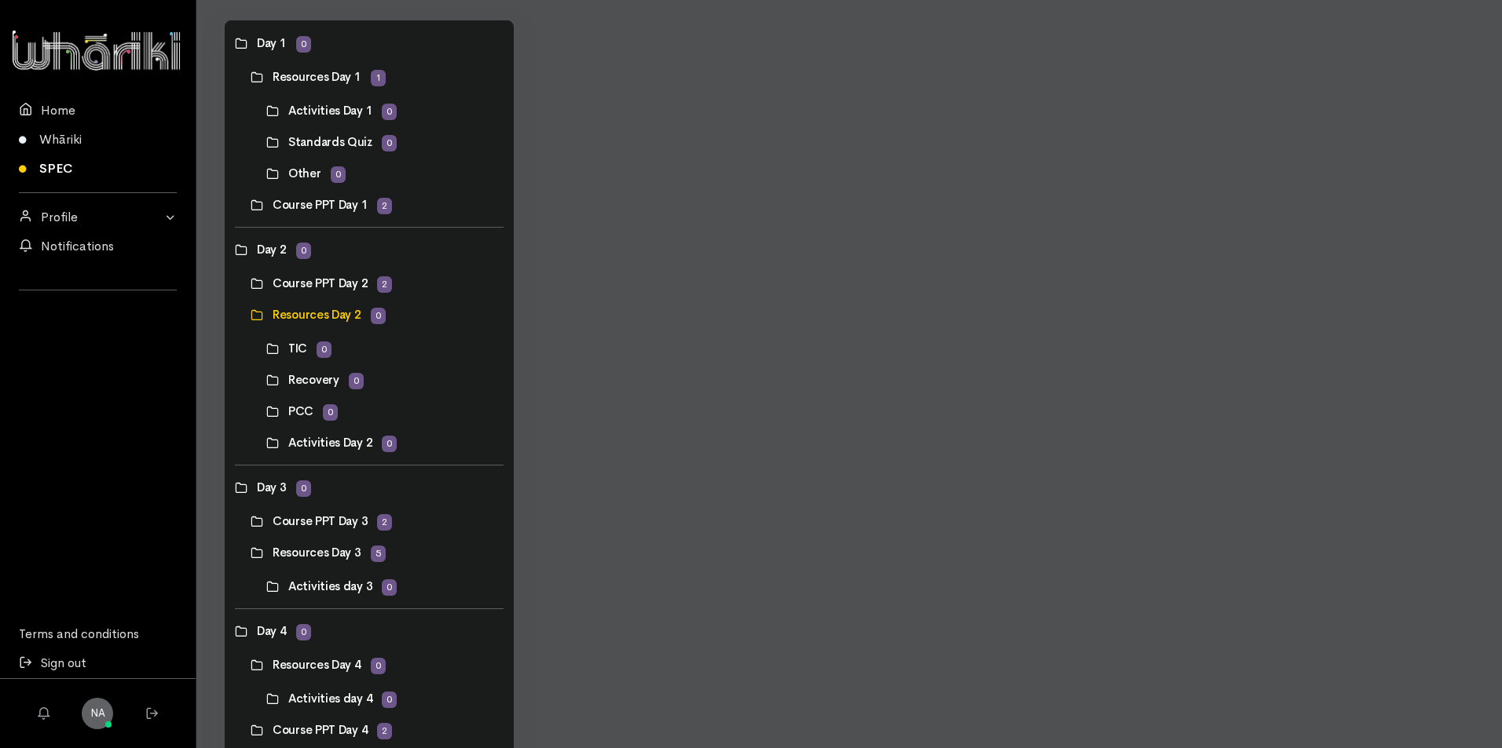
scroll to position [236, 0]
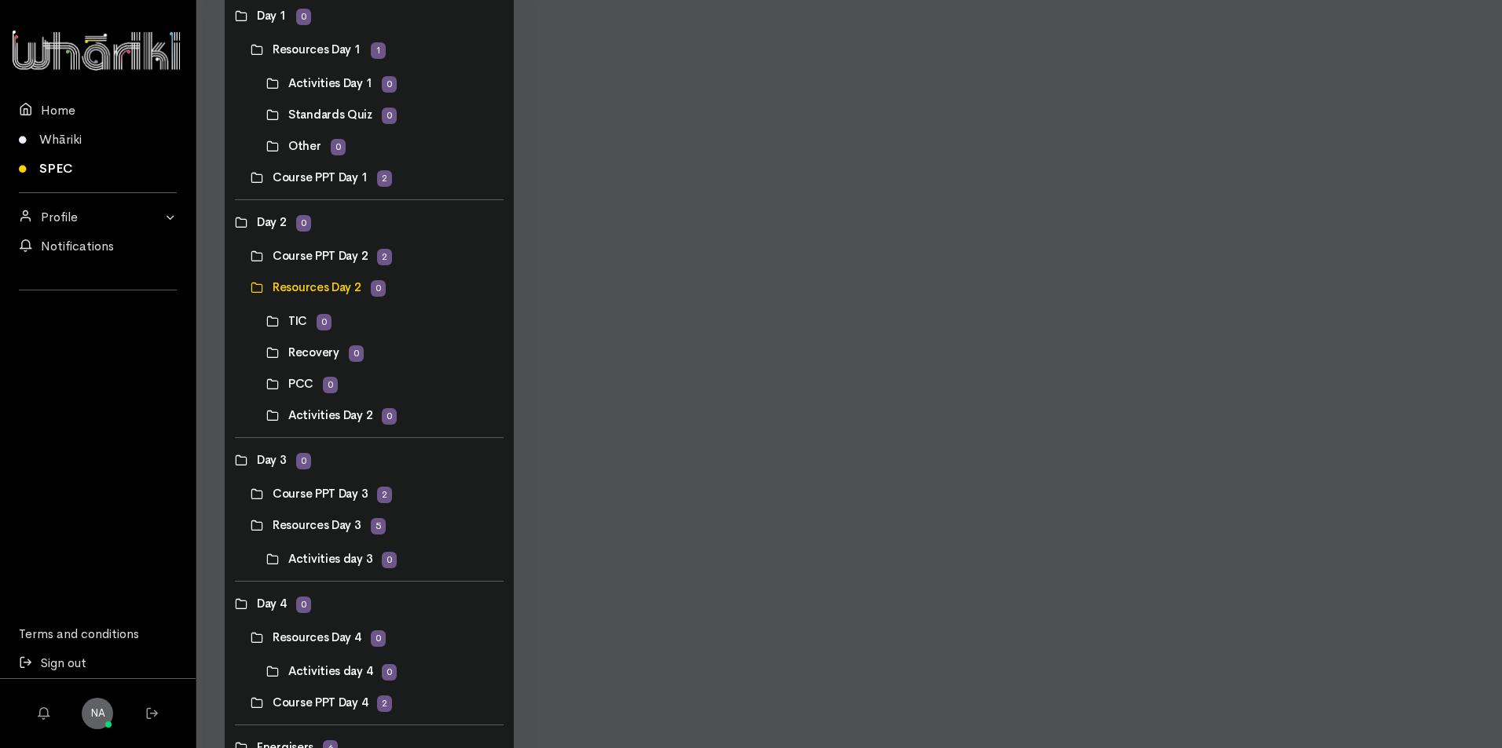
click at [251, 494] on link at bounding box center [251, 494] width 0 height 0
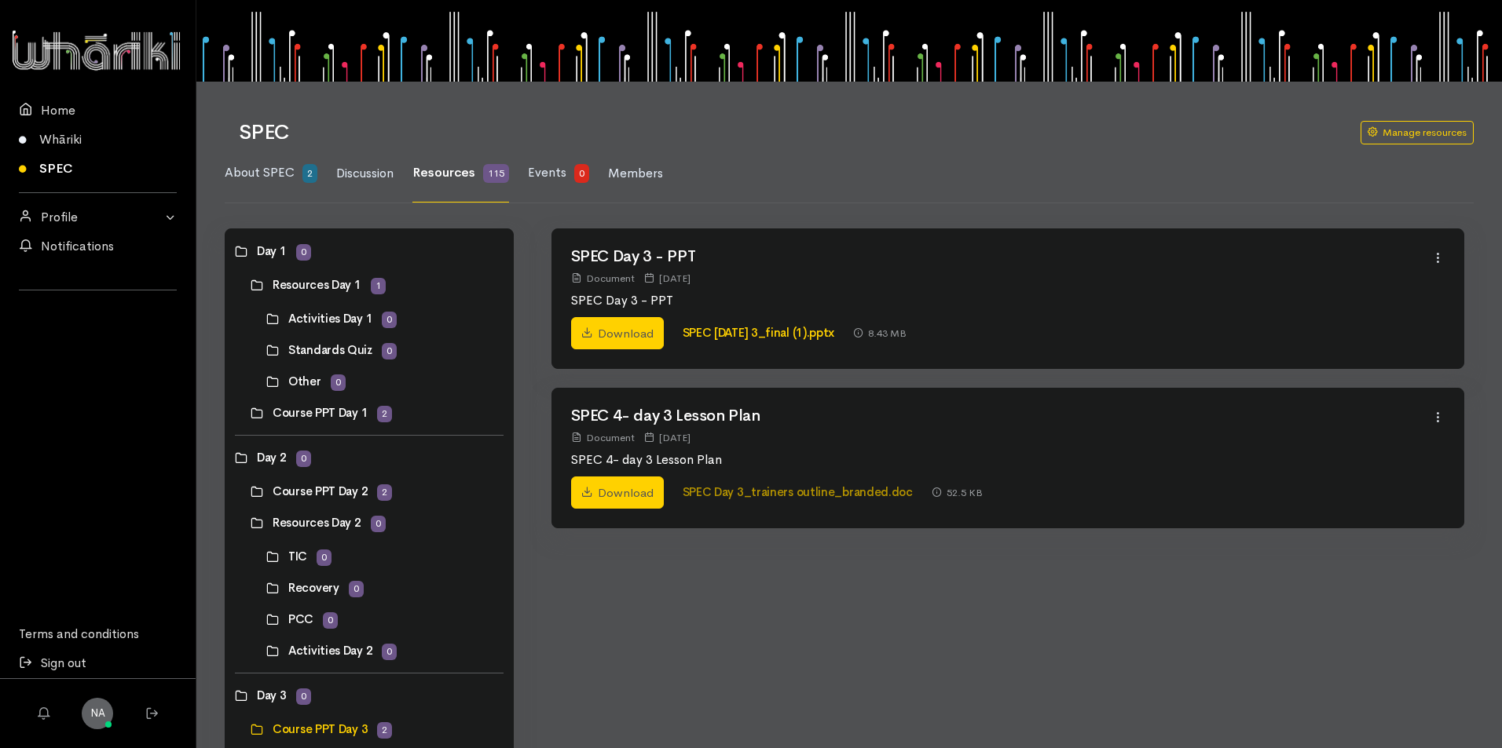
click at [786, 492] on link "SPEC Day 3_trainers outline_branded.doc" at bounding box center [797, 492] width 230 height 15
